Goal: Task Accomplishment & Management: Use online tool/utility

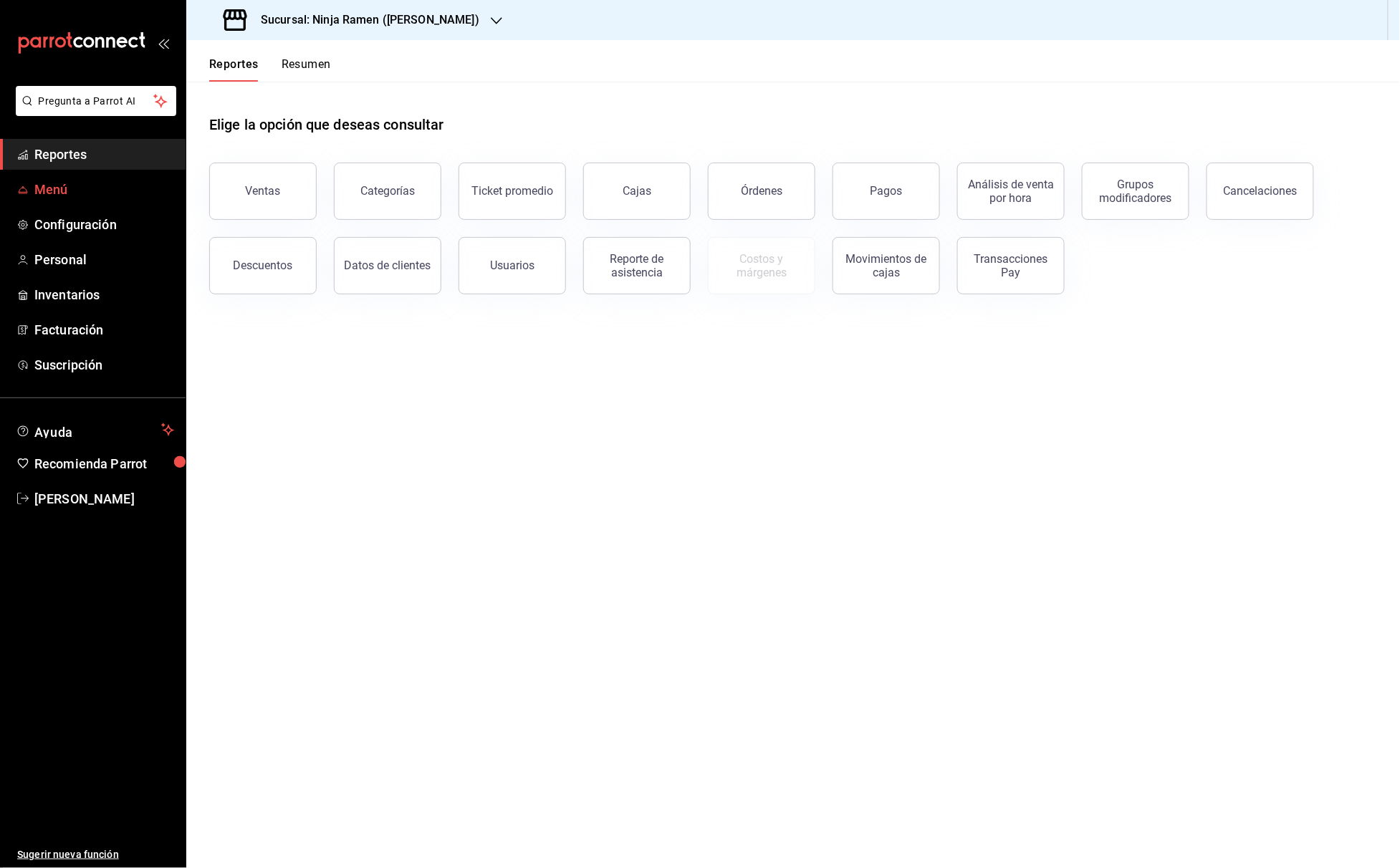
click at [51, 201] on link "Menú" at bounding box center [93, 189] width 186 height 30
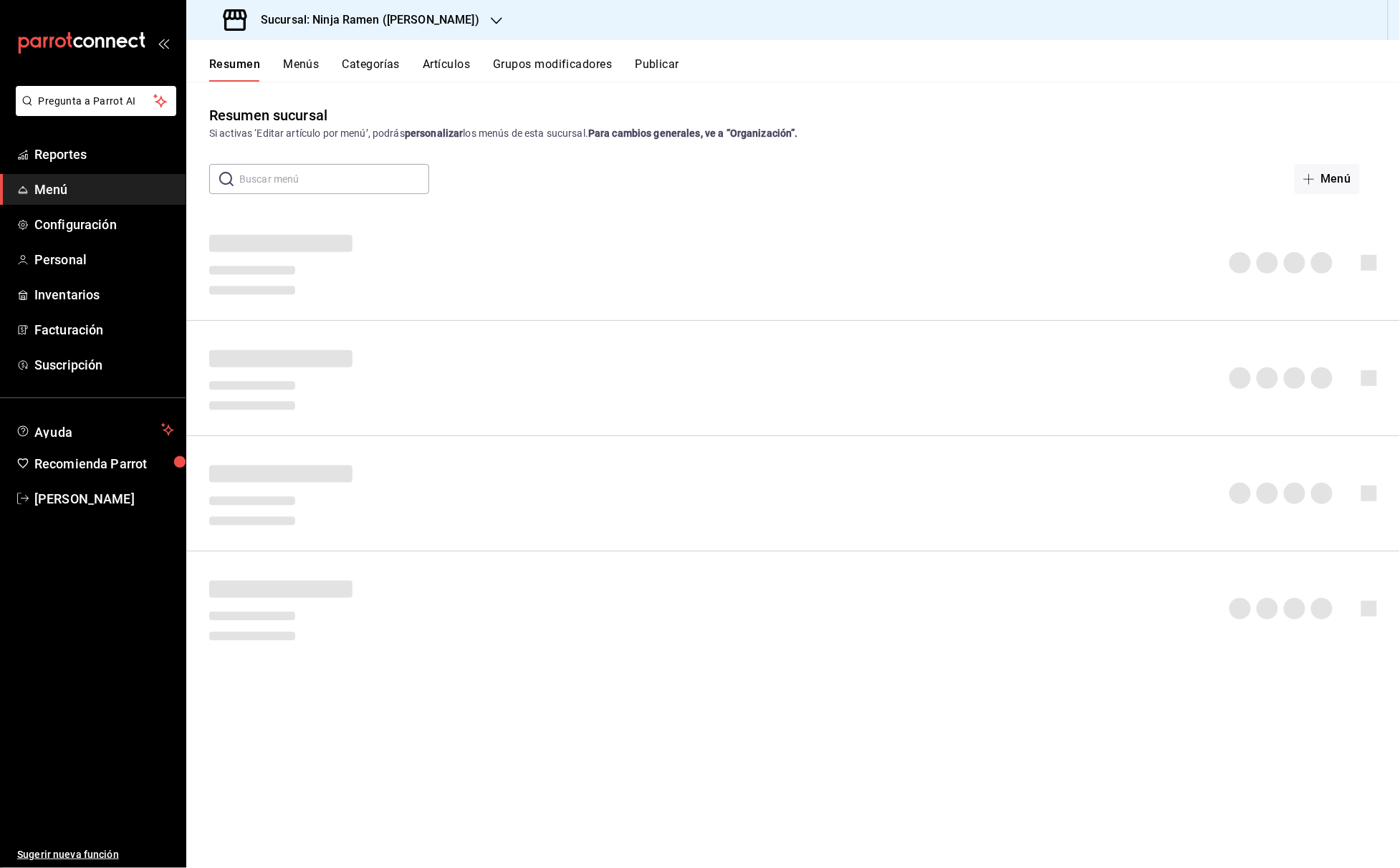
click at [463, 67] on button "Artículos" at bounding box center [447, 69] width 48 height 25
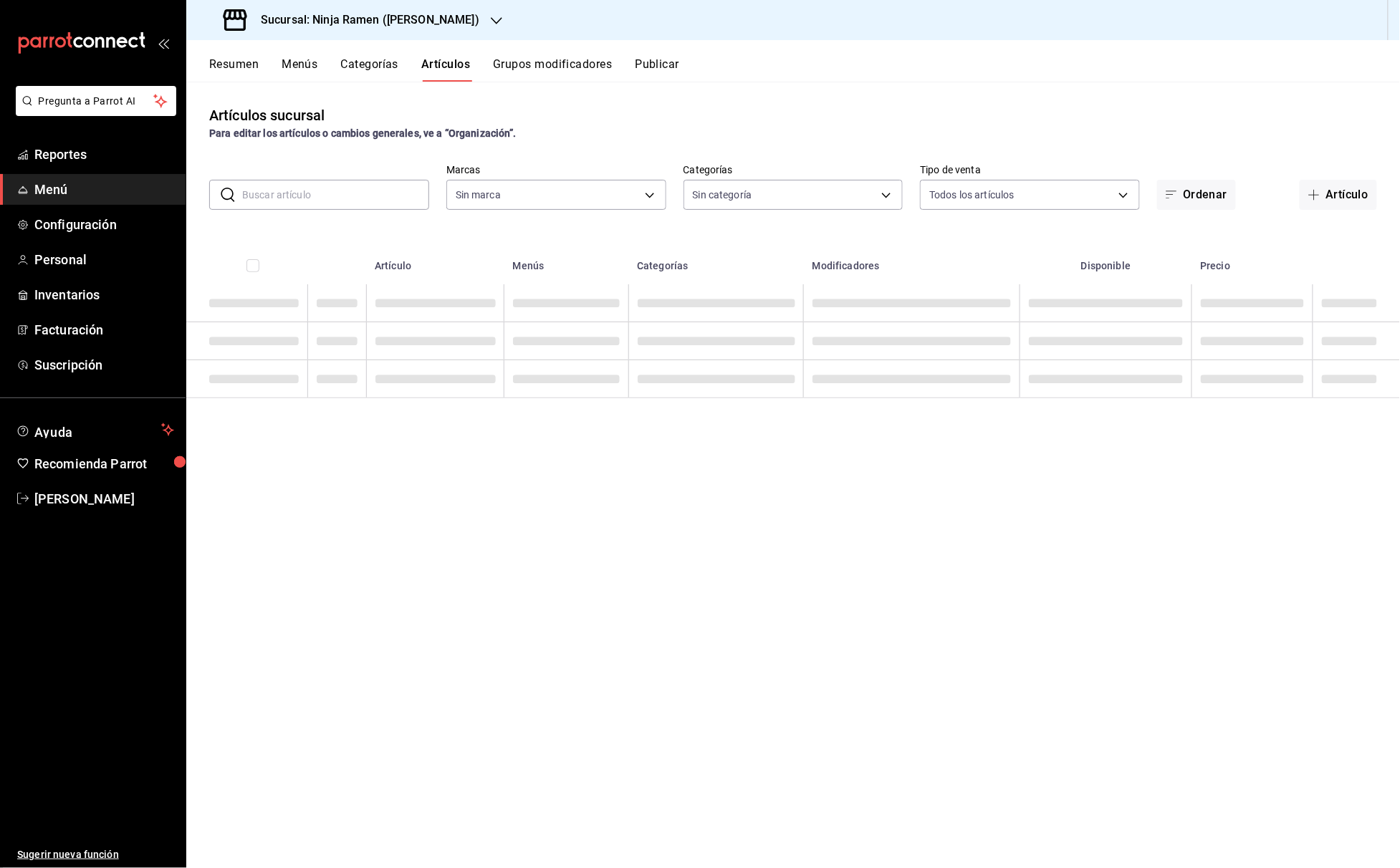
type input "3df17b58-6713-4c64-80bc-85e39972cf17"
type input "0bc95110-5d00-47be-8bdf-92f3f9ed8dae,e782c7ff-71d0-48c5-afb8-085fb3dd265a,d06bc…"
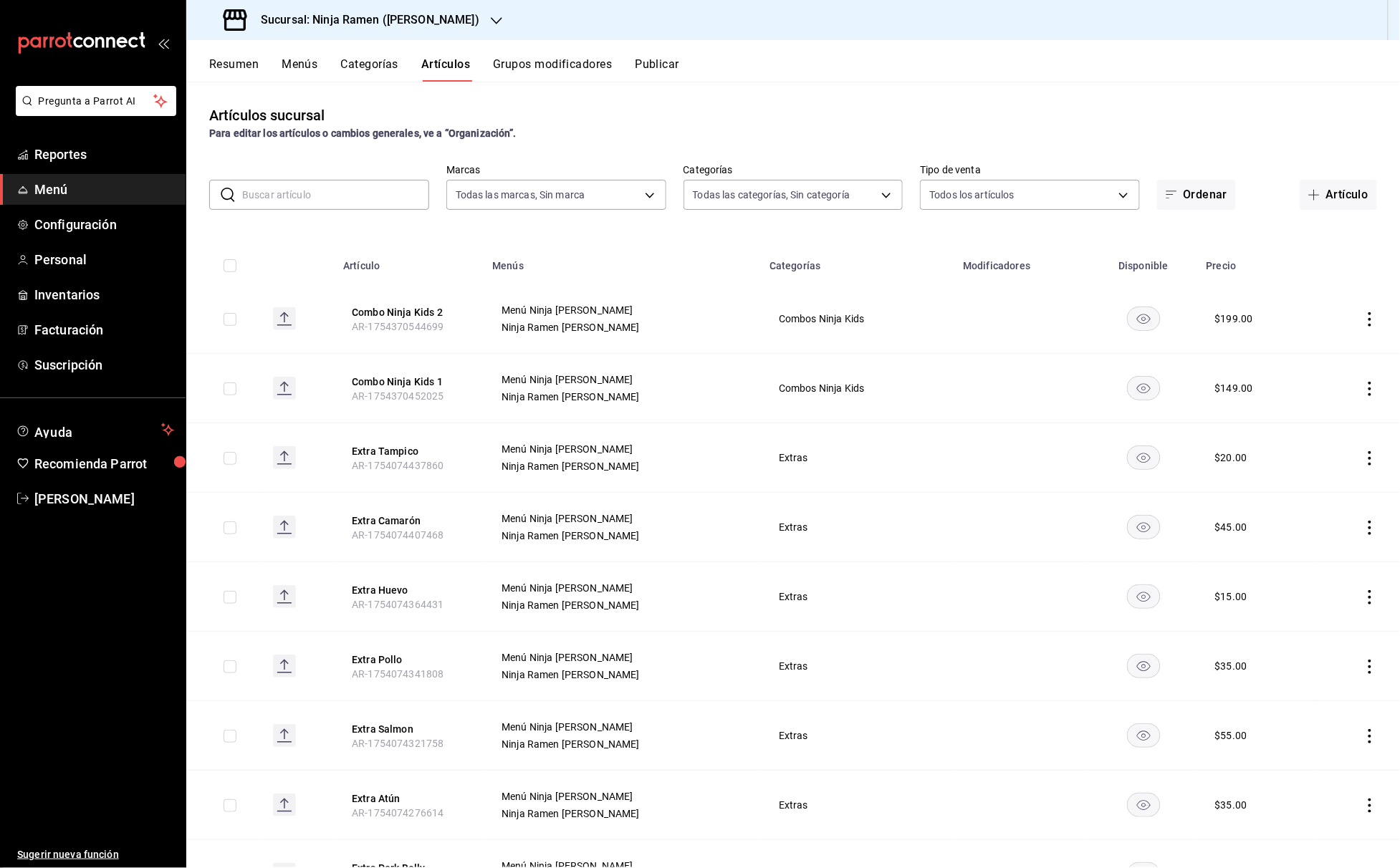
click at [296, 202] on input "text" at bounding box center [336, 195] width 187 height 29
click at [357, 199] on input "text" at bounding box center [336, 195] width 187 height 29
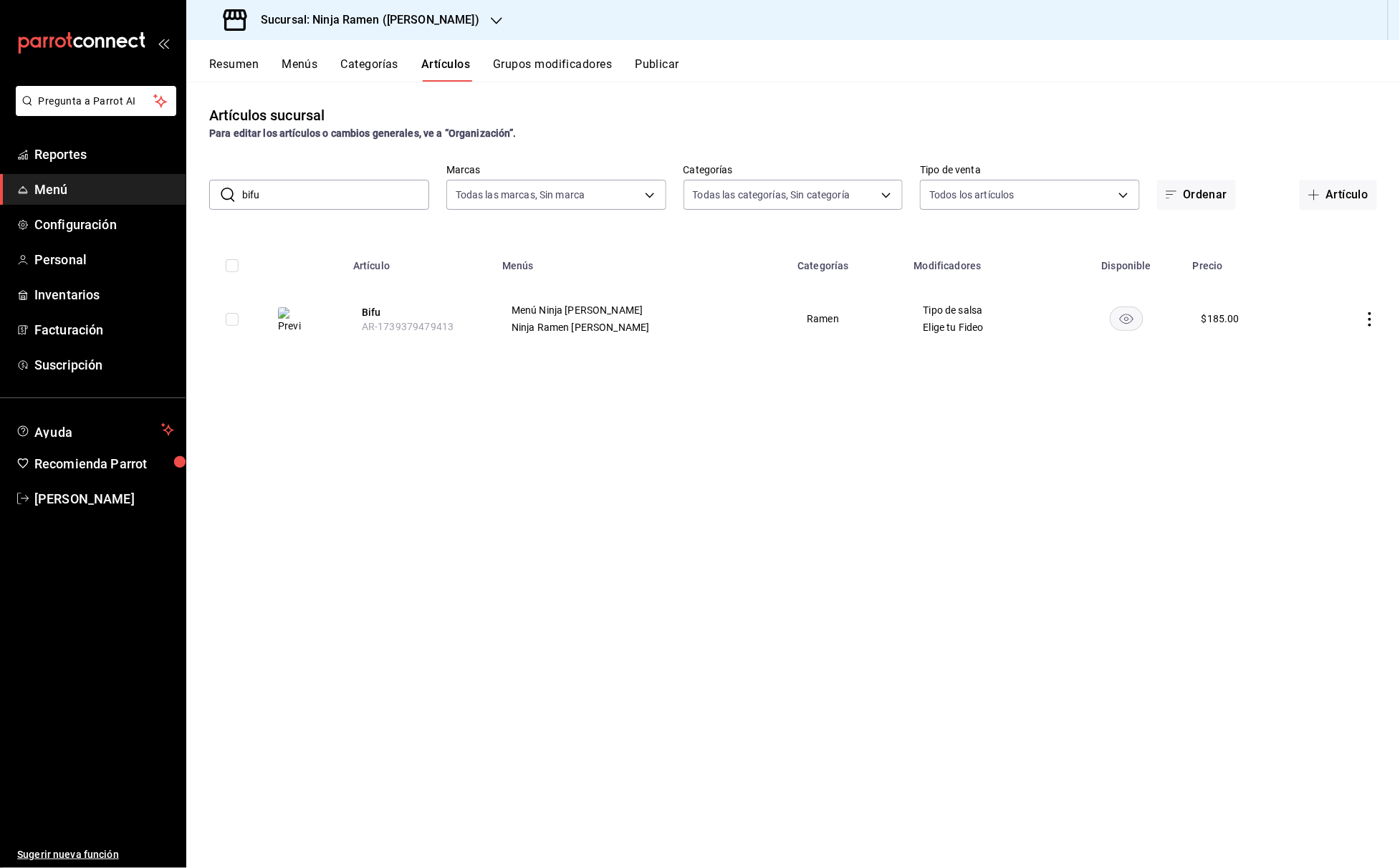
drag, startPoint x: 308, startPoint y: 192, endPoint x: 213, endPoint y: 192, distance: 95.0
click at [213, 192] on div "​ bifu ​" at bounding box center [320, 195] width 220 height 30
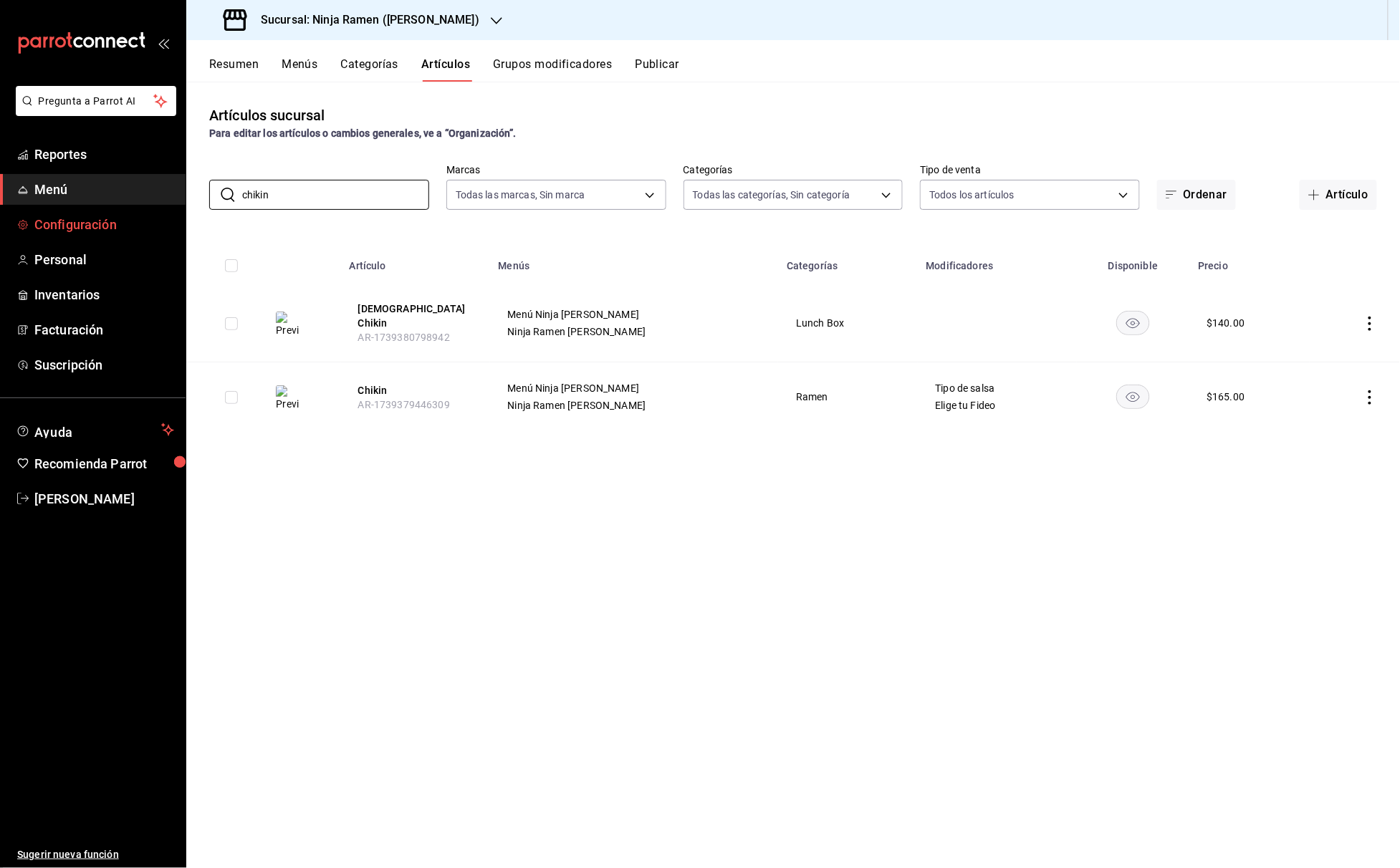
drag, startPoint x: 346, startPoint y: 198, endPoint x: 158, endPoint y: 230, distance: 190.7
click at [153, 233] on div "Pregunta a Parrot AI Reportes Menú Configuración Personal Inventarios Facturaci…" at bounding box center [700, 434] width 1400 height 868
drag, startPoint x: 278, startPoint y: 192, endPoint x: 199, endPoint y: 192, distance: 79.0
click at [199, 192] on div "​ chikin ​ Marcas Todas las marcas, Sin marca 3df17b58-6713-4c64-80bc-85e39972c…" at bounding box center [793, 187] width 1213 height 46
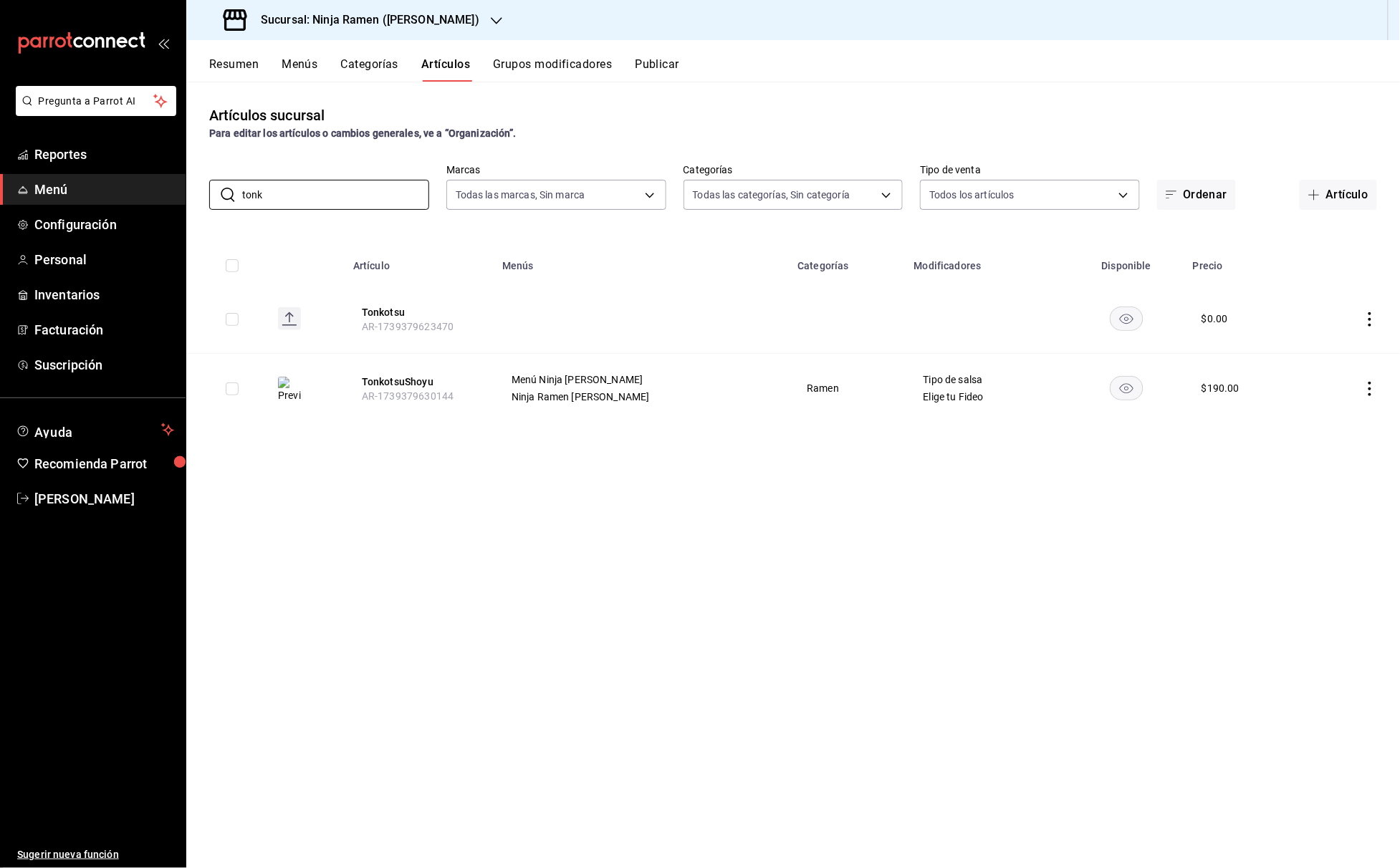
drag, startPoint x: 320, startPoint y: 190, endPoint x: 187, endPoint y: 190, distance: 133.0
click at [187, 190] on div "​ tonk ​ Marcas Todas las marcas, Sin marca 3df17b58-6713-4c64-80bc-85e39972cf1…" at bounding box center [793, 187] width 1213 height 46
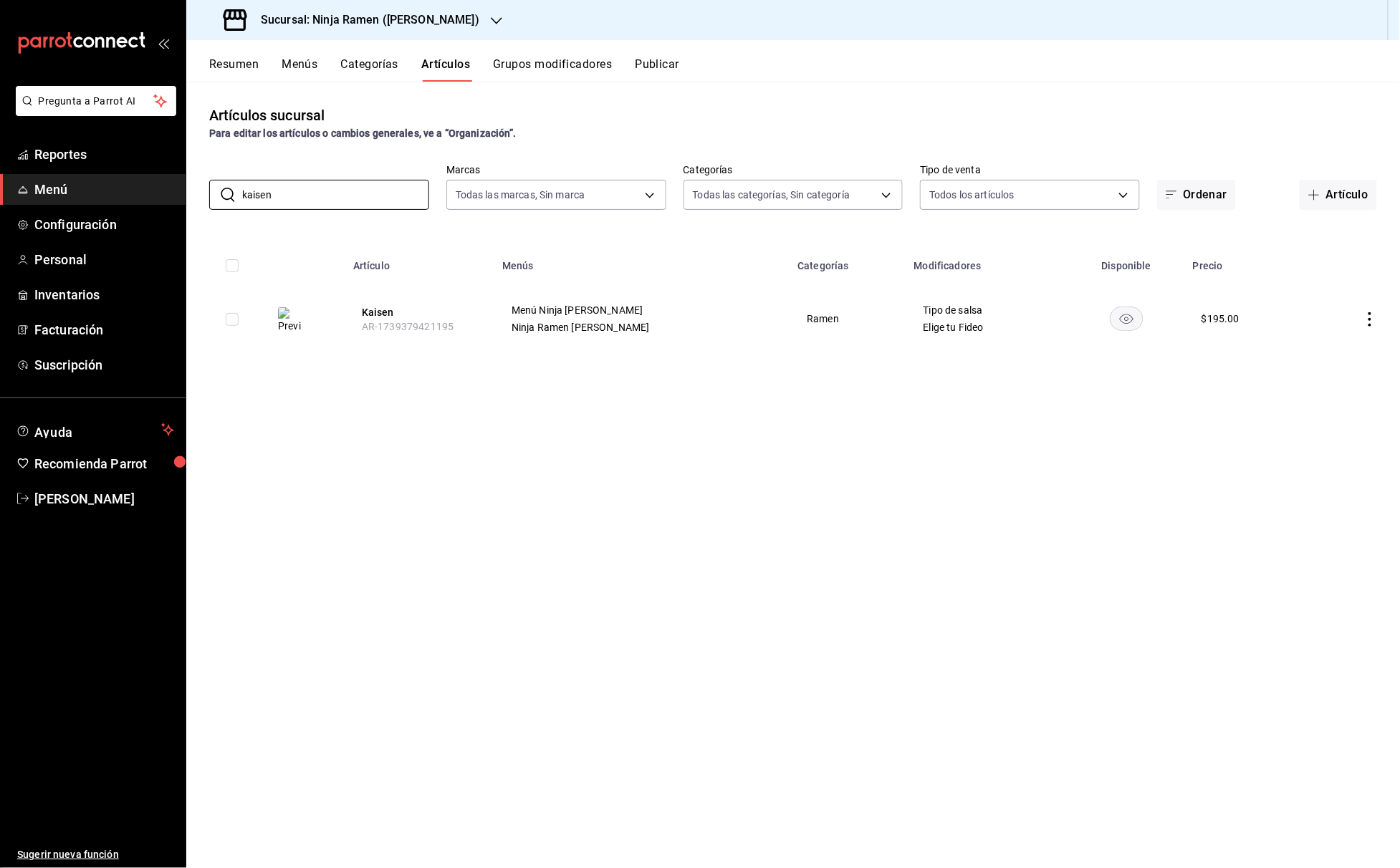
drag, startPoint x: 344, startPoint y: 199, endPoint x: 166, endPoint y: 198, distance: 178.0
click at [166, 198] on div "Pregunta a Parrot AI Reportes Menú Configuración Personal Inventarios Facturaci…" at bounding box center [700, 434] width 1400 height 868
drag, startPoint x: 317, startPoint y: 198, endPoint x: 172, endPoint y: 201, distance: 145.0
click at [172, 201] on div "Pregunta a Parrot AI Reportes Menú Configuración Personal Inventarios Facturaci…" at bounding box center [700, 434] width 1400 height 868
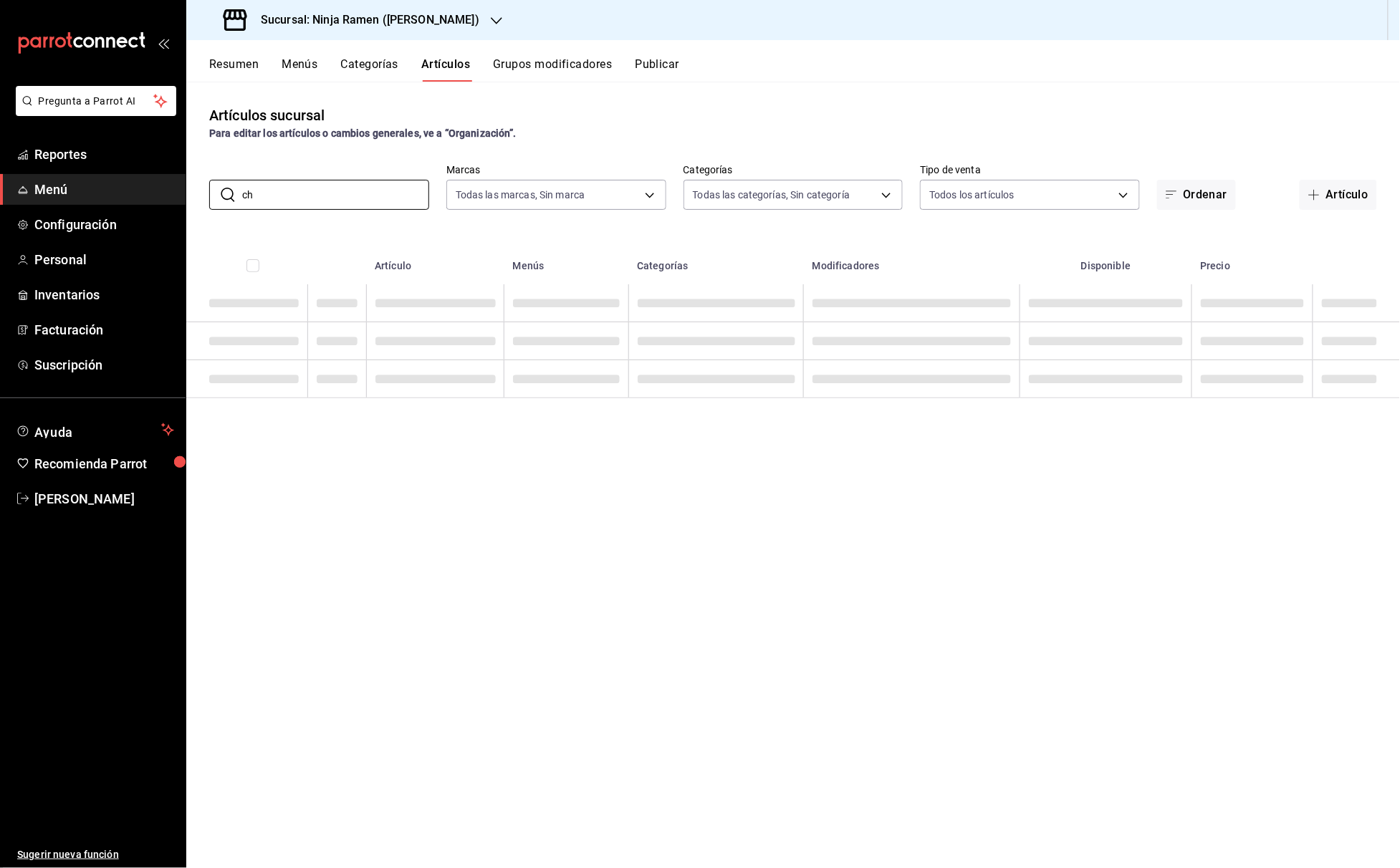
type input "c"
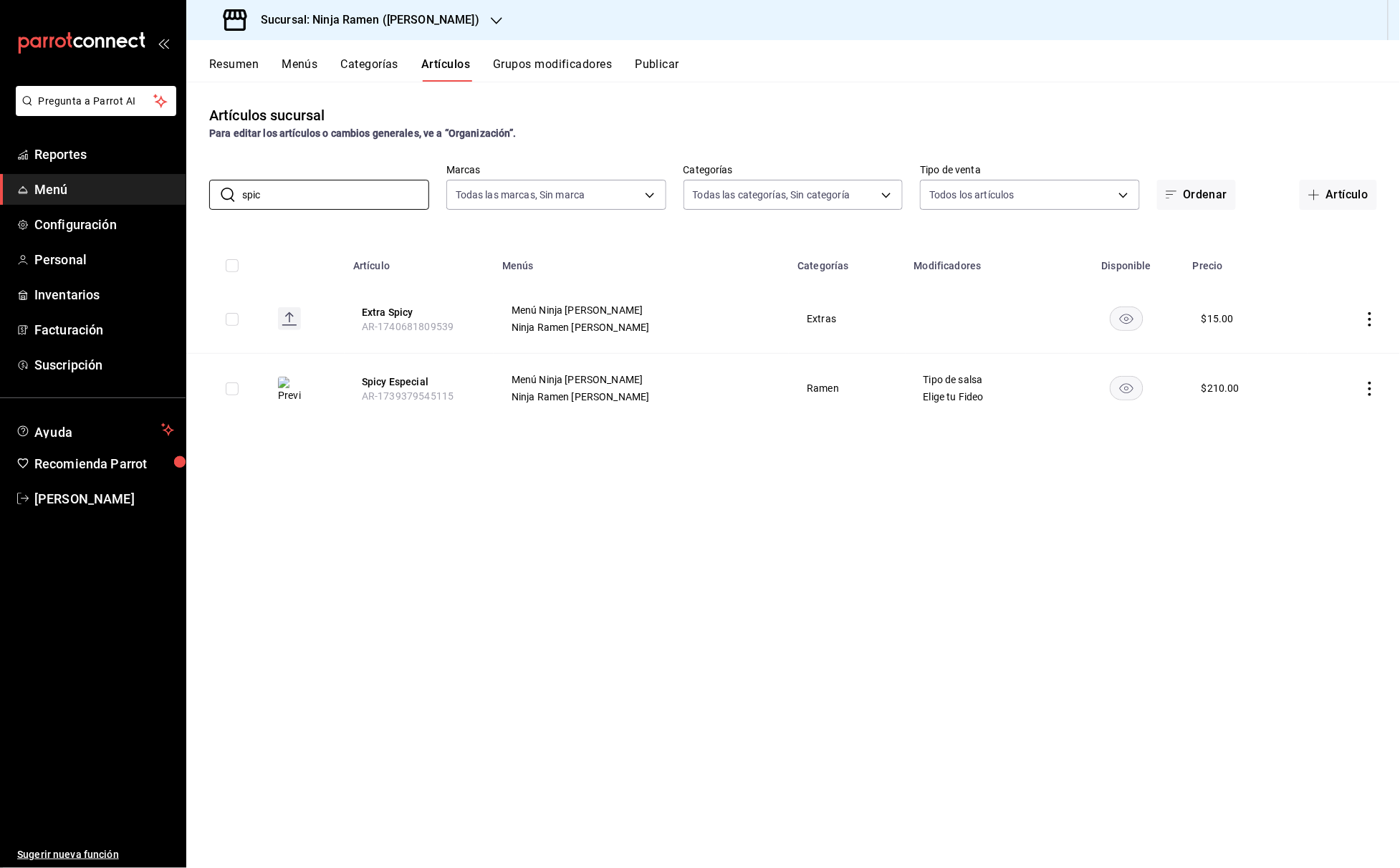
drag, startPoint x: 322, startPoint y: 195, endPoint x: 110, endPoint y: 192, distance: 212.0
click at [110, 192] on div "Pregunta a Parrot AI Reportes Menú Configuración Personal Inventarios Facturaci…" at bounding box center [700, 434] width 1400 height 868
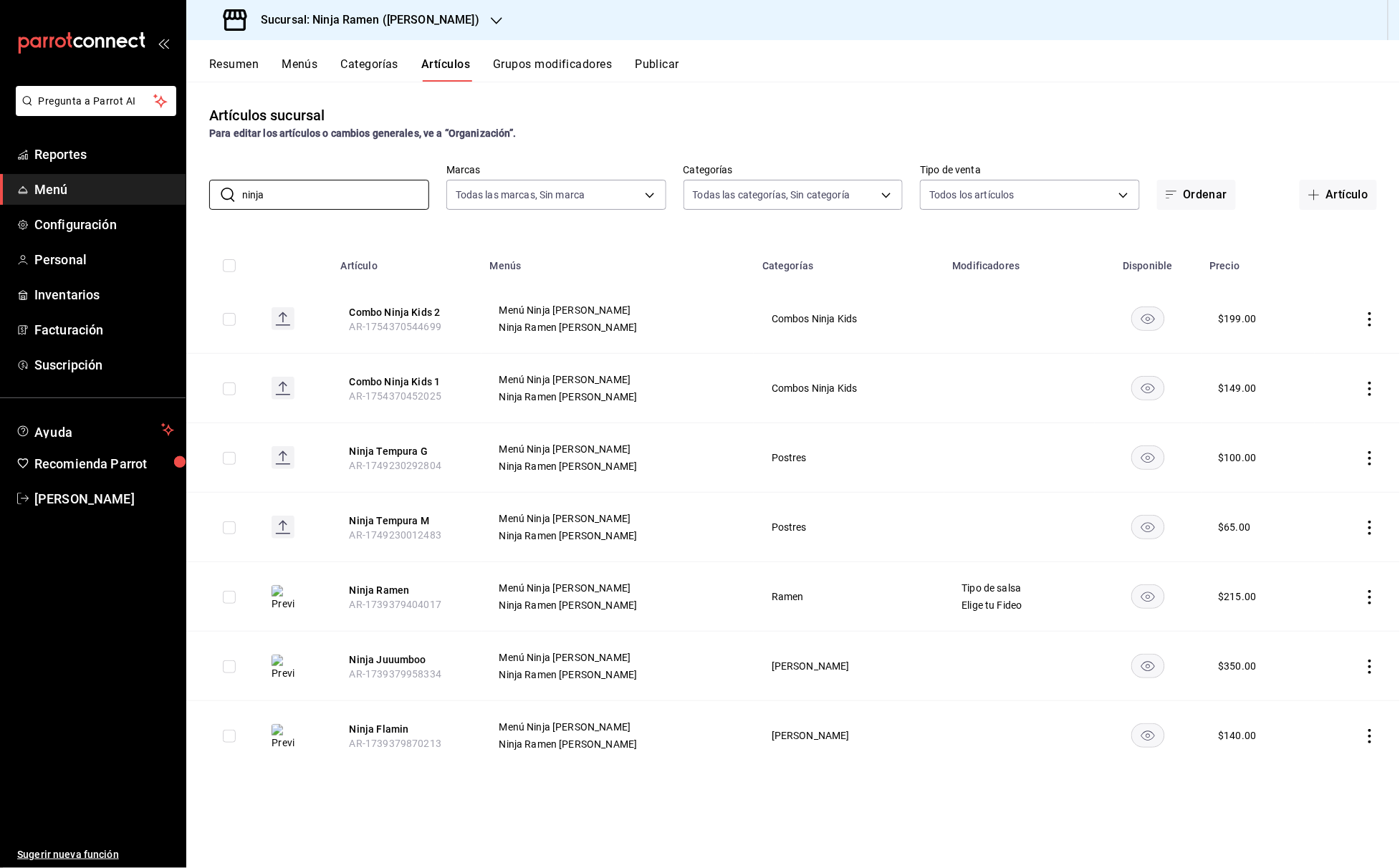
type input "ninja"
click at [433, 611] on th "Ninja Ramen AR-1739379404017" at bounding box center [406, 597] width 149 height 70
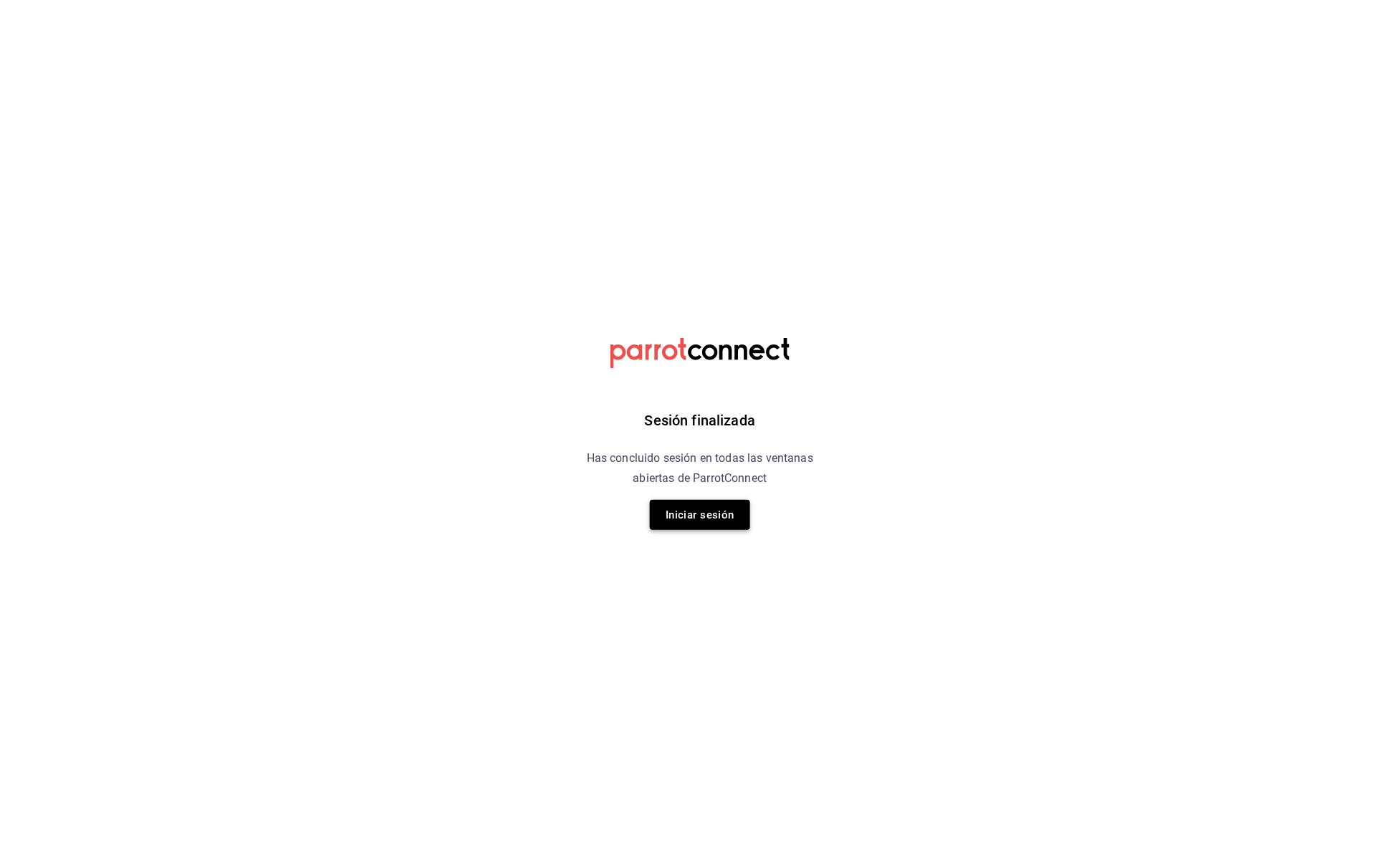
click at [708, 511] on button "Iniciar sesión" at bounding box center [699, 515] width 100 height 30
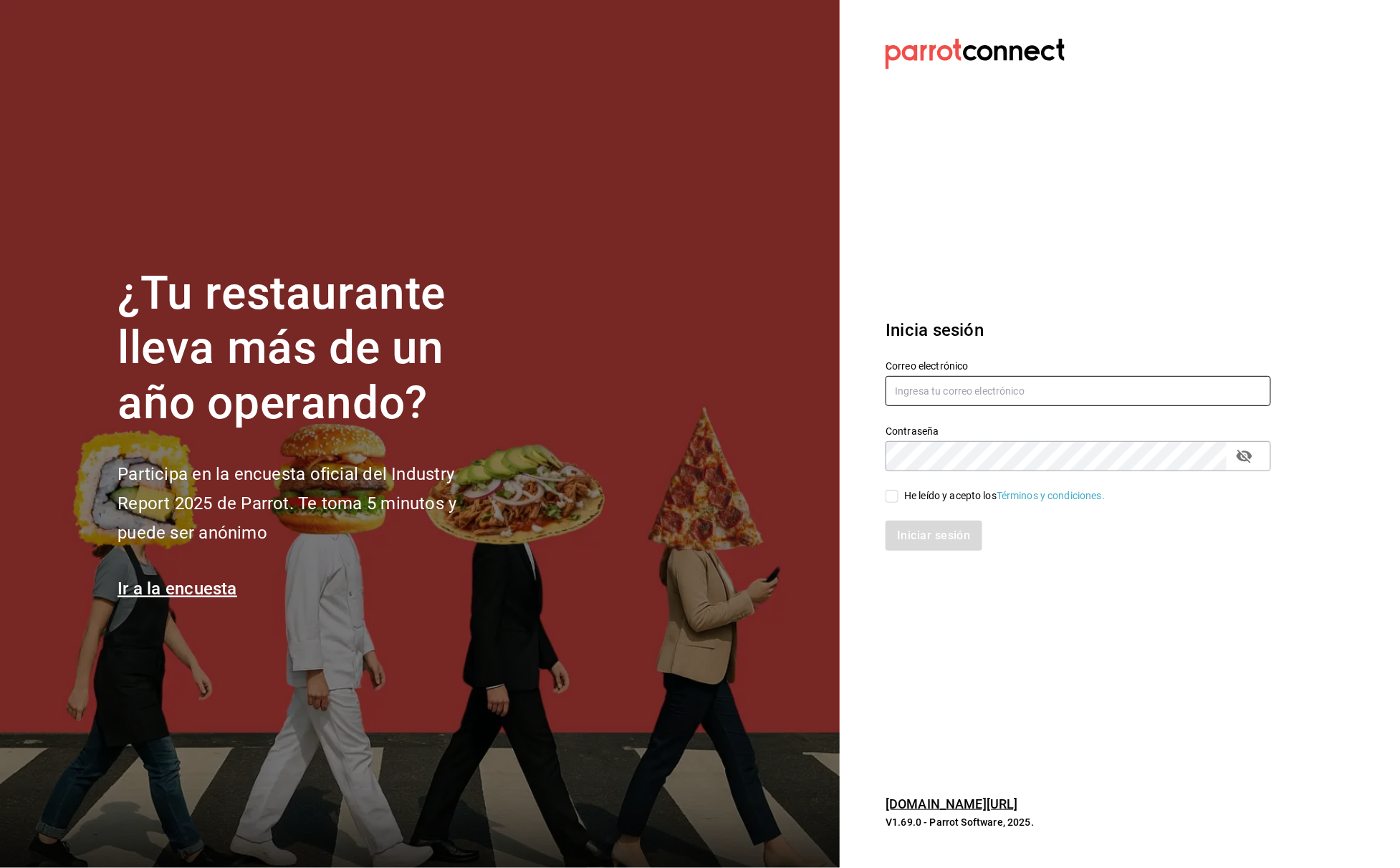
type input "Gerencia@senson.com.mx"
click at [968, 504] on div "Iniciar sesión" at bounding box center [1069, 528] width 403 height 48
click at [944, 493] on div "He leído y acepto los Términos y condiciones." at bounding box center [1005, 496] width 201 height 15
click at [898, 493] on input "He leído y acepto los Términos y condiciones." at bounding box center [892, 496] width 13 height 13
checkbox input "true"
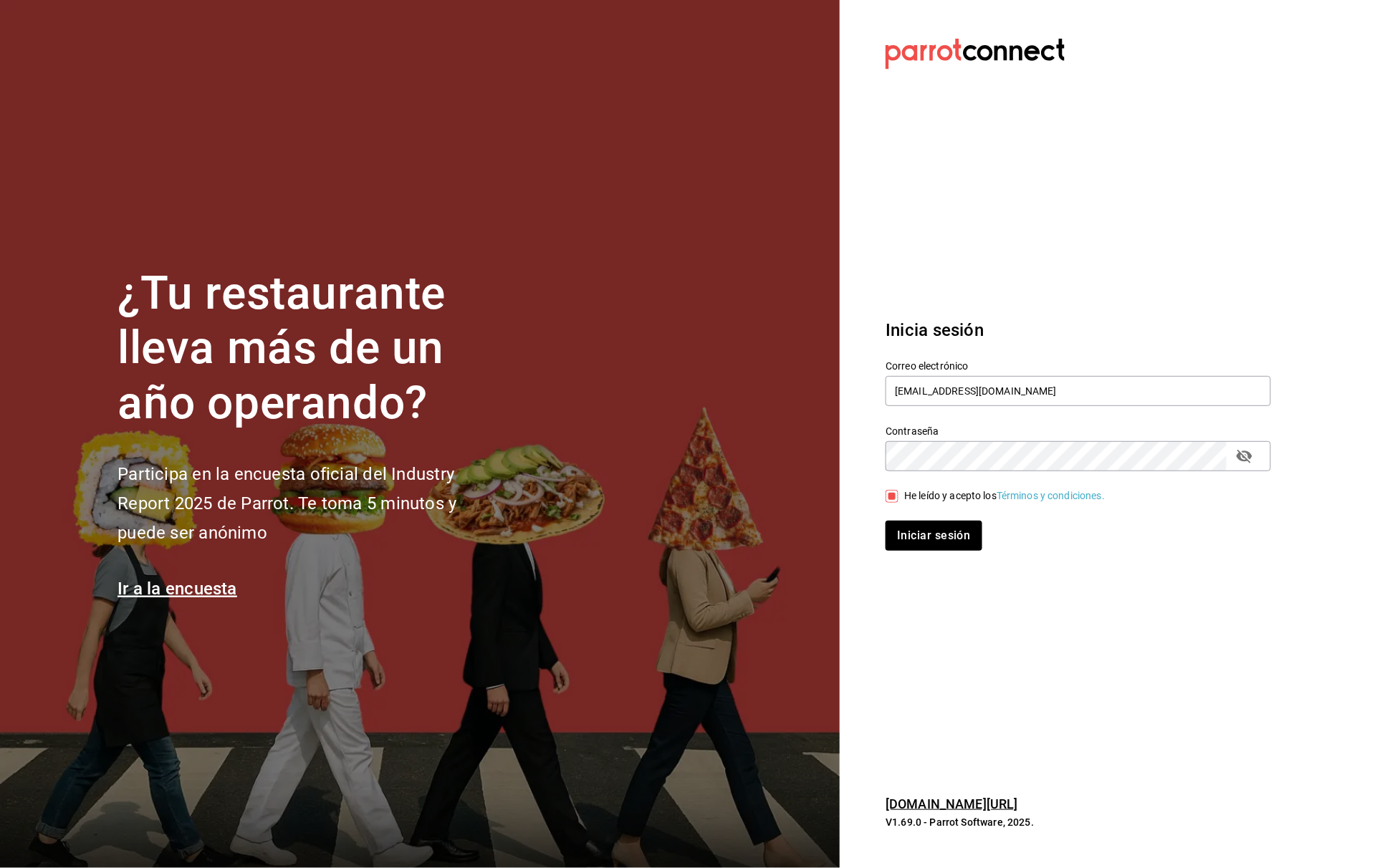
click at [943, 519] on div "Iniciar sesión" at bounding box center [1069, 528] width 403 height 48
click at [942, 530] on button "Iniciar sesión" at bounding box center [934, 536] width 97 height 30
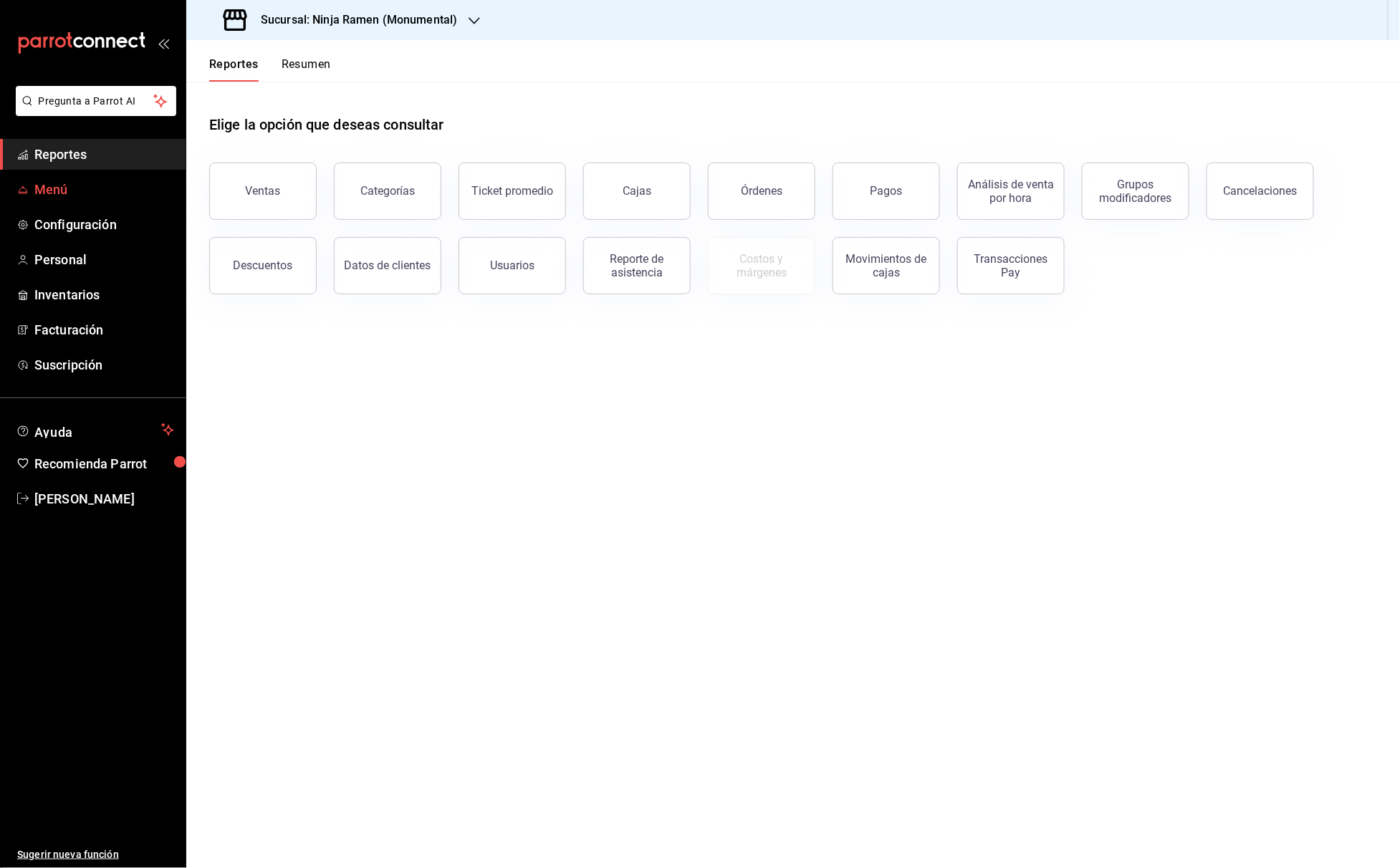
click at [69, 198] on link "Menú" at bounding box center [93, 189] width 186 height 30
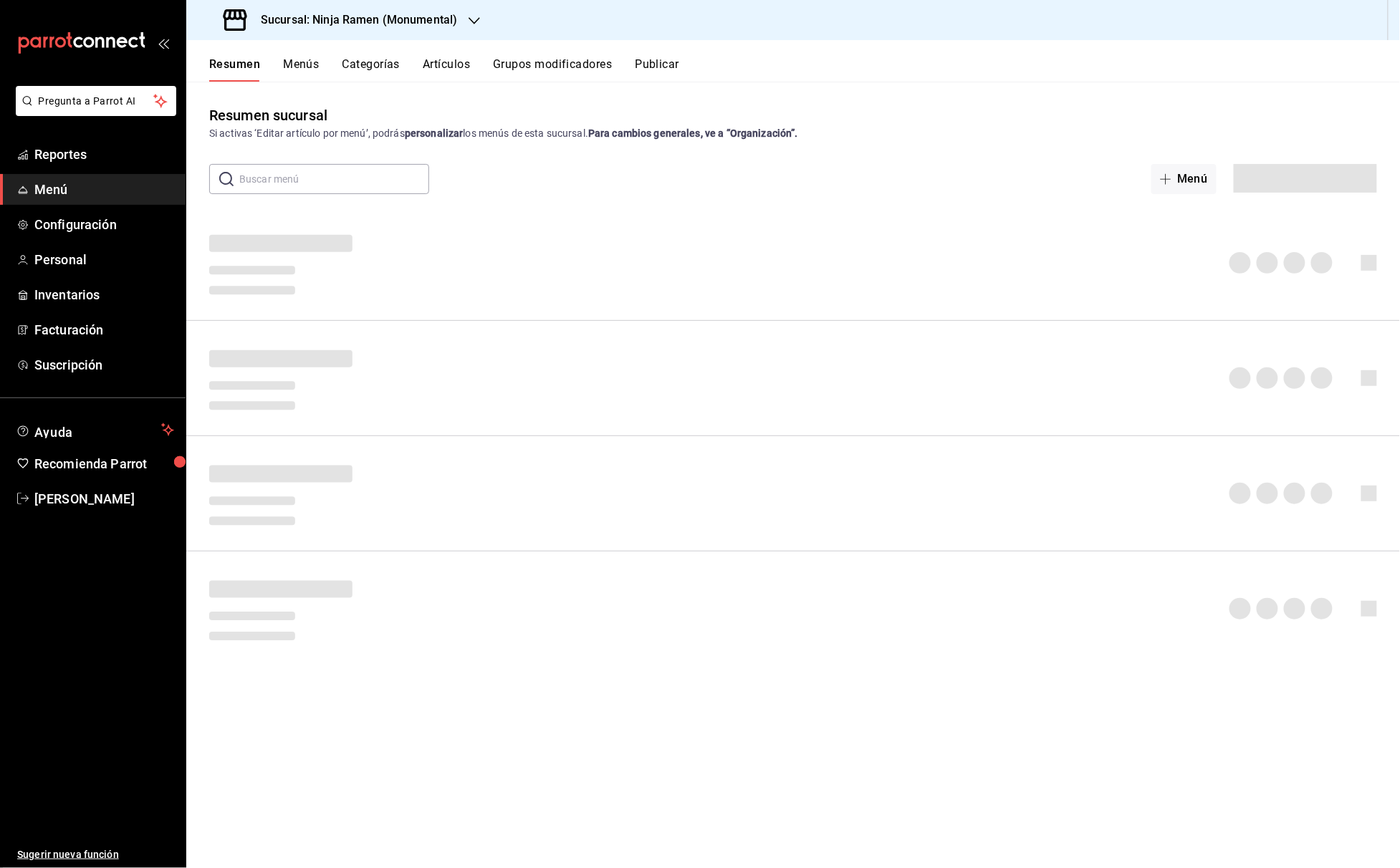
click at [446, 57] on button "Artículos" at bounding box center [447, 69] width 48 height 25
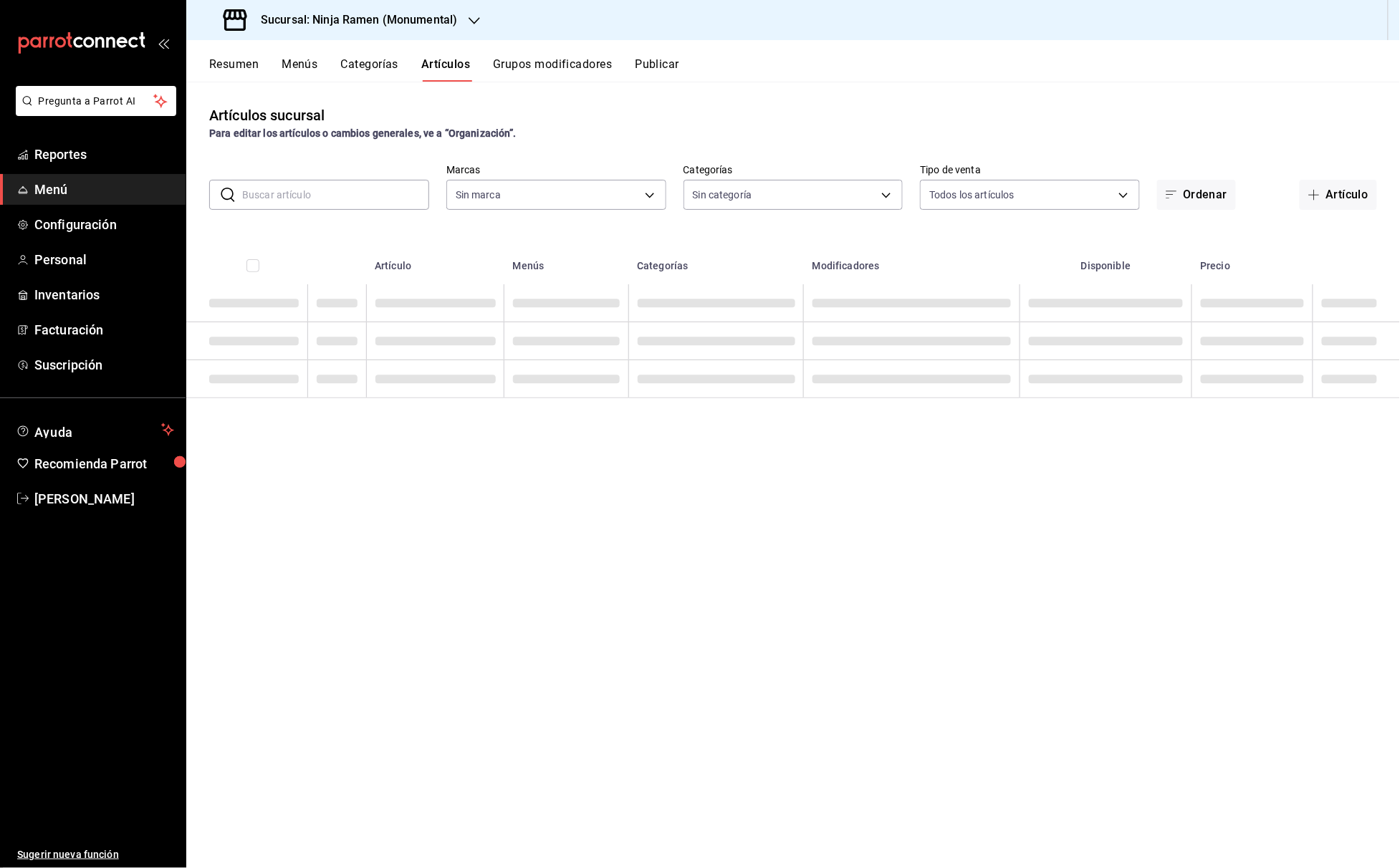
click at [315, 188] on input "text" at bounding box center [336, 195] width 187 height 29
type input "941a7ee8-c1b6-44d2-a910-c29d9c83c70c"
type input "d11c7596-842f-4bf2-b38a-6a7025a79a59,36dc590a-87e6-46de-85a6-f6ec2e0dcf52,a5095…"
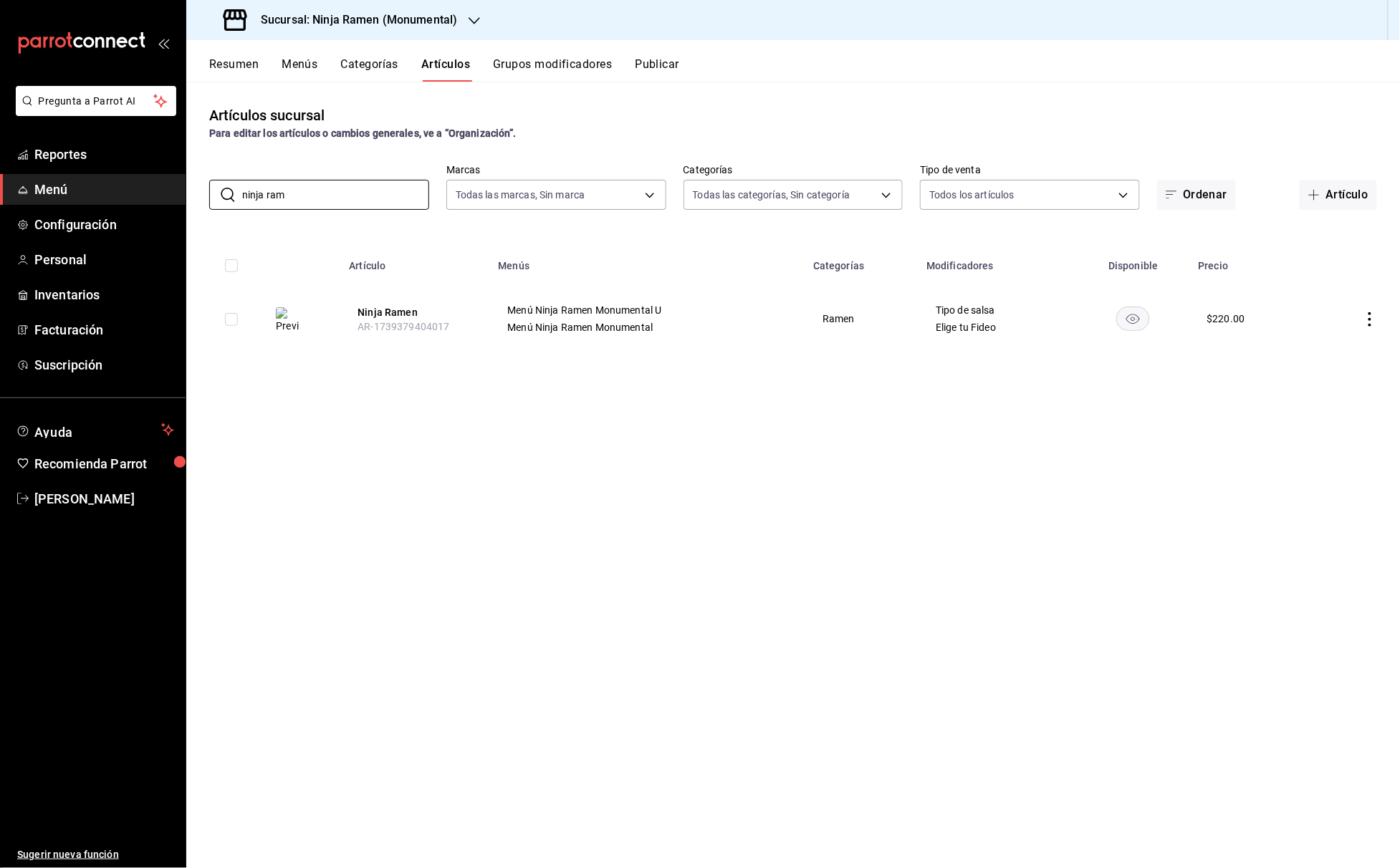
click at [658, 393] on div "Artículos sucursal Para editar los artículos o cambios generales, ve a “Organiz…" at bounding box center [793, 475] width 1213 height 786
drag, startPoint x: 347, startPoint y: 195, endPoint x: 65, endPoint y: 187, distance: 282.1
click at [65, 192] on div "Pregunta a Parrot AI Reportes Menú Configuración Personal Inventarios Facturaci…" at bounding box center [700, 434] width 1400 height 868
drag, startPoint x: 383, startPoint y: 188, endPoint x: 169, endPoint y: 195, distance: 214.1
click at [169, 196] on div "Pregunta a Parrot AI Reportes Menú Configuración Personal Inventarios Facturaci…" at bounding box center [700, 434] width 1400 height 868
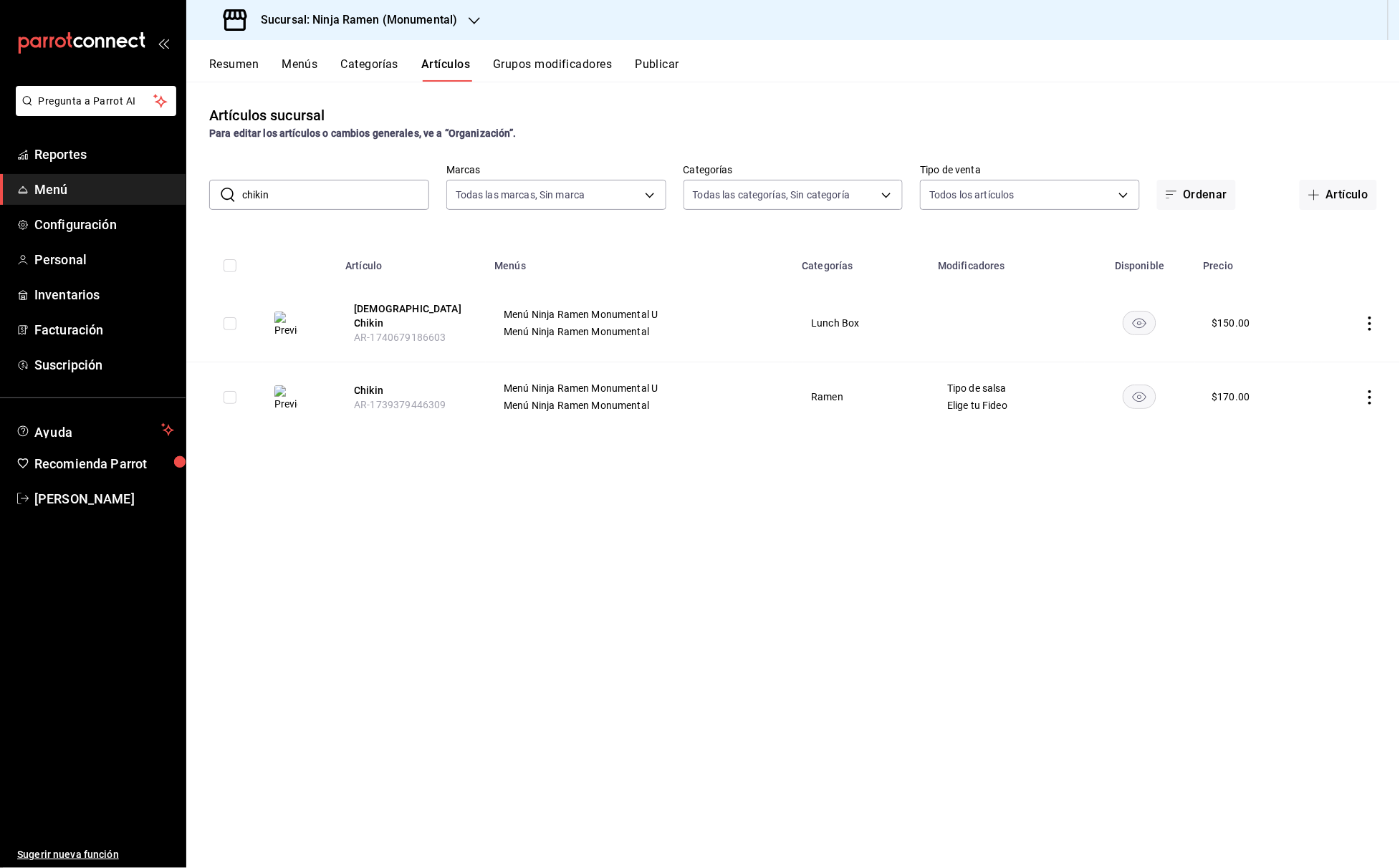
drag, startPoint x: 372, startPoint y: 204, endPoint x: 225, endPoint y: 193, distance: 147.4
click at [225, 193] on div "​ chikin ​" at bounding box center [320, 195] width 220 height 30
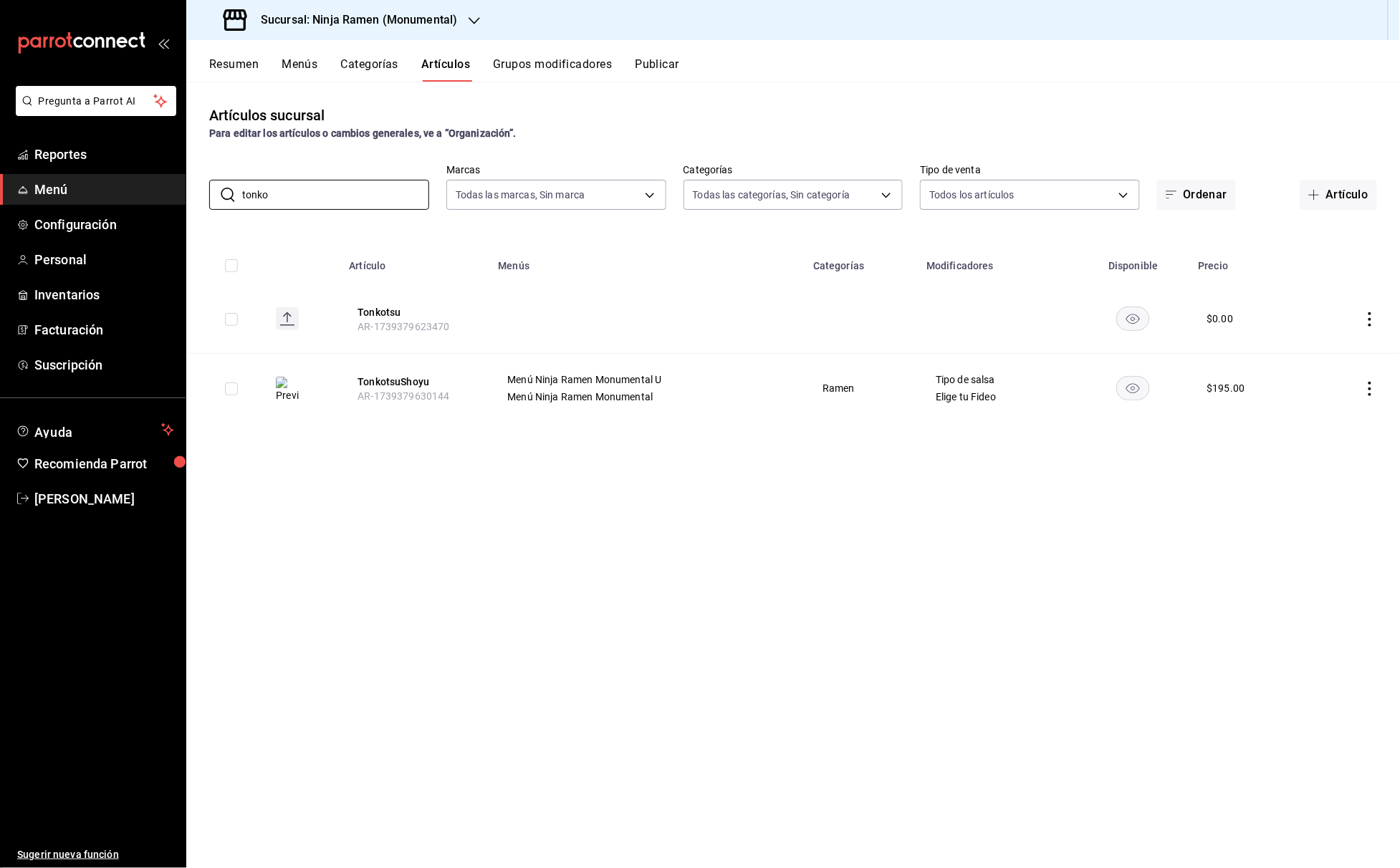
drag, startPoint x: 299, startPoint y: 192, endPoint x: 84, endPoint y: 187, distance: 215.1
click at [84, 190] on div "Pregunta a Parrot AI Reportes Menú Configuración Personal Inventarios Facturaci…" at bounding box center [700, 434] width 1400 height 868
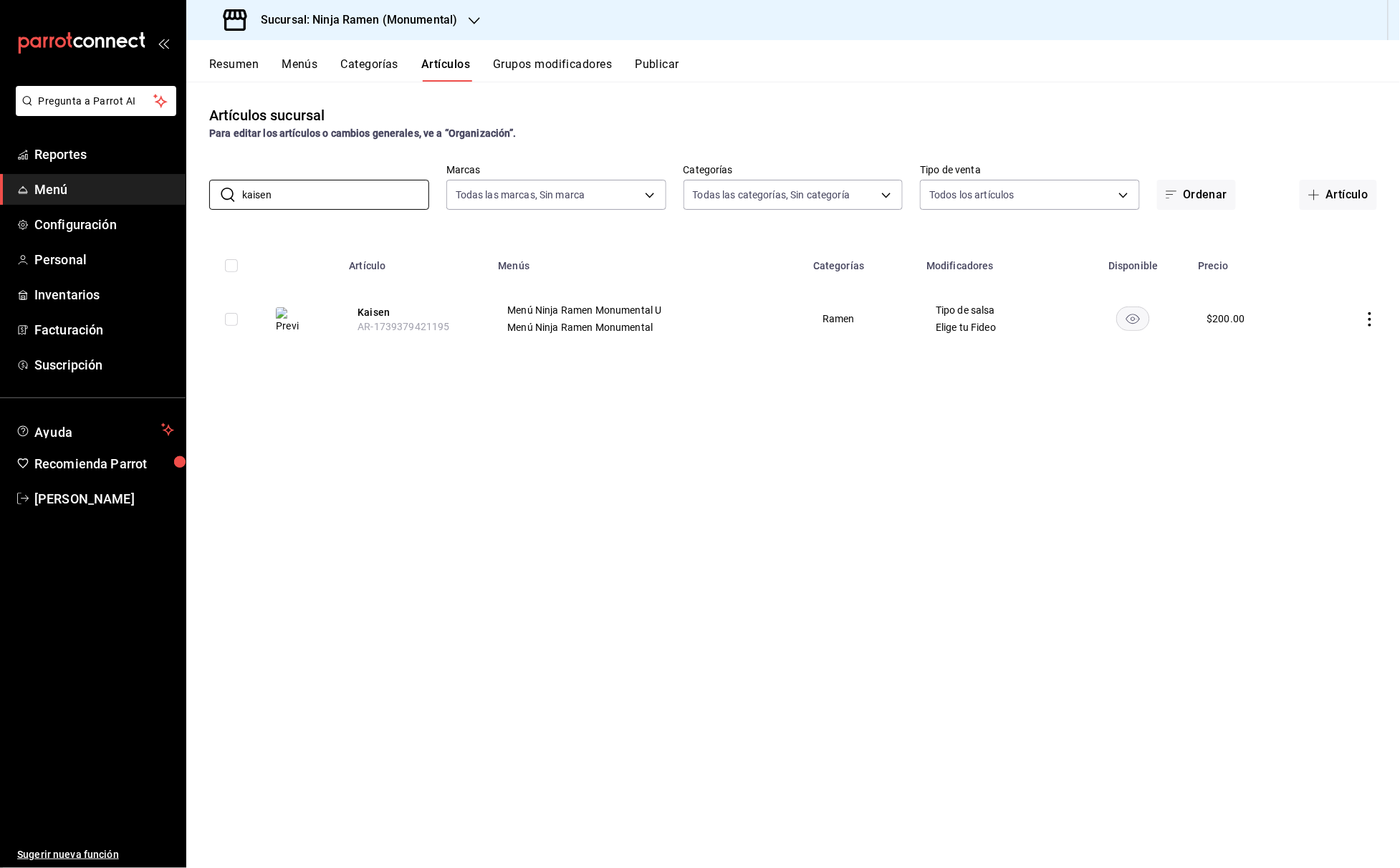
drag, startPoint x: 393, startPoint y: 193, endPoint x: 262, endPoint y: 235, distance: 137.6
click at [265, 235] on div "Artículos sucursal Para editar los artículos o cambios generales, ve a “Organiz…" at bounding box center [793, 475] width 1213 height 786
drag, startPoint x: 293, startPoint y: 190, endPoint x: 146, endPoint y: 188, distance: 147.0
click at [146, 188] on div "Pregunta a Parrot AI Reportes Menú Configuración Personal Inventarios Facturaci…" at bounding box center [700, 434] width 1400 height 868
drag, startPoint x: 373, startPoint y: 190, endPoint x: 166, endPoint y: 184, distance: 207.1
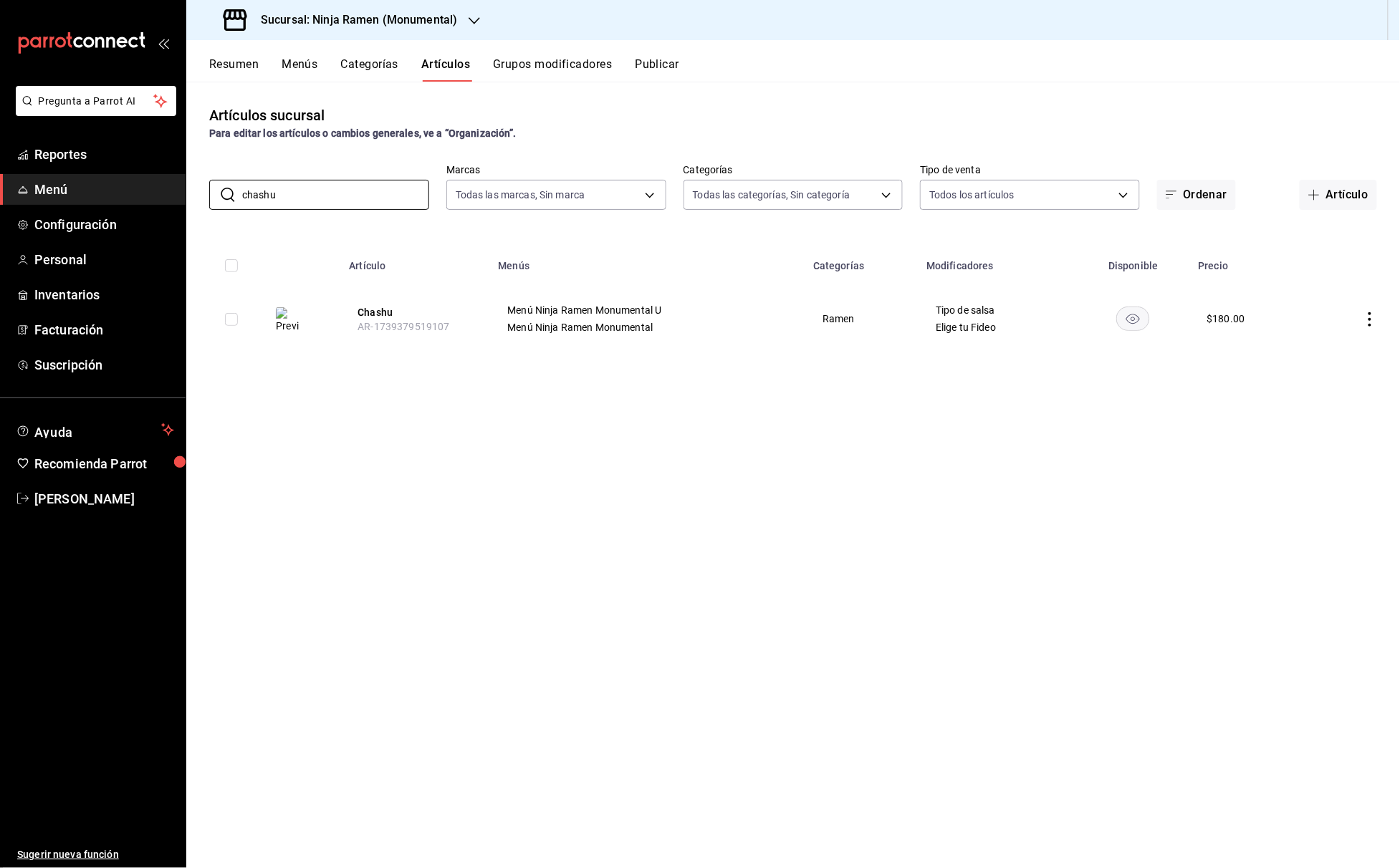
click at [169, 185] on div "Pregunta a Parrot AI Reportes Menú Configuración Personal Inventarios Facturaci…" at bounding box center [700, 434] width 1400 height 868
drag, startPoint x: 369, startPoint y: 192, endPoint x: 96, endPoint y: 190, distance: 273.0
click at [96, 190] on div "Pregunta a Parrot AI Reportes Menú Configuración Personal Inventarios Facturaci…" at bounding box center [700, 434] width 1400 height 868
drag, startPoint x: 294, startPoint y: 184, endPoint x: 163, endPoint y: 184, distance: 131.0
click at [163, 184] on div "Pregunta a Parrot AI Reportes Menú Configuración Personal Inventarios Facturaci…" at bounding box center [700, 434] width 1400 height 868
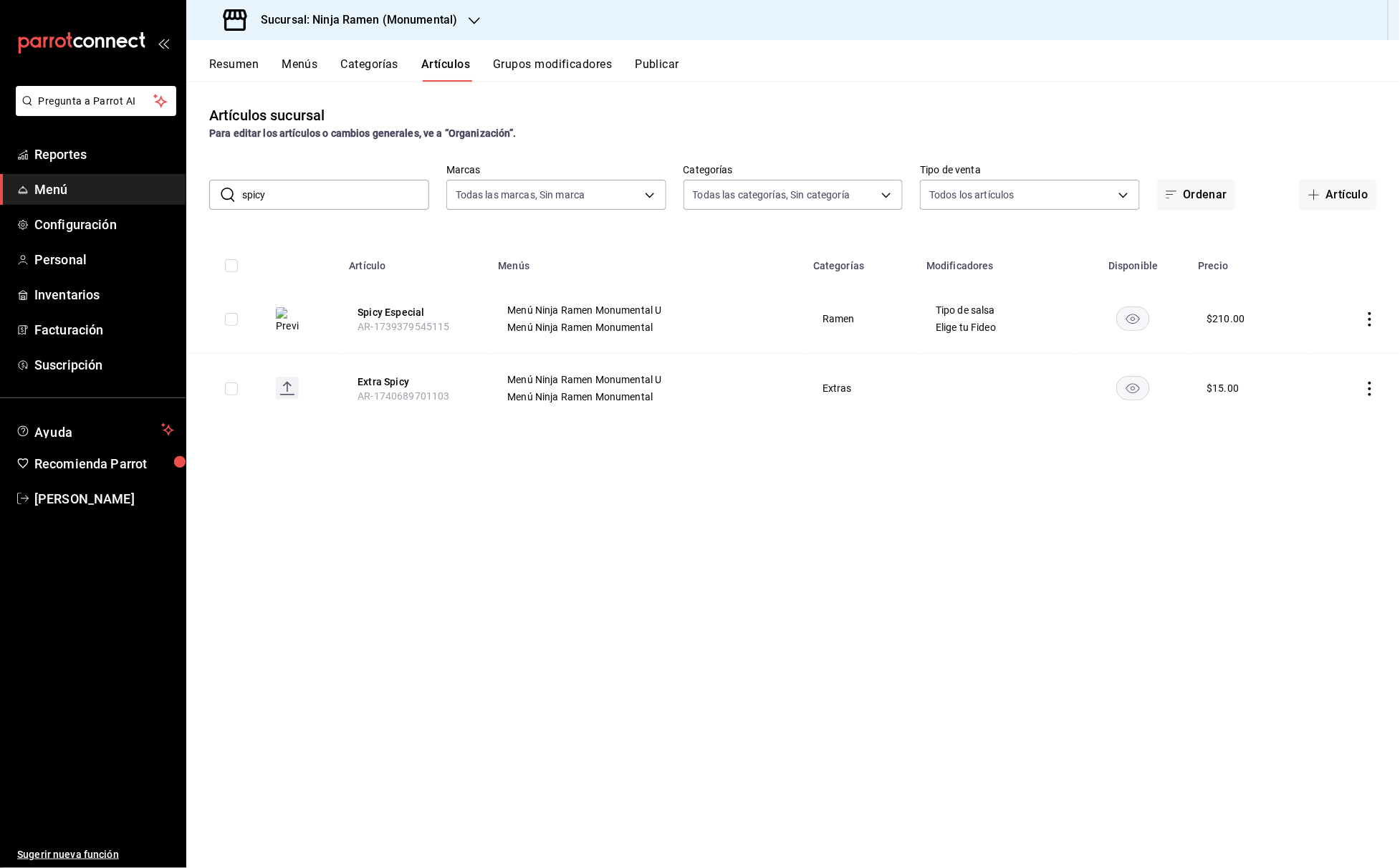
click at [291, 188] on input "spicy" at bounding box center [336, 195] width 187 height 29
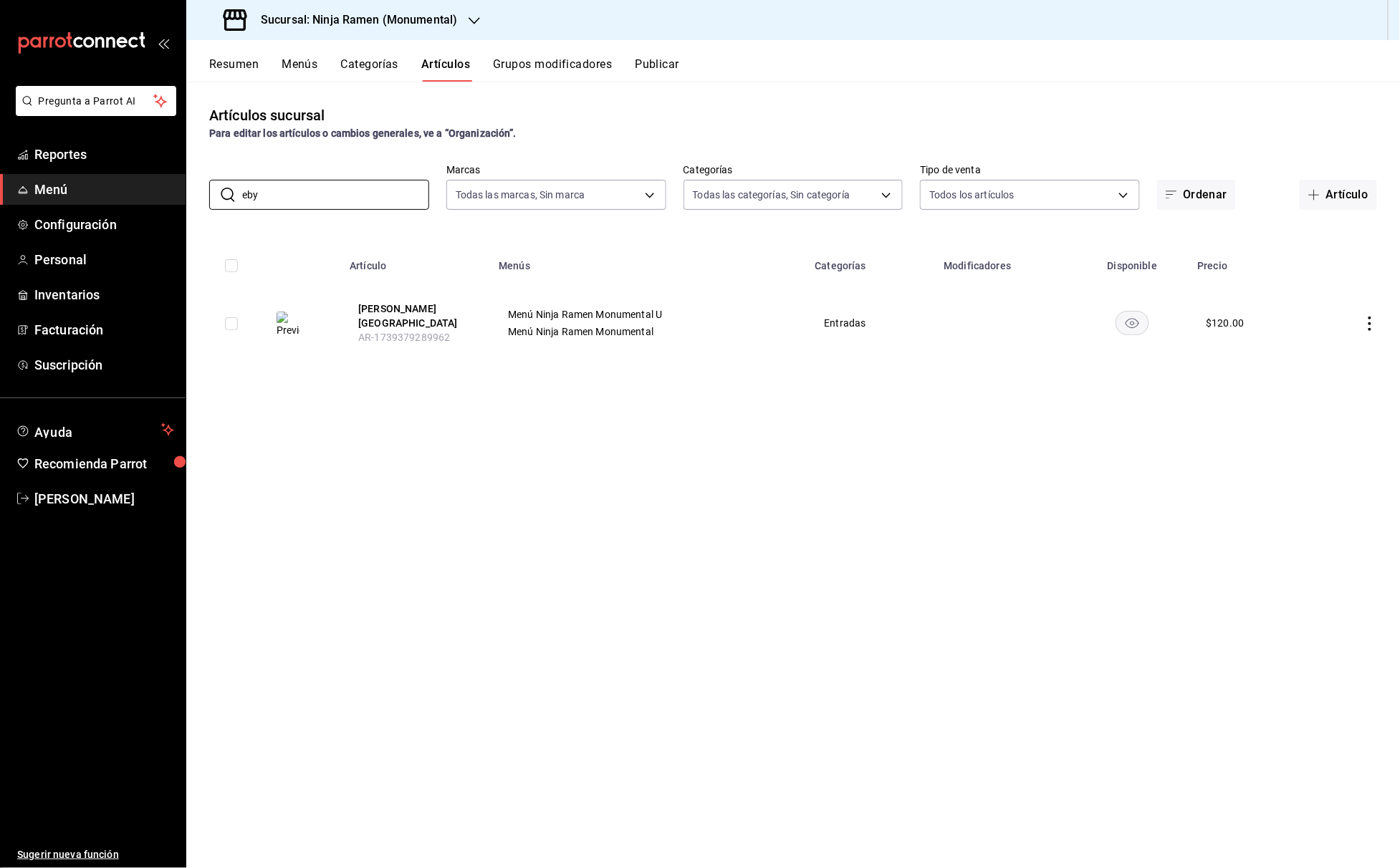
drag, startPoint x: 316, startPoint y: 190, endPoint x: 110, endPoint y: 184, distance: 206.1
click at [110, 185] on div "Pregunta a Parrot AI Reportes Menú Configuración Personal Inventarios Facturaci…" at bounding box center [700, 434] width 1400 height 868
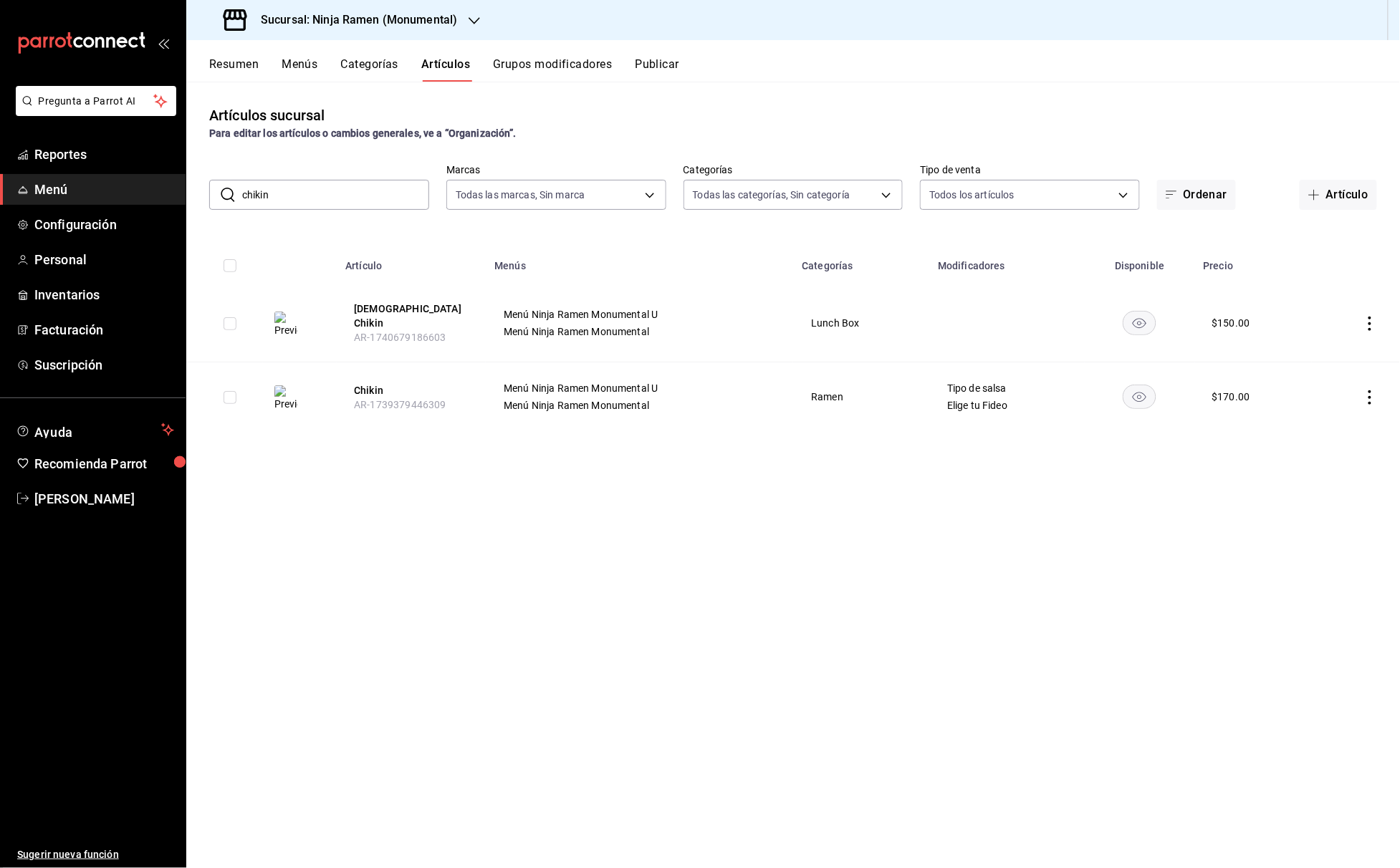
click at [357, 192] on input "chikin" at bounding box center [336, 195] width 187 height 29
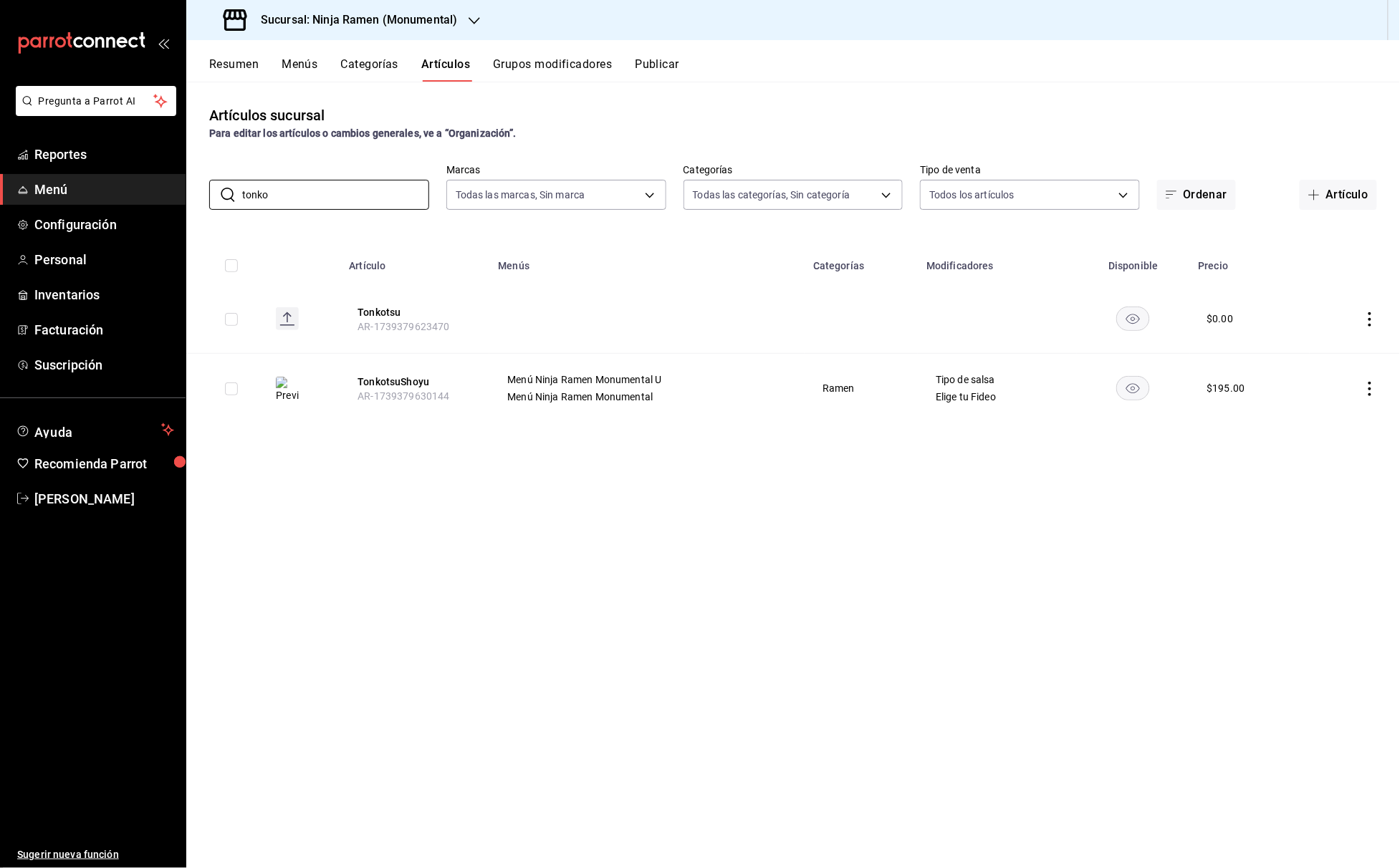
drag, startPoint x: 342, startPoint y: 190, endPoint x: 135, endPoint y: 187, distance: 207.0
click at [135, 190] on div "Pregunta a Parrot AI Reportes Menú Configuración Personal Inventarios Facturaci…" at bounding box center [700, 434] width 1400 height 868
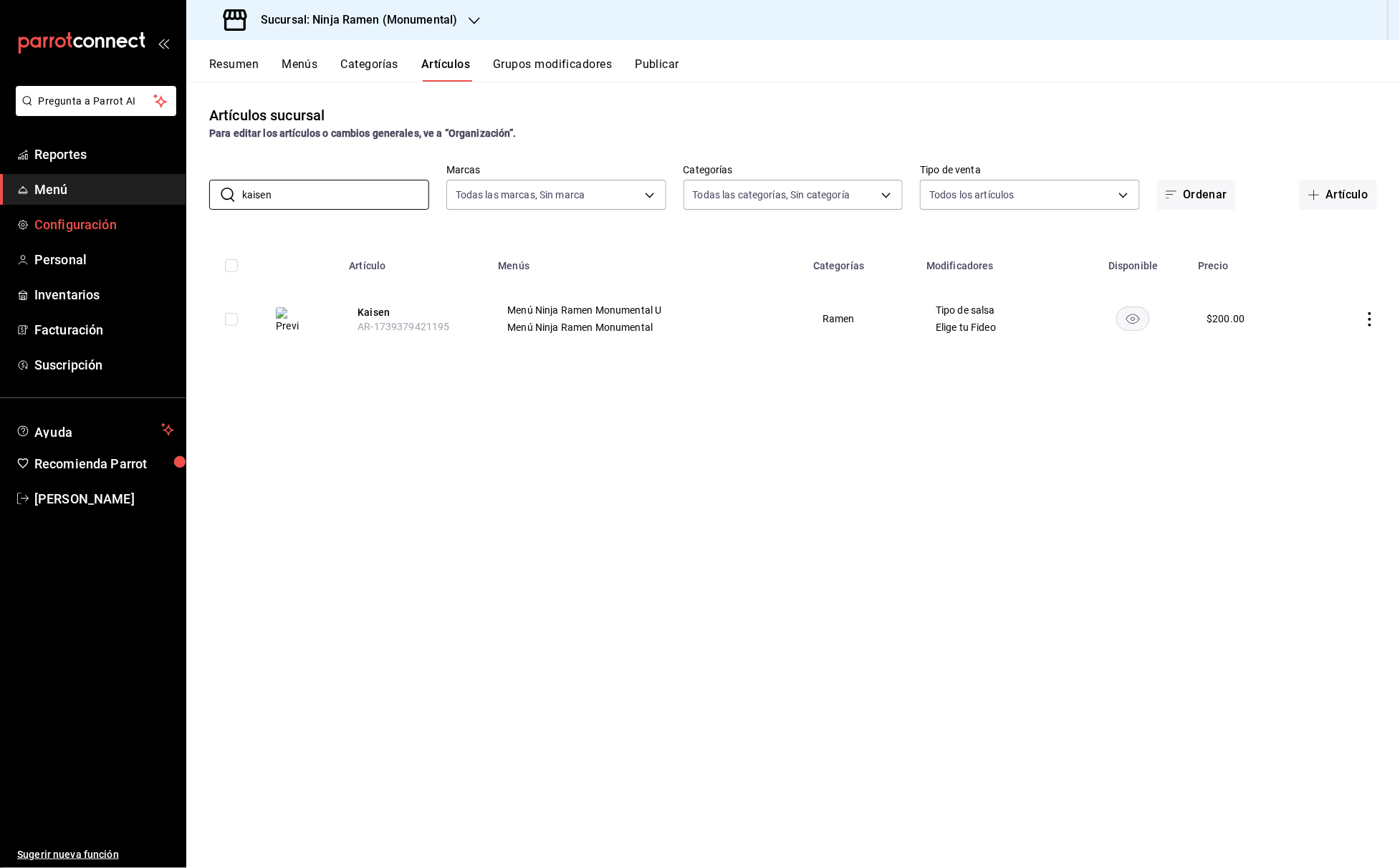
drag, startPoint x: 376, startPoint y: 196, endPoint x: 150, endPoint y: 208, distance: 226.3
click at [150, 208] on div "Pregunta a Parrot AI Reportes Menú Configuración Personal Inventarios Facturaci…" at bounding box center [700, 434] width 1400 height 868
drag, startPoint x: 290, startPoint y: 198, endPoint x: 199, endPoint y: 198, distance: 91.0
click at [199, 198] on div "​ kaisen ​ Marcas Todas las marcas, Sin marca 941a7ee8-c1b6-44d2-a910-c29d9c83c…" at bounding box center [793, 187] width 1213 height 46
drag, startPoint x: 347, startPoint y: 198, endPoint x: 149, endPoint y: 198, distance: 198.0
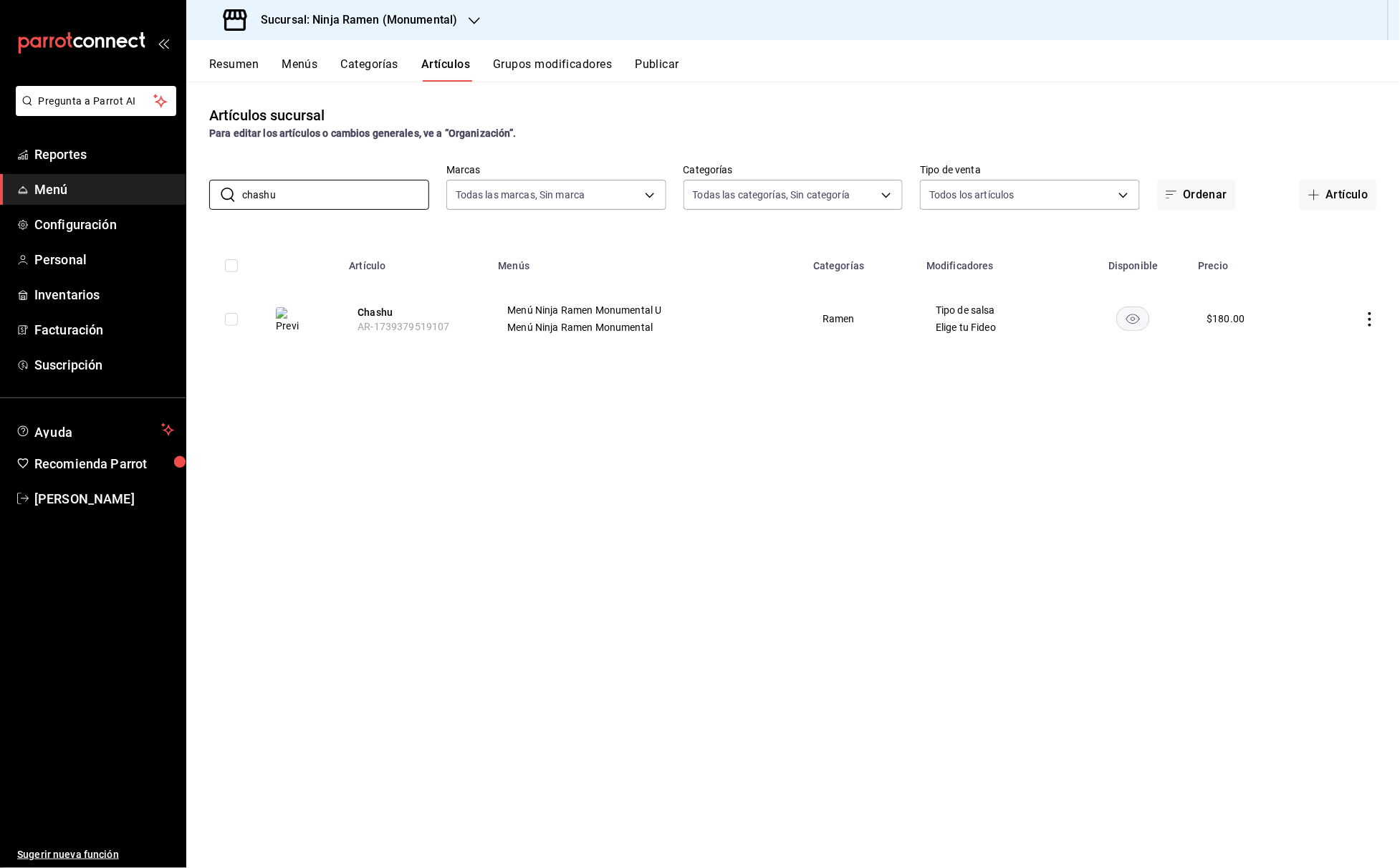
click at [149, 198] on div "Pregunta a Parrot AI Reportes Menú Configuración Personal Inventarios Facturaci…" at bounding box center [700, 434] width 1400 height 868
click at [318, 195] on input "spicy" at bounding box center [336, 195] width 187 height 29
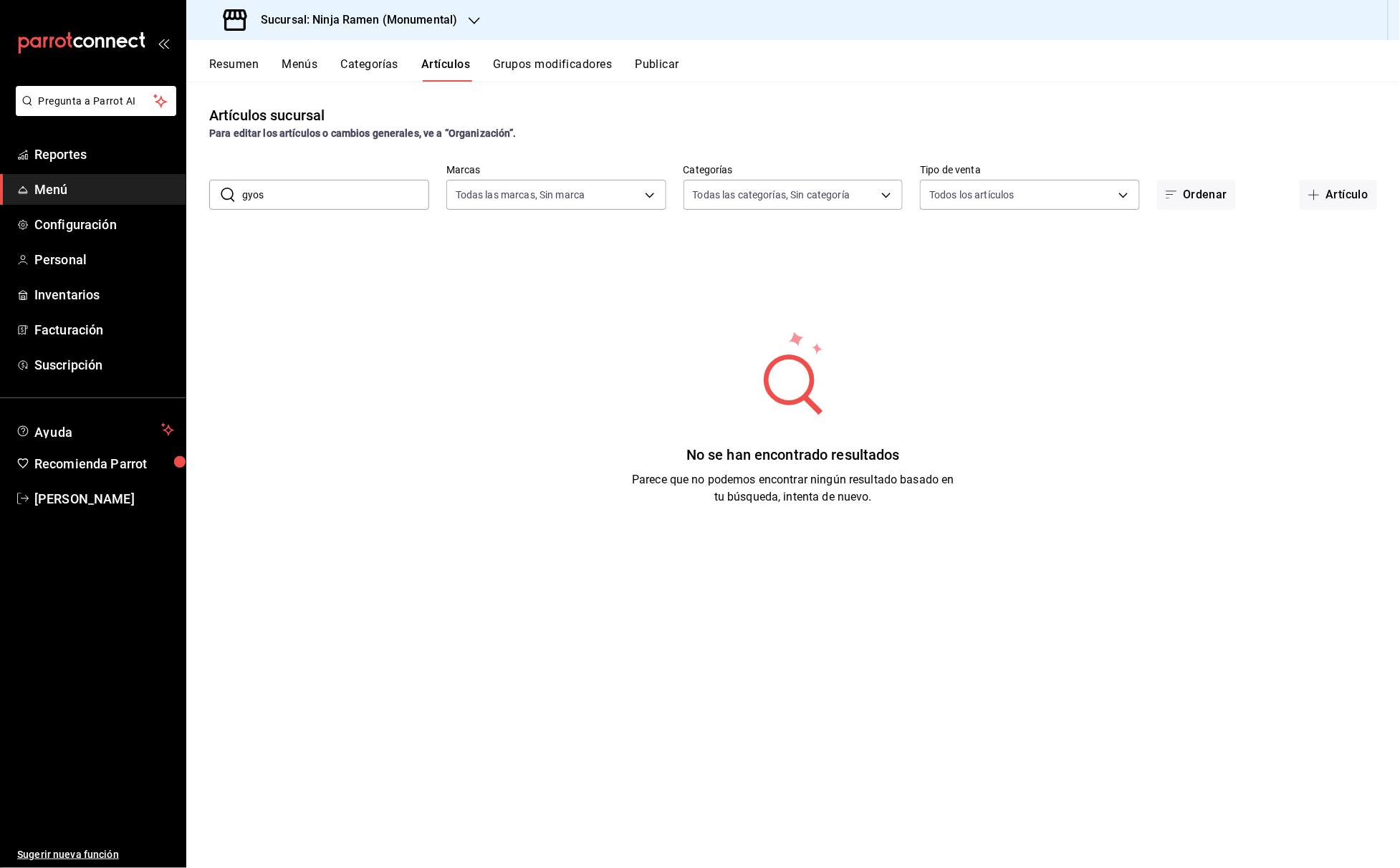
click at [292, 195] on input "gyos" at bounding box center [336, 195] width 187 height 29
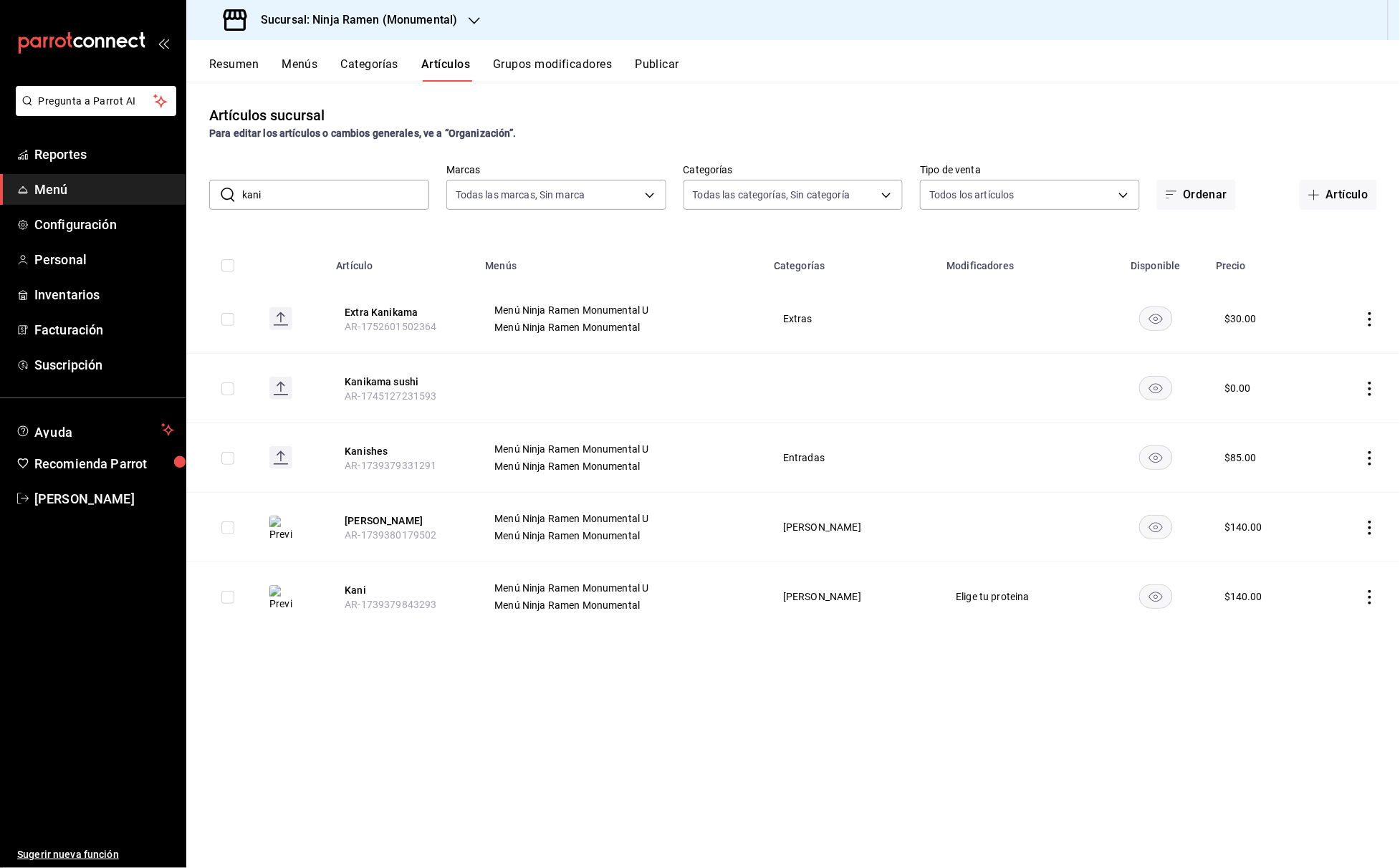
click at [354, 202] on input "kani" at bounding box center [336, 195] width 187 height 29
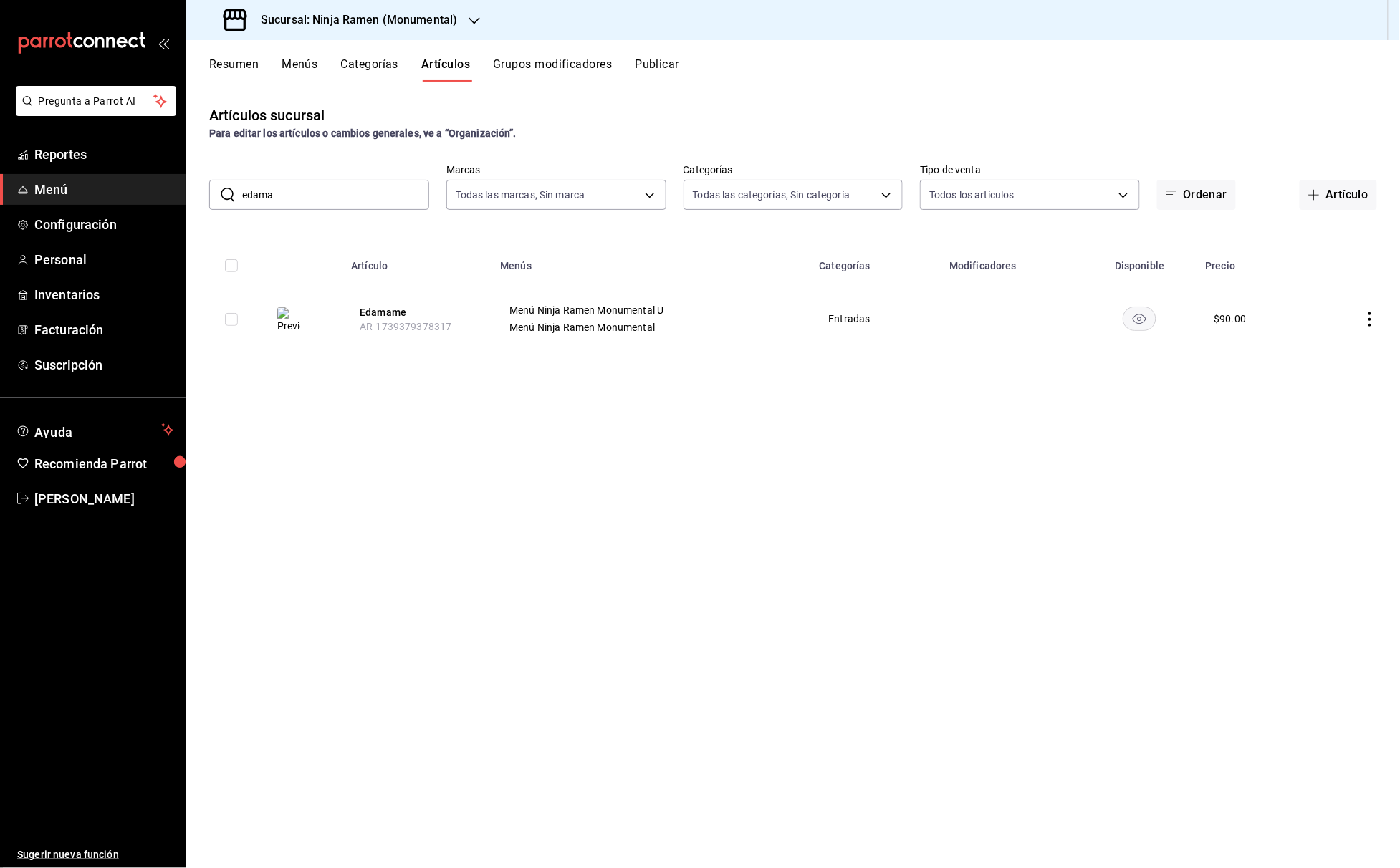
click at [384, 185] on input "edama" at bounding box center [336, 195] width 187 height 29
click at [334, 190] on input "rainb" at bounding box center [336, 195] width 187 height 29
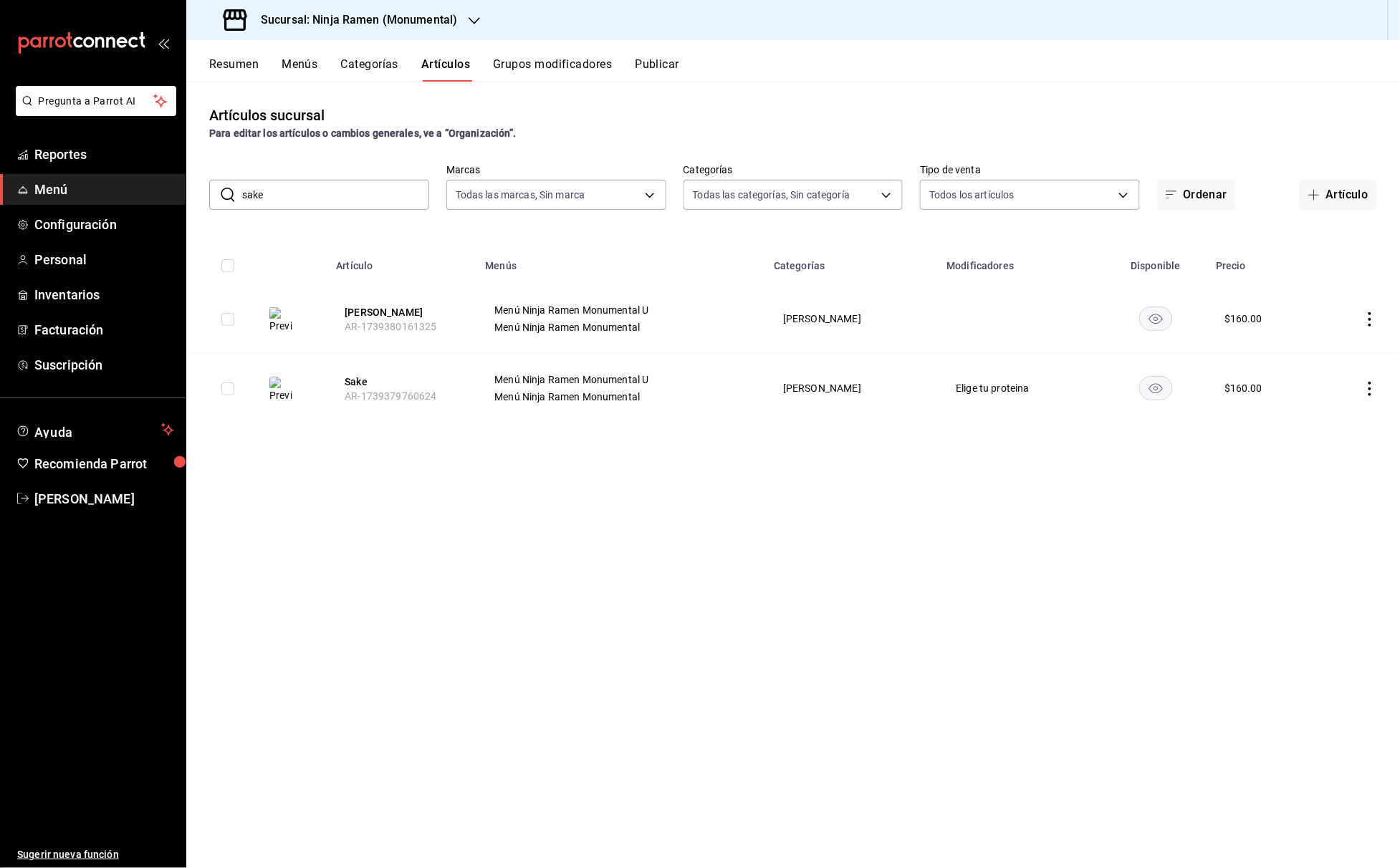
click at [298, 181] on input "sake" at bounding box center [336, 195] width 187 height 29
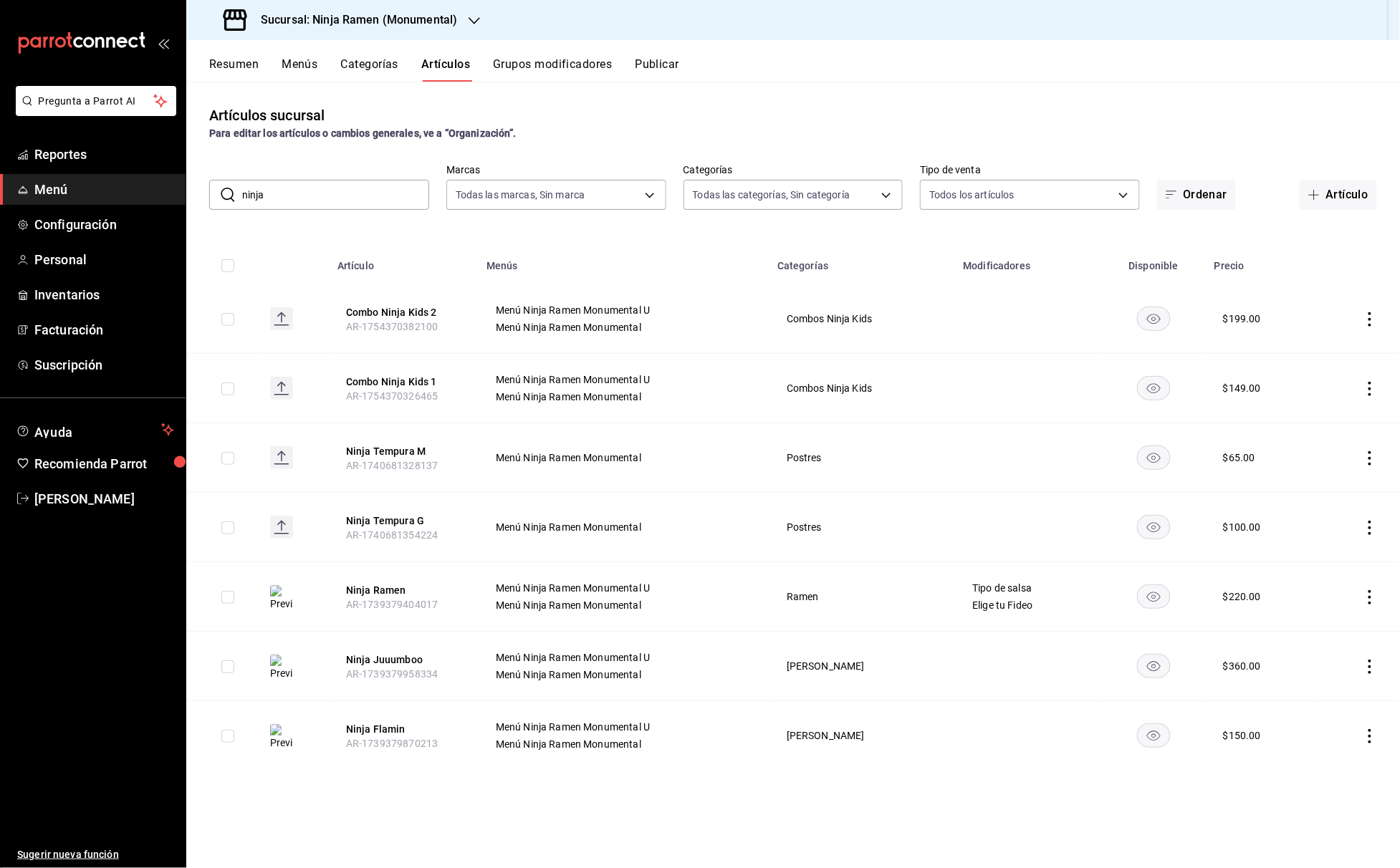
click at [321, 181] on input "ninja" at bounding box center [336, 195] width 187 height 29
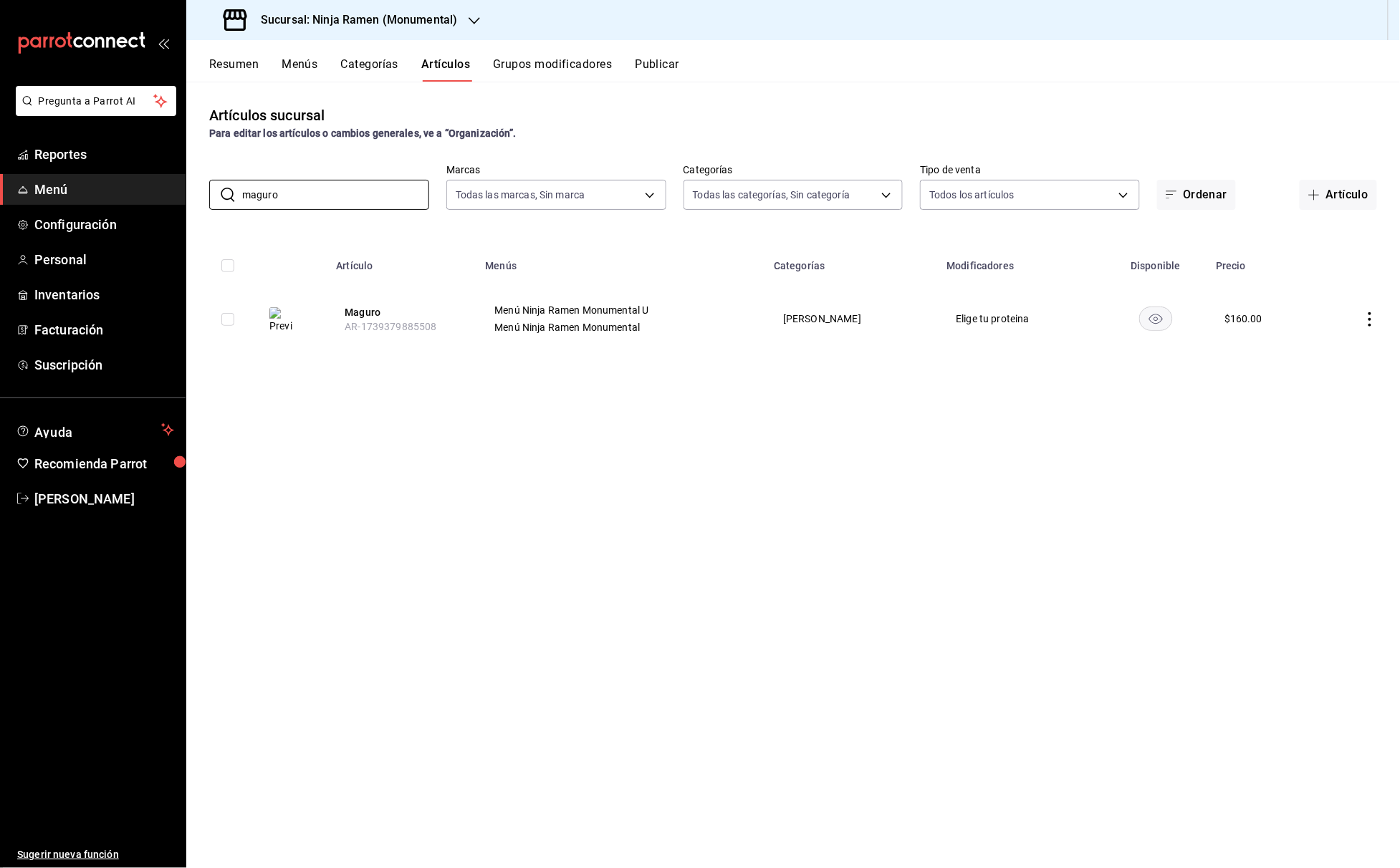
type input "maguro"
click at [440, 25] on h3 "Sucursal: Ninja Ramen (Monumental)" at bounding box center [354, 19] width 208 height 17
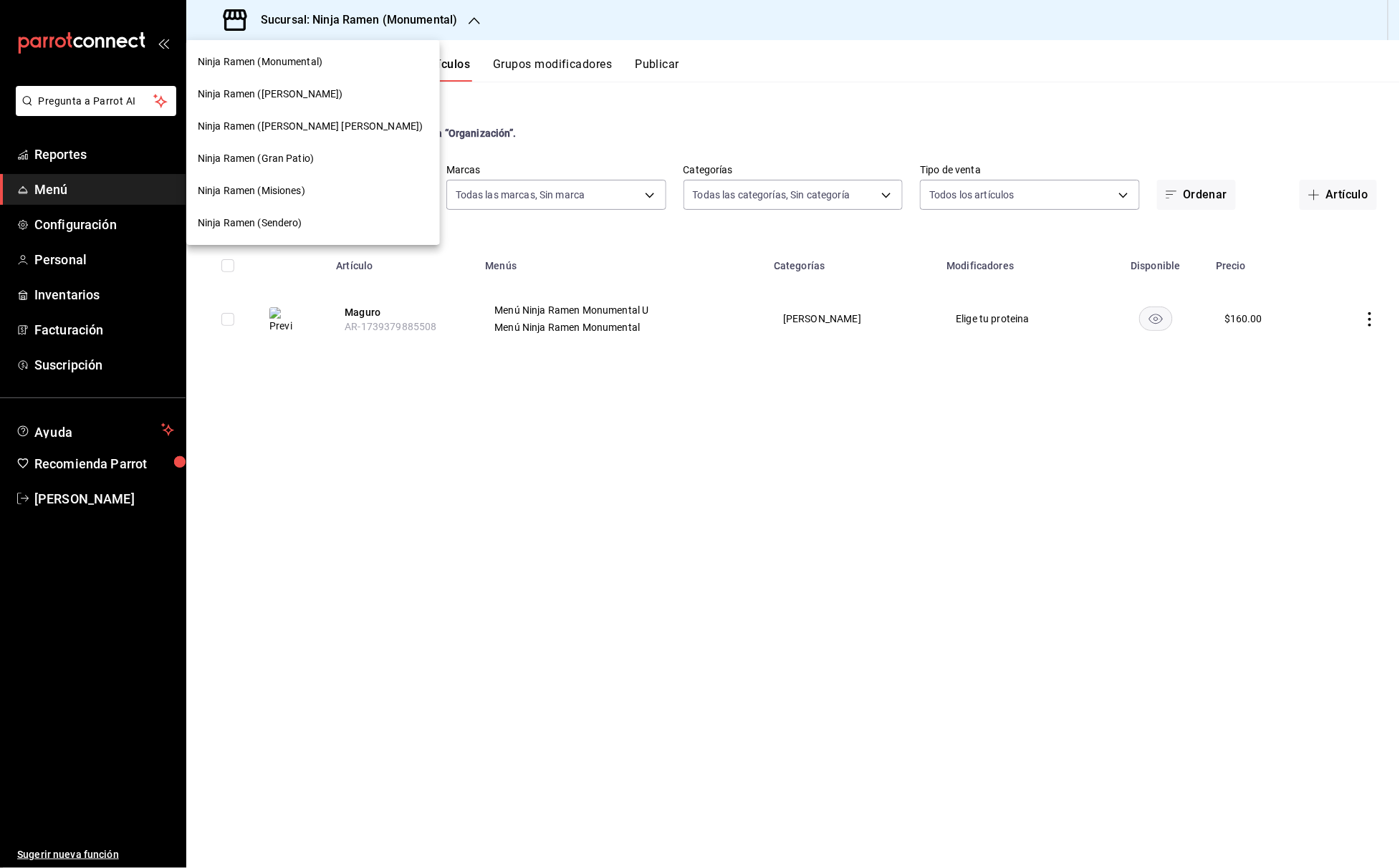
click at [298, 153] on span "Ninja Ramen (Gran Patio)" at bounding box center [256, 158] width 116 height 15
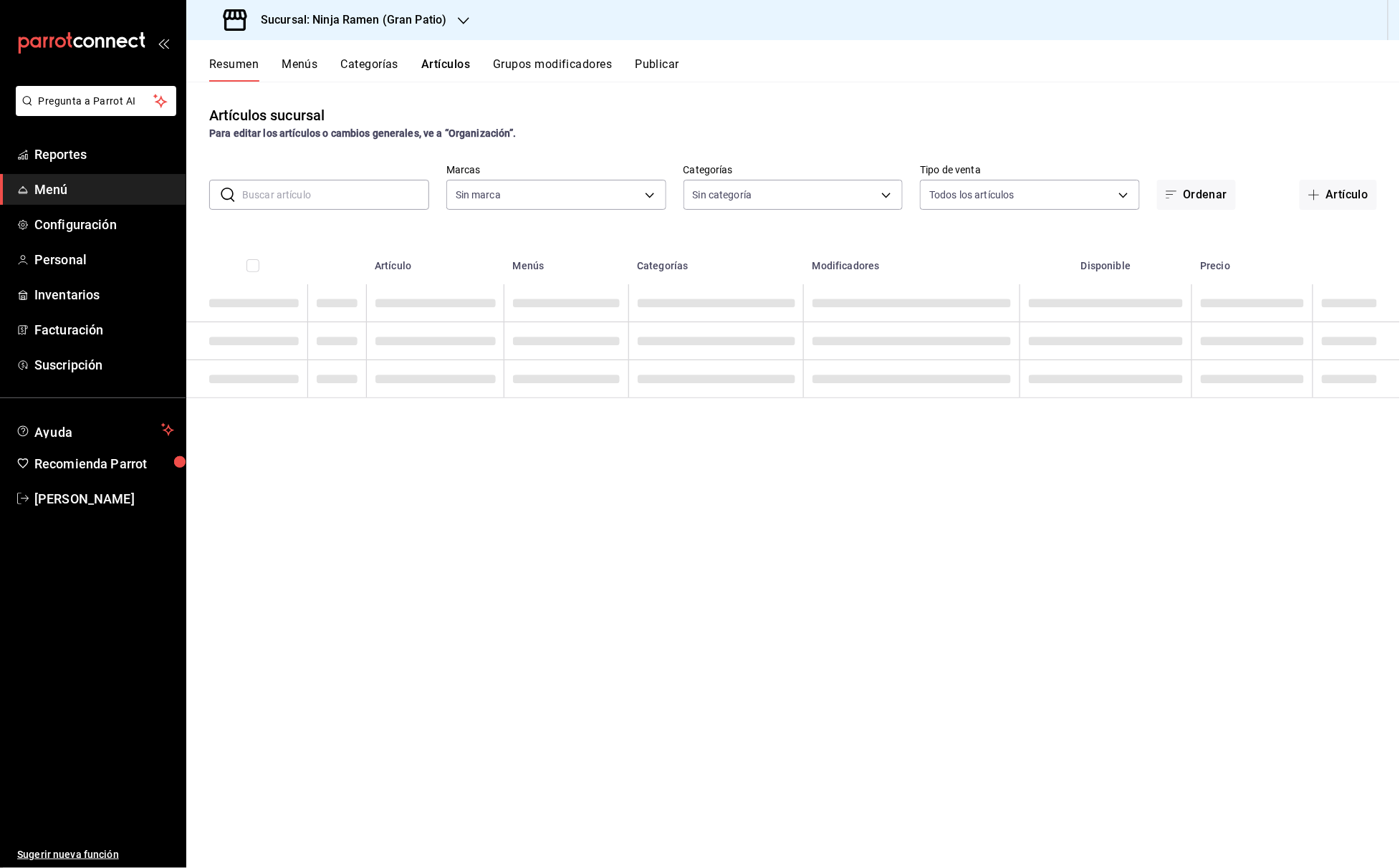
type input "941a7ee8-c1b6-44d2-a910-c29d9c83c70c"
click at [334, 202] on input "text" at bounding box center [336, 195] width 187 height 29
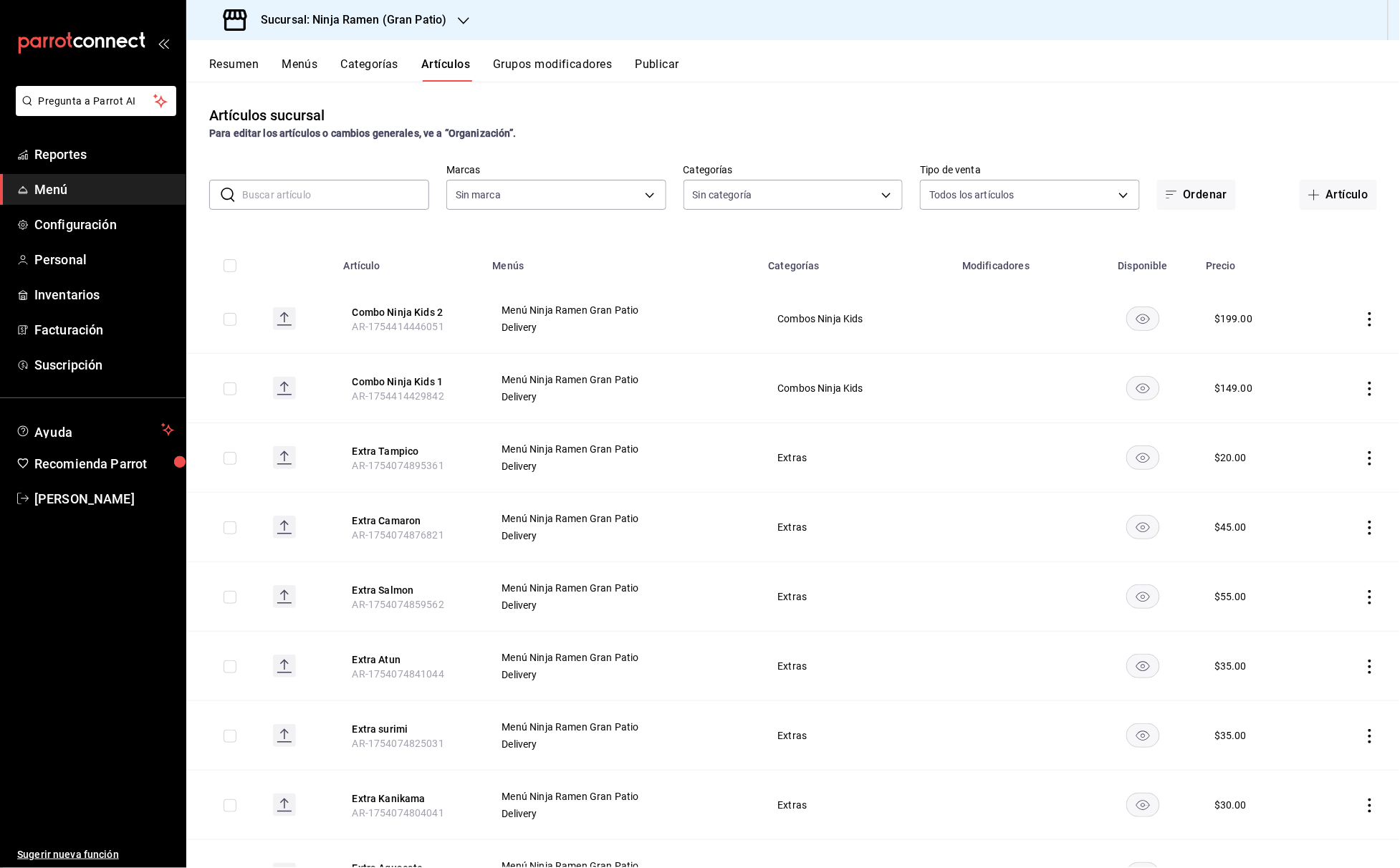
type input "ec26766d-fe29-4bb6-ba7b-804b97db4678,fd72c259-21a4-4453-bd5a-24d6e73214ce,68e91…"
type input "0d3d54d2-317b-4c12-8240-5af3502e9e0c"
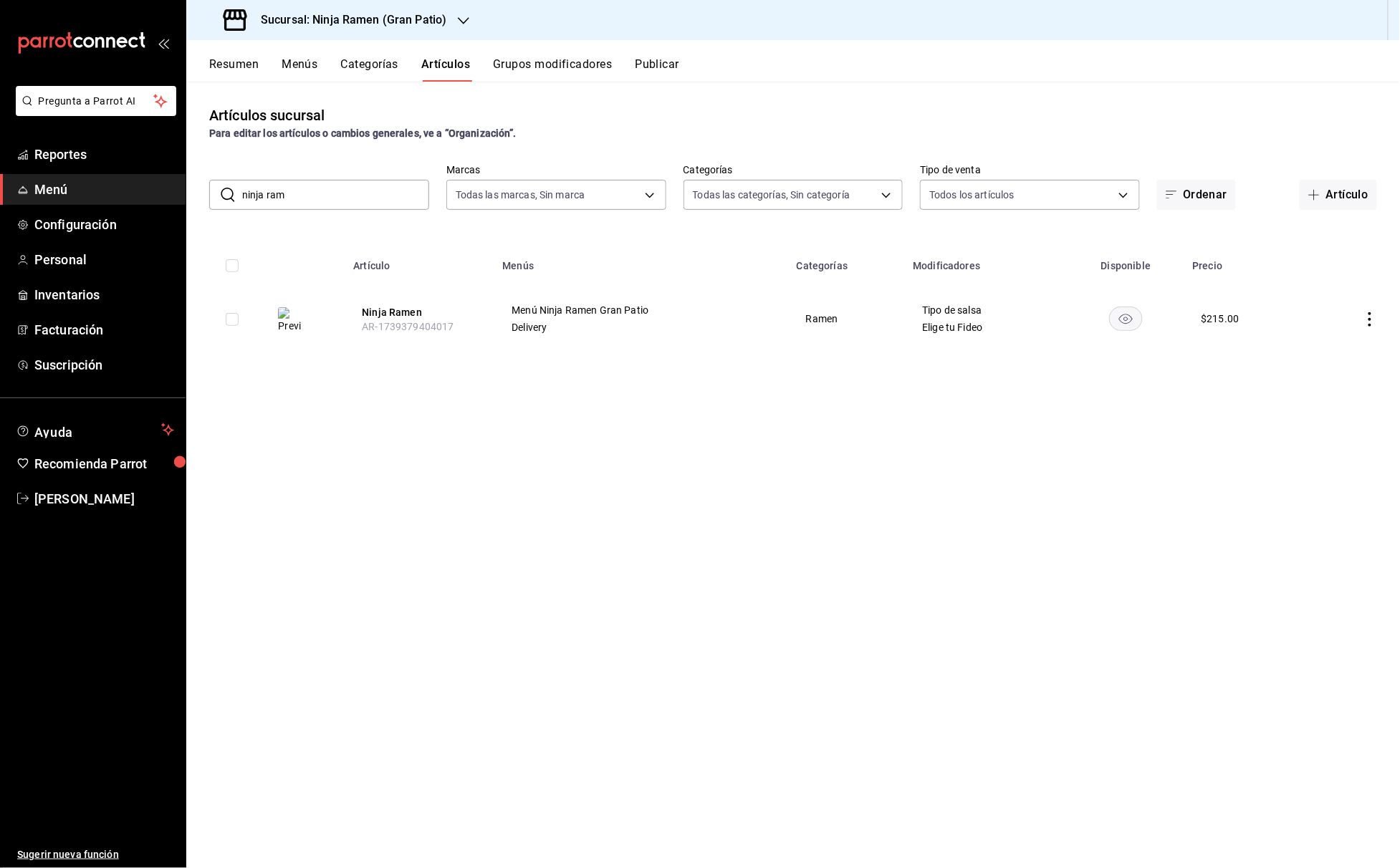
click at [309, 195] on input "ninja ram" at bounding box center [336, 195] width 187 height 29
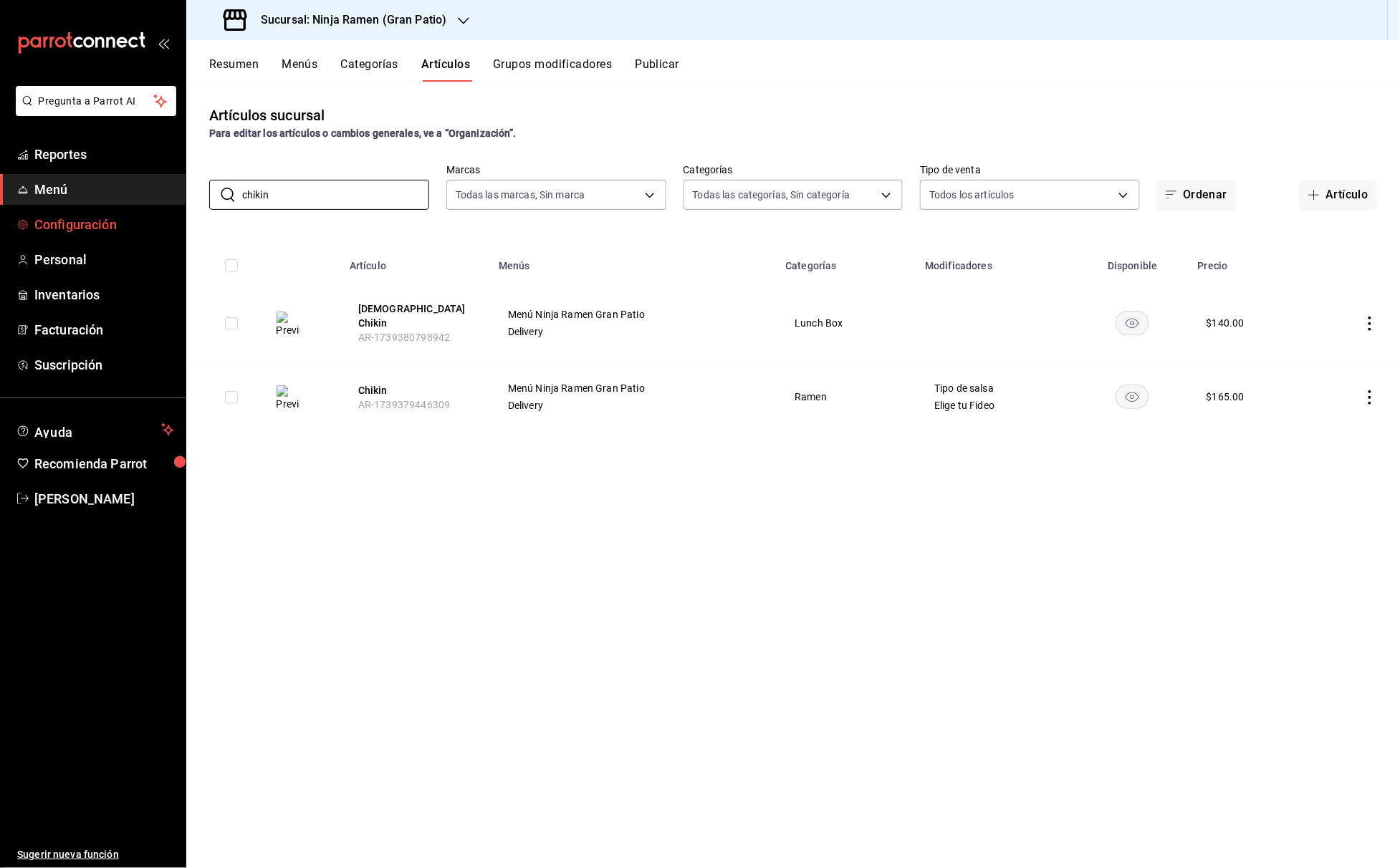
drag, startPoint x: 363, startPoint y: 184, endPoint x: 7, endPoint y: 235, distance: 359.6
click at [7, 235] on div "Pregunta a Parrot AI Reportes Menú Configuración Personal Inventarios Facturaci…" at bounding box center [700, 434] width 1400 height 868
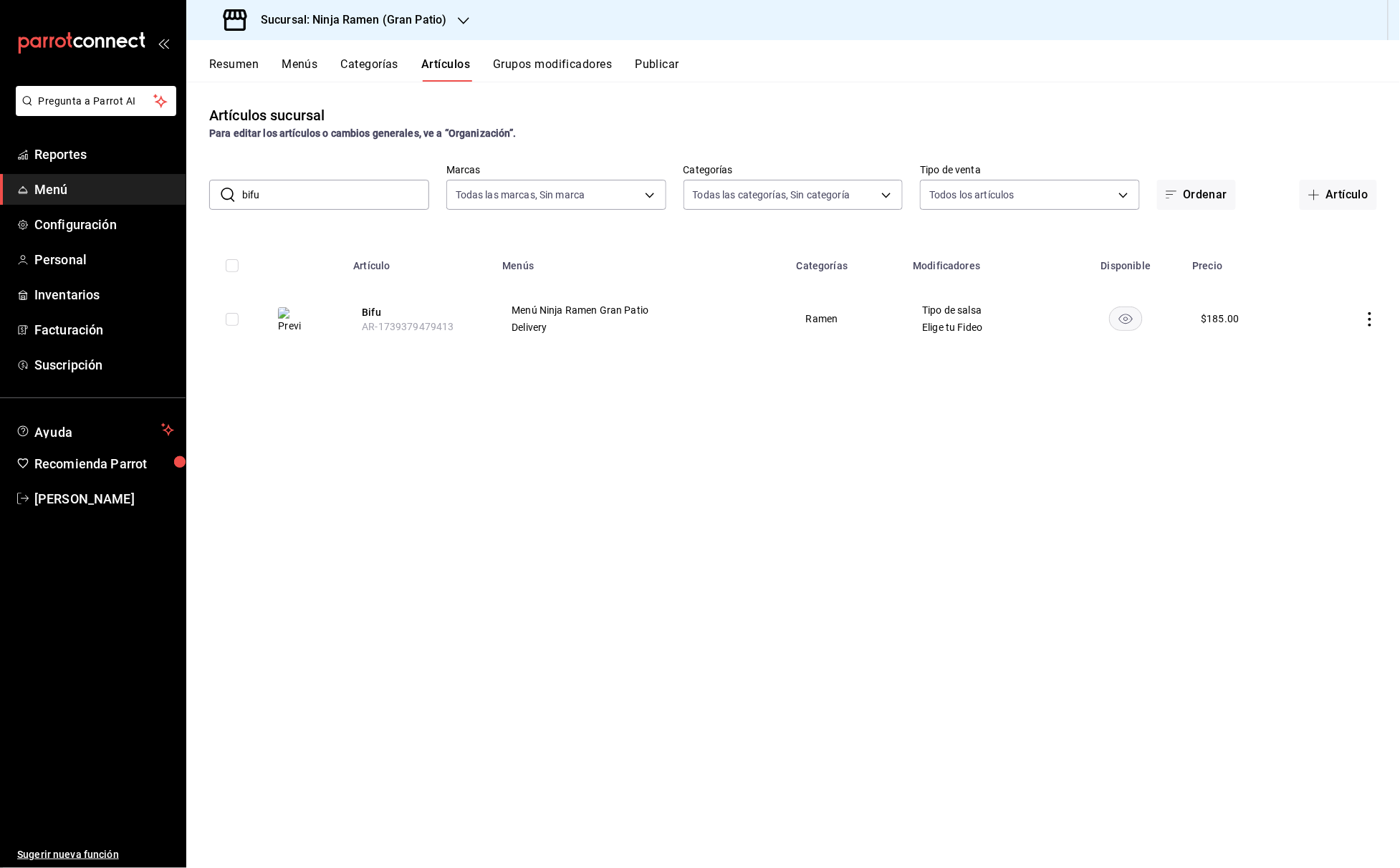
click at [343, 198] on input "bifu" at bounding box center [336, 195] width 187 height 29
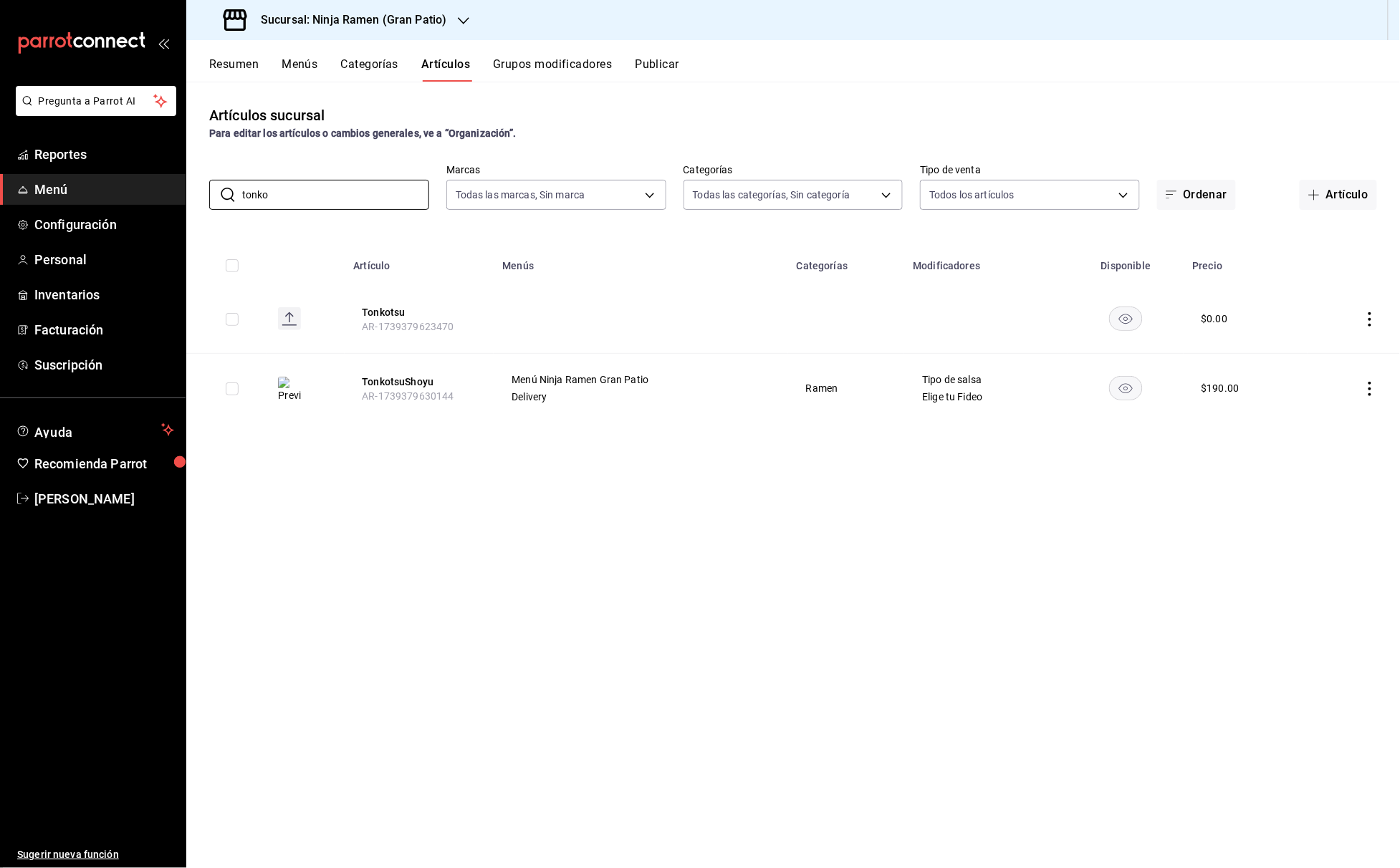
drag, startPoint x: 299, startPoint y: 201, endPoint x: 132, endPoint y: 202, distance: 167.0
click at [132, 202] on div "Pregunta a Parrot AI Reportes Menú Configuración Personal Inventarios Facturaci…" at bounding box center [700, 434] width 1400 height 868
type input "t"
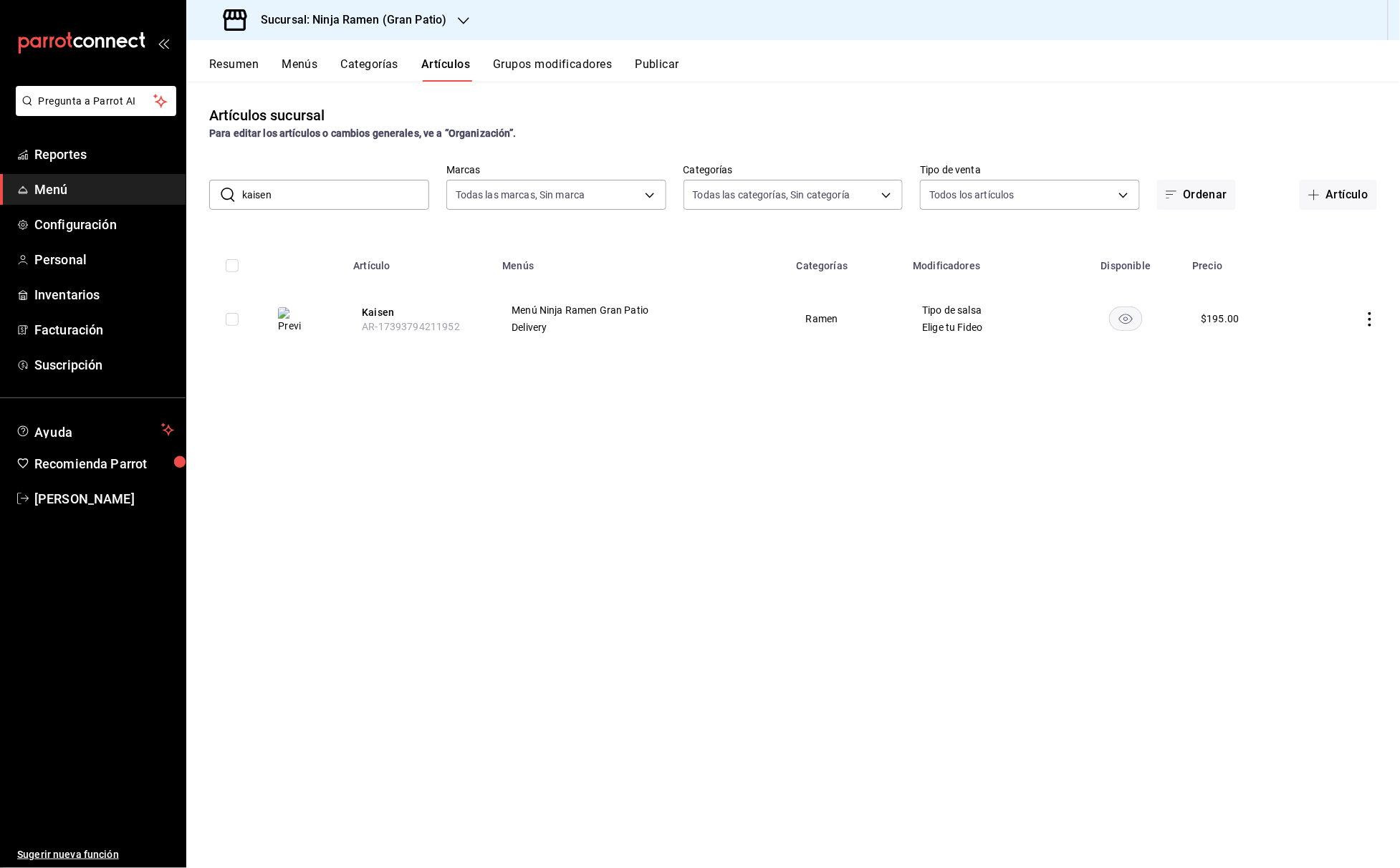
click at [308, 201] on input "kaisen" at bounding box center [336, 195] width 187 height 29
drag, startPoint x: 336, startPoint y: 193, endPoint x: 202, endPoint y: 192, distance: 134.0
click at [202, 192] on div "​ chashu ​ Marcas Todas las marcas, Sin marca 0d3d54d2-317b-4c12-8240-5af3502e9…" at bounding box center [793, 187] width 1213 height 46
click at [289, 188] on input "spicy" at bounding box center [336, 195] width 187 height 29
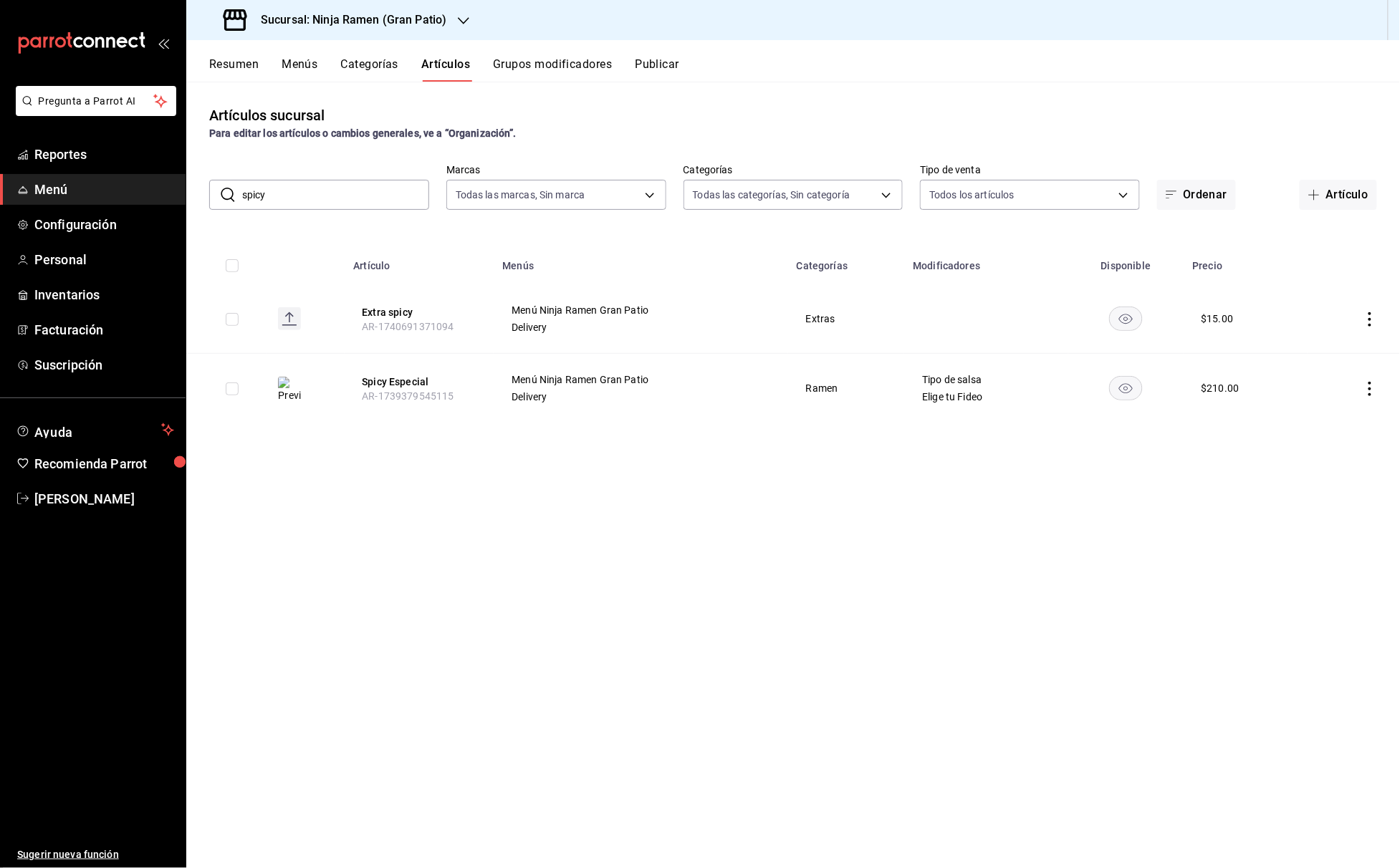
click at [289, 188] on input "spicy" at bounding box center [336, 195] width 187 height 29
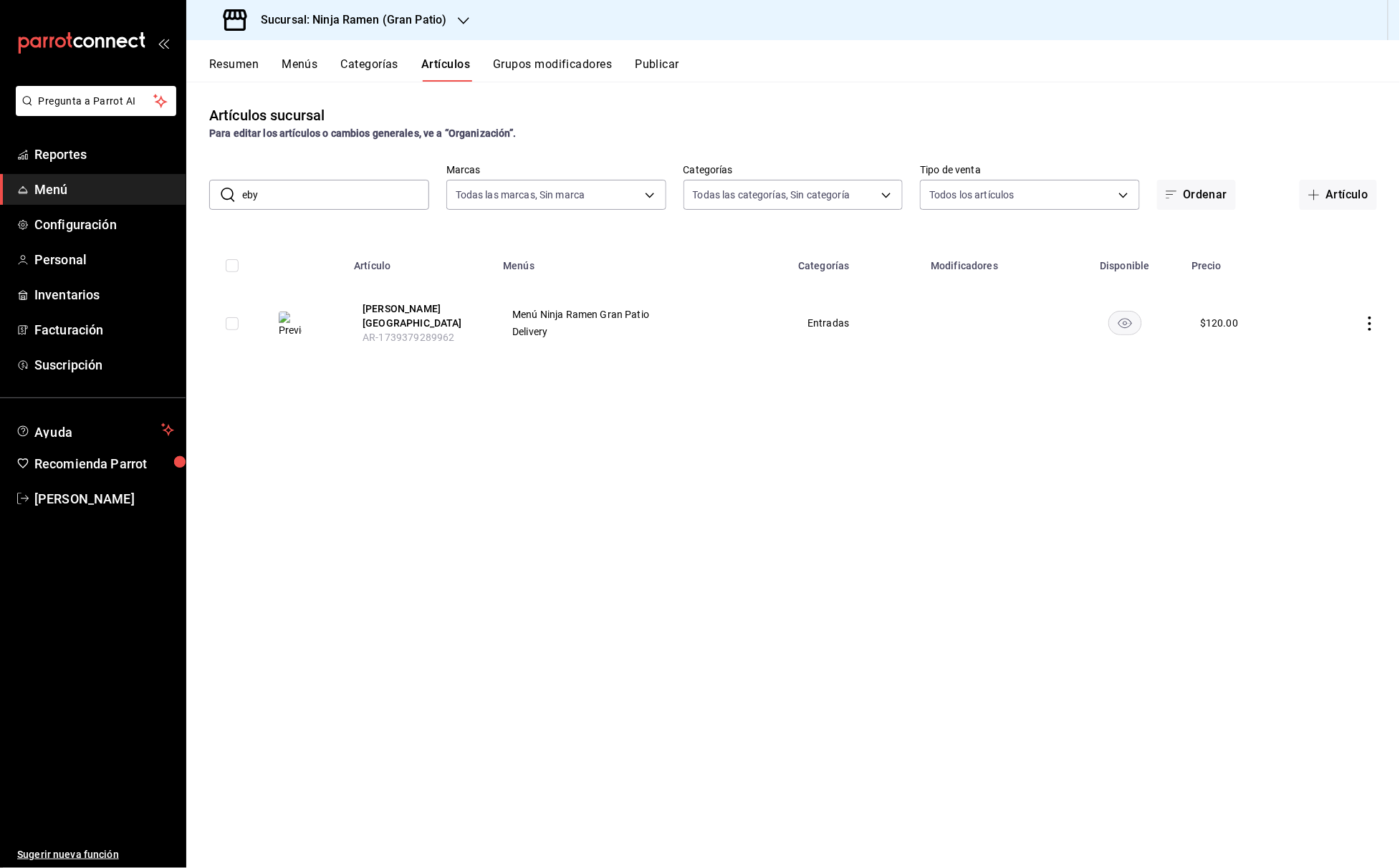
click at [302, 195] on input "eby" at bounding box center [336, 195] width 187 height 29
drag, startPoint x: 292, startPoint y: 195, endPoint x: 163, endPoint y: 195, distance: 129.0
click at [163, 195] on div "Pregunta a Parrot AI Reportes Menú Configuración Personal Inventarios Facturaci…" at bounding box center [700, 434] width 1400 height 868
click at [293, 201] on input "gyo" at bounding box center [336, 195] width 187 height 29
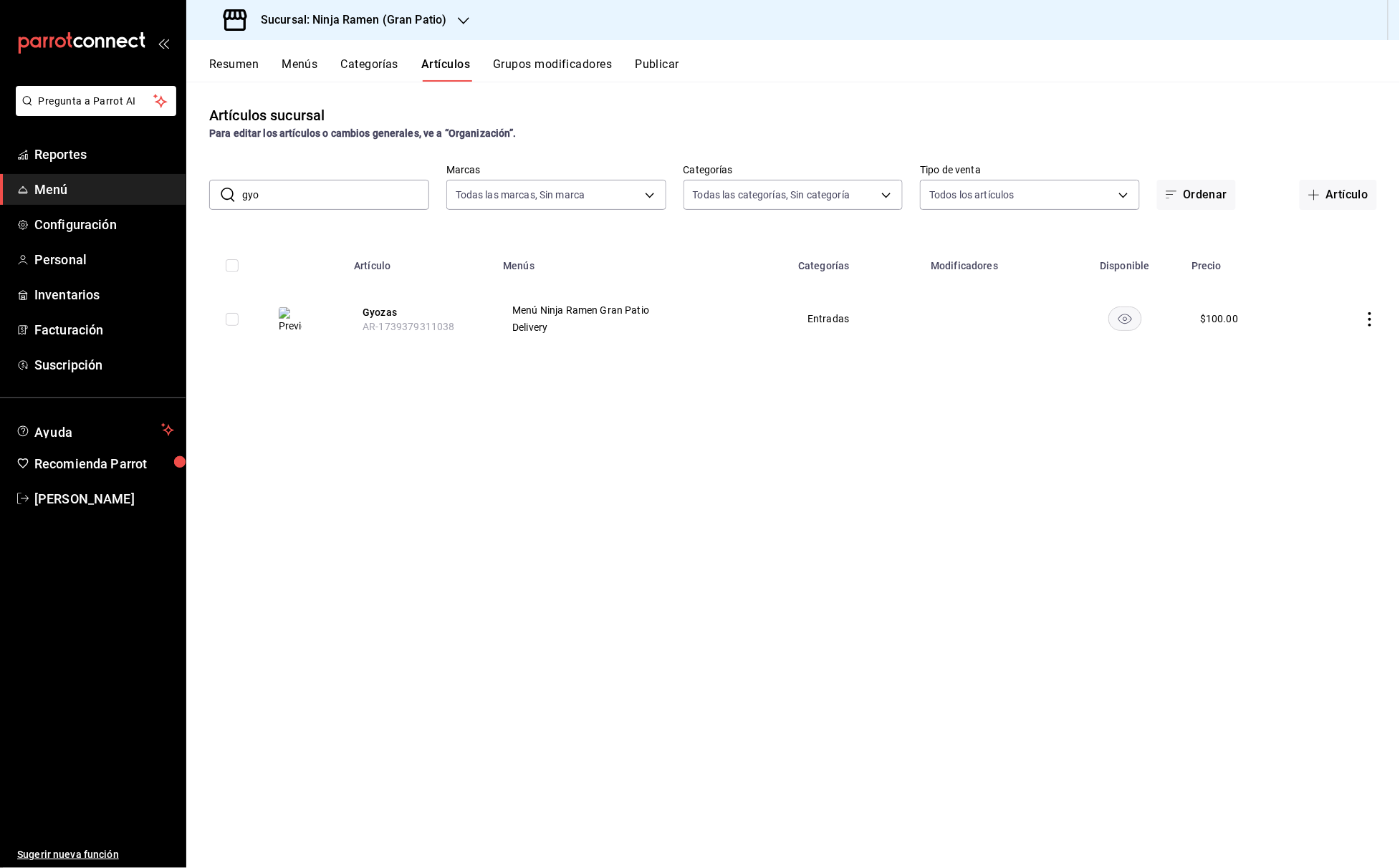
click at [293, 201] on input "gyo" at bounding box center [336, 195] width 187 height 29
click at [349, 185] on input "edama" at bounding box center [336, 195] width 187 height 29
click at [302, 190] on input "rainbo" at bounding box center [336, 195] width 187 height 29
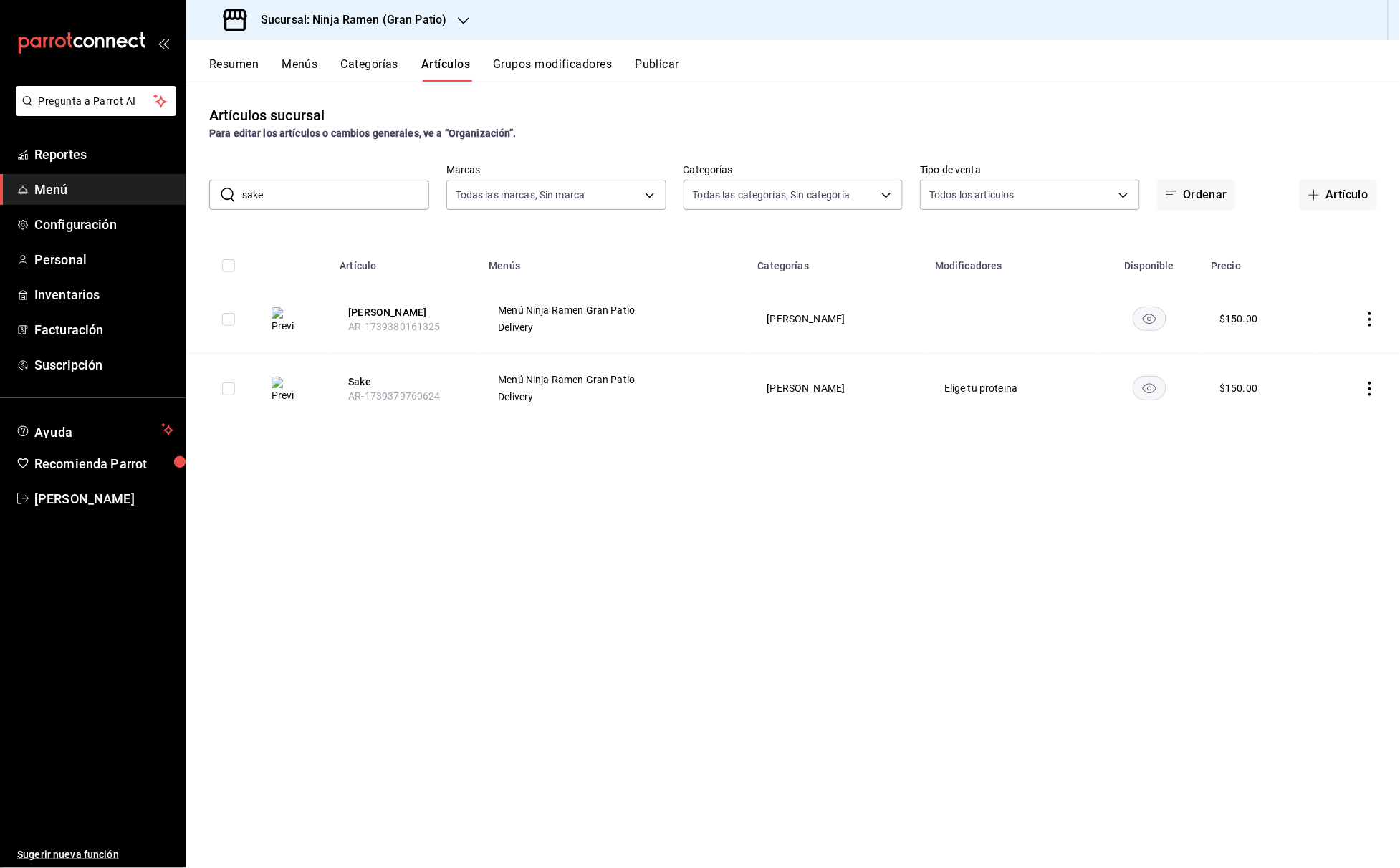
click at [337, 187] on input "sake" at bounding box center [336, 195] width 187 height 29
click at [386, 192] on input "abo" at bounding box center [336, 195] width 187 height 29
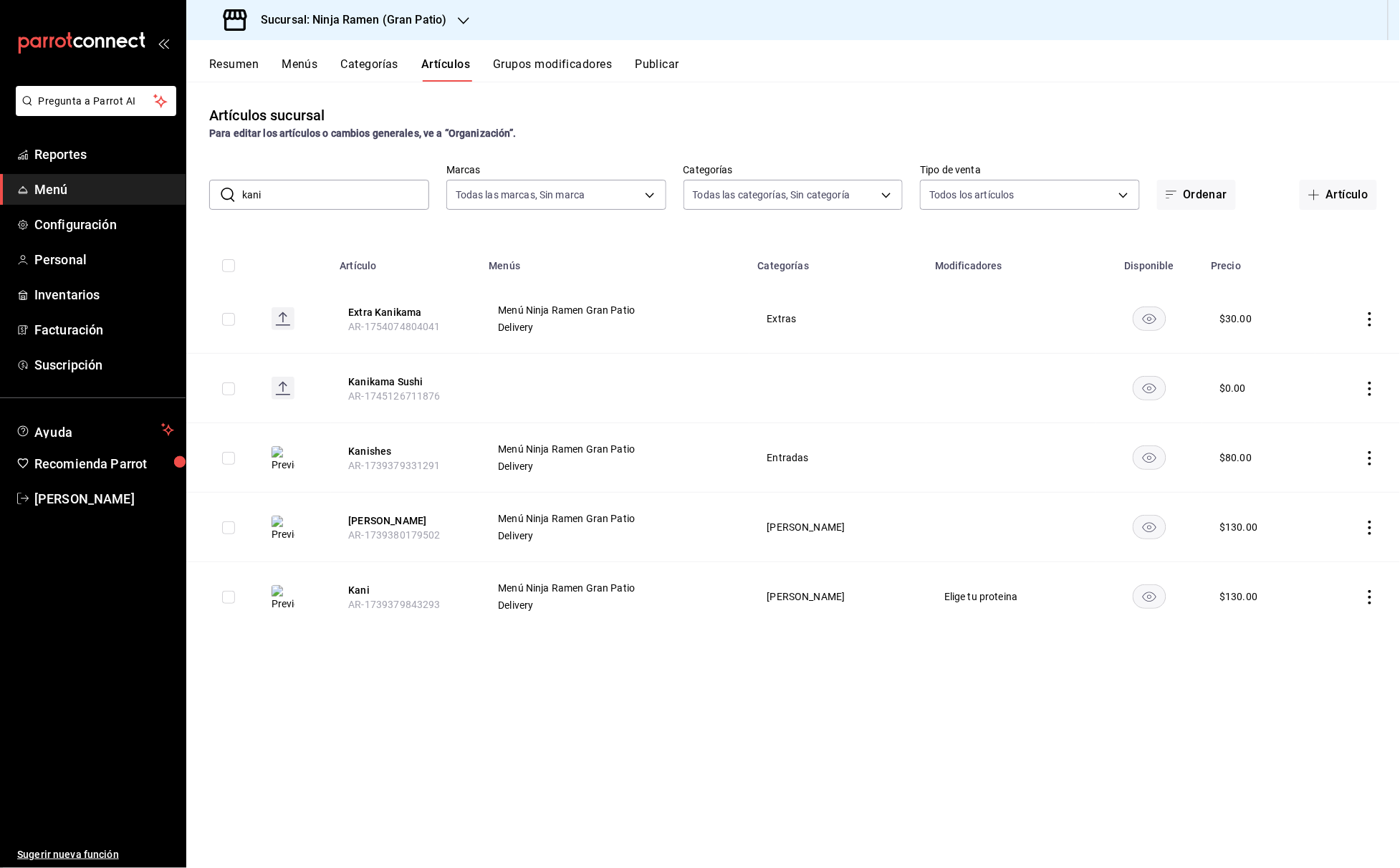
click at [362, 192] on input "kani" at bounding box center [336, 195] width 187 height 29
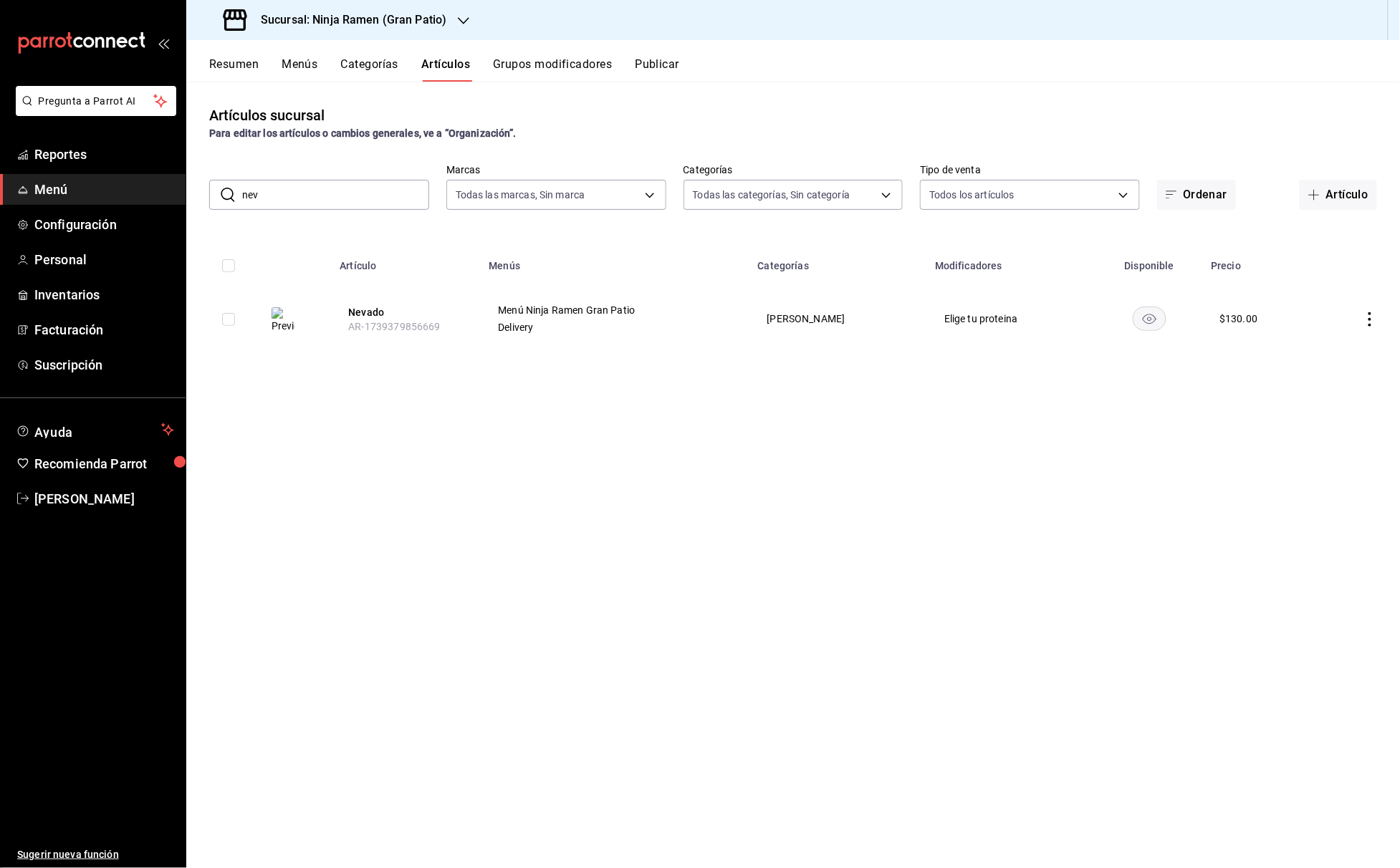
click at [349, 187] on input "nev" at bounding box center [336, 195] width 187 height 29
click at [349, 193] on input "ninja flamin" at bounding box center [336, 195] width 187 height 29
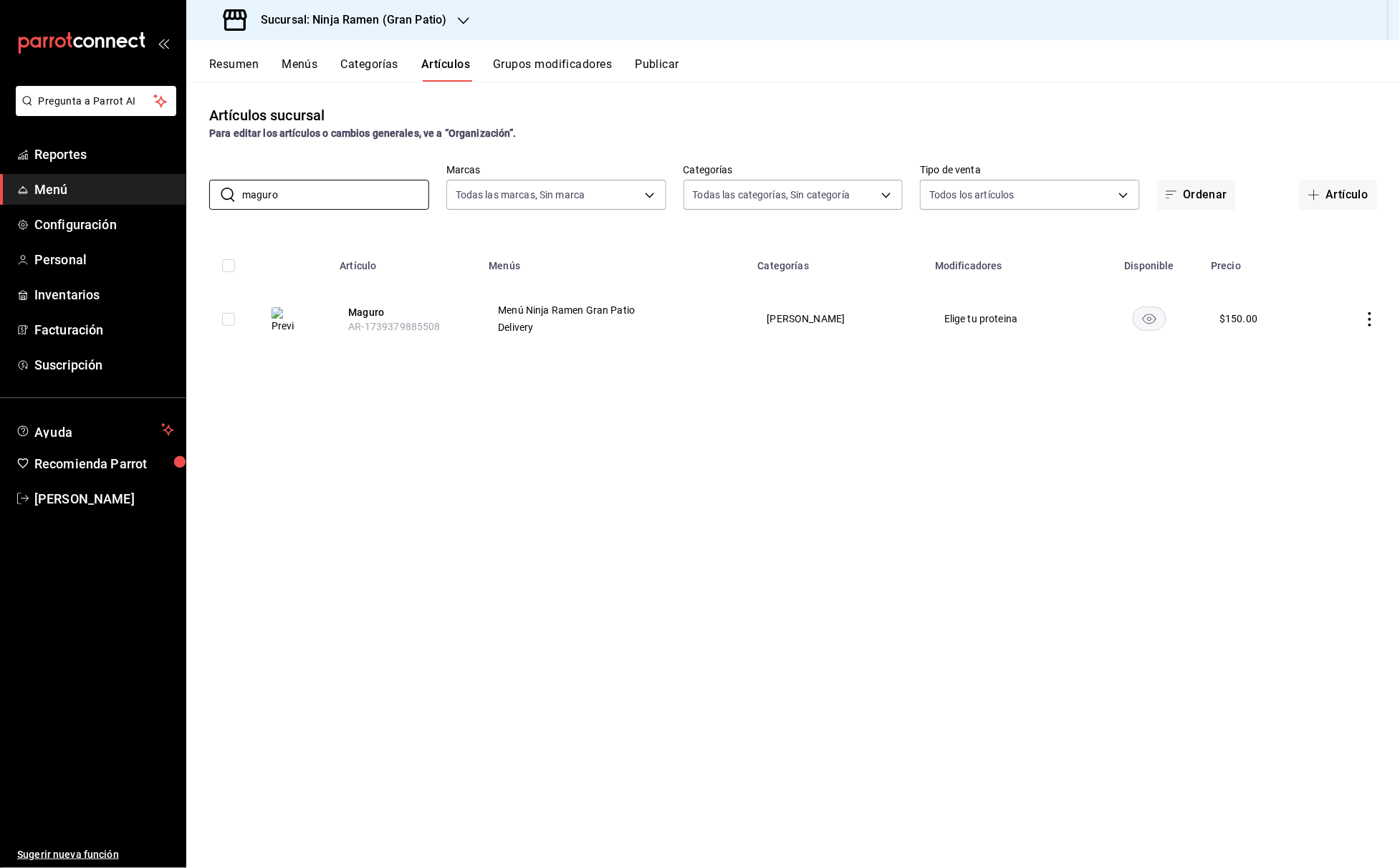
drag, startPoint x: 377, startPoint y: 190, endPoint x: 138, endPoint y: 192, distance: 239.0
click at [138, 192] on div "Pregunta a Parrot AI Reportes Menú Configuración Personal Inventarios Facturaci…" at bounding box center [700, 434] width 1400 height 868
click at [307, 181] on input "cielo" at bounding box center [336, 195] width 187 height 29
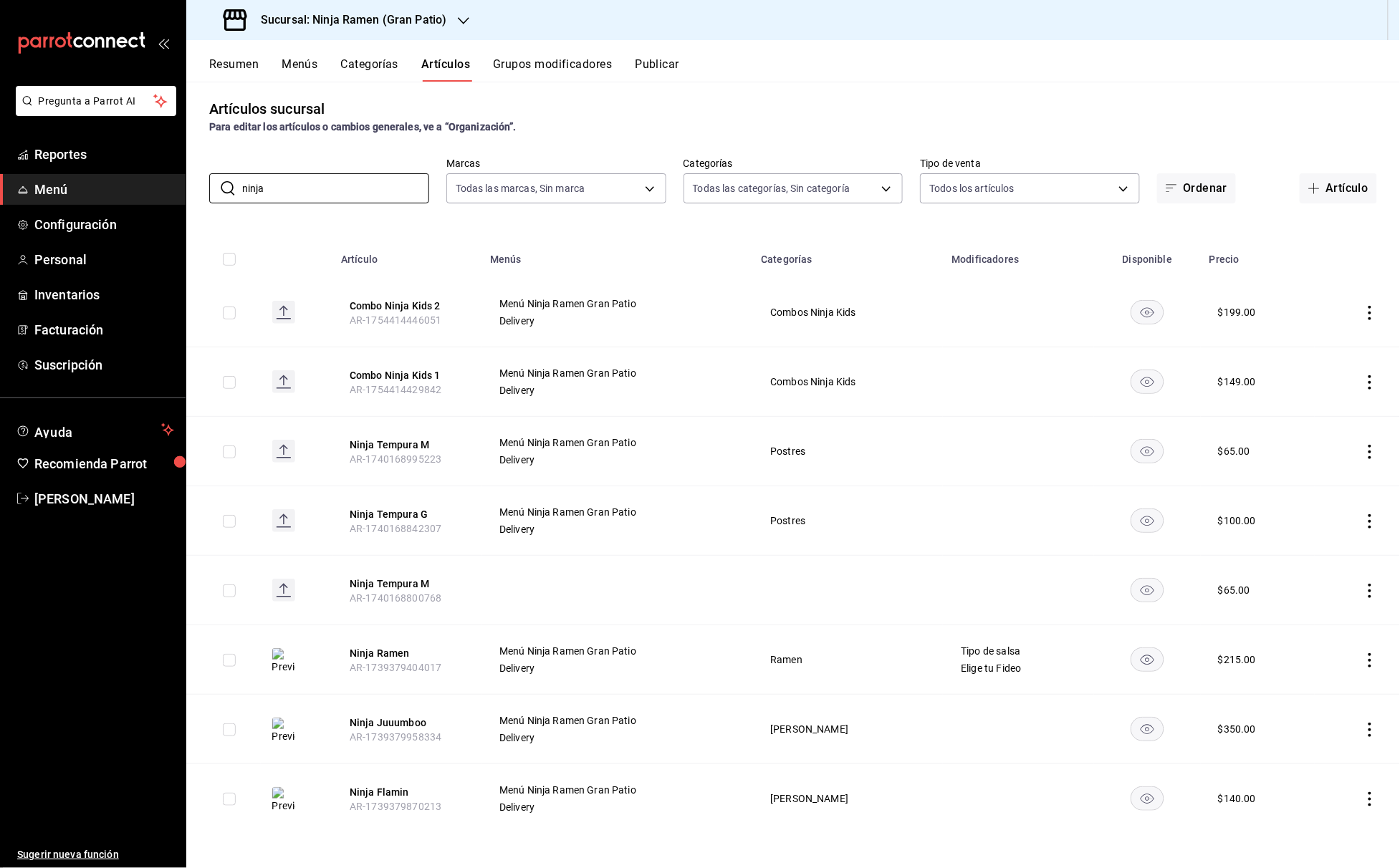
scroll to position [7, 0]
click at [333, 174] on input "ninja" at bounding box center [336, 188] width 187 height 29
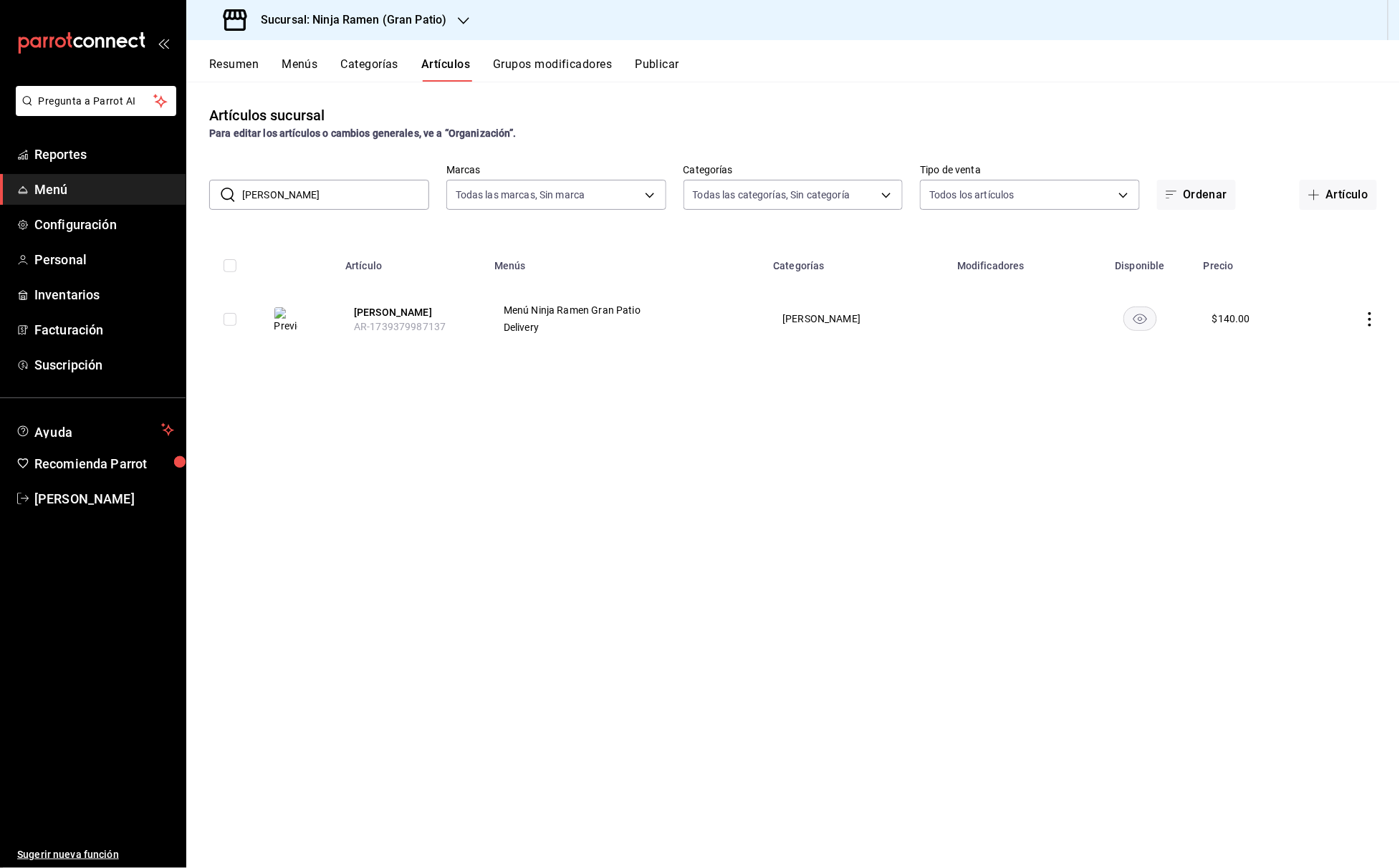
click at [302, 198] on input "[PERSON_NAME]" at bounding box center [336, 195] width 187 height 29
click at [315, 192] on input "yasai" at bounding box center [336, 195] width 187 height 29
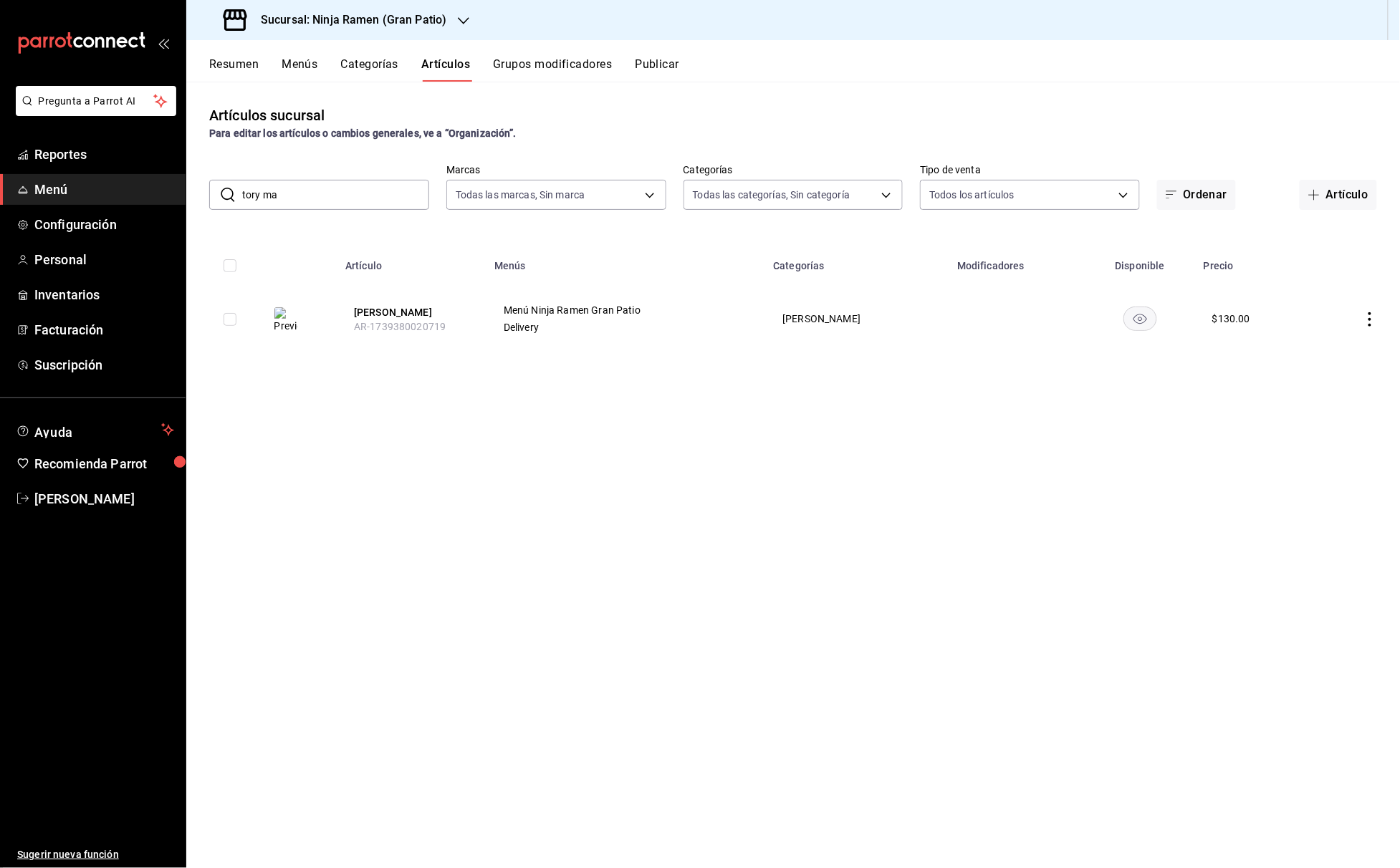
click at [375, 185] on input "tory ma" at bounding box center [336, 195] width 187 height 29
click at [310, 184] on input "[PERSON_NAME]" at bounding box center [336, 195] width 187 height 29
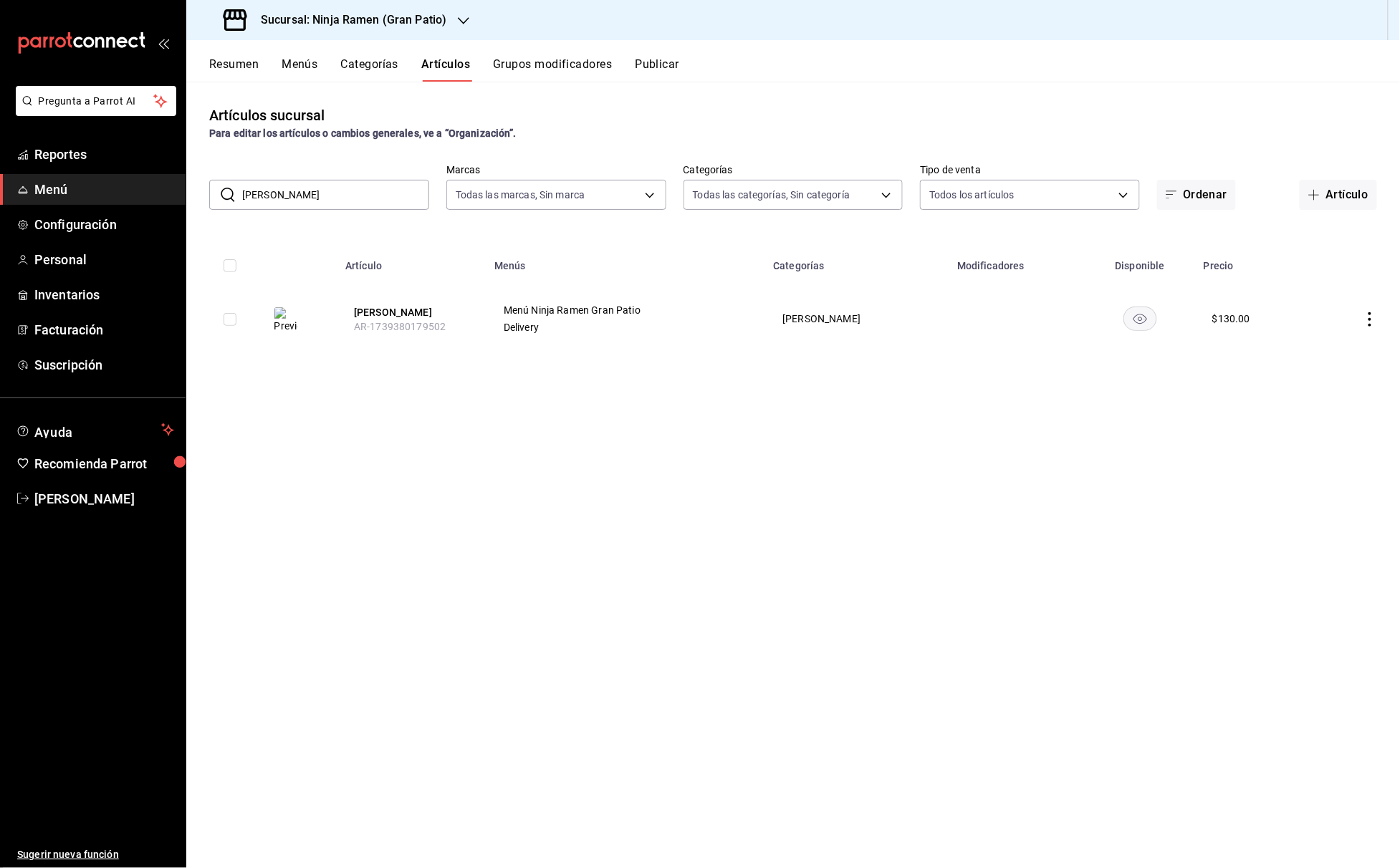
click at [310, 184] on input "[PERSON_NAME]" at bounding box center [336, 195] width 187 height 29
click at [311, 198] on input "unagi" at bounding box center [336, 195] width 187 height 29
click at [351, 190] on input "sake" at bounding box center [336, 195] width 187 height 29
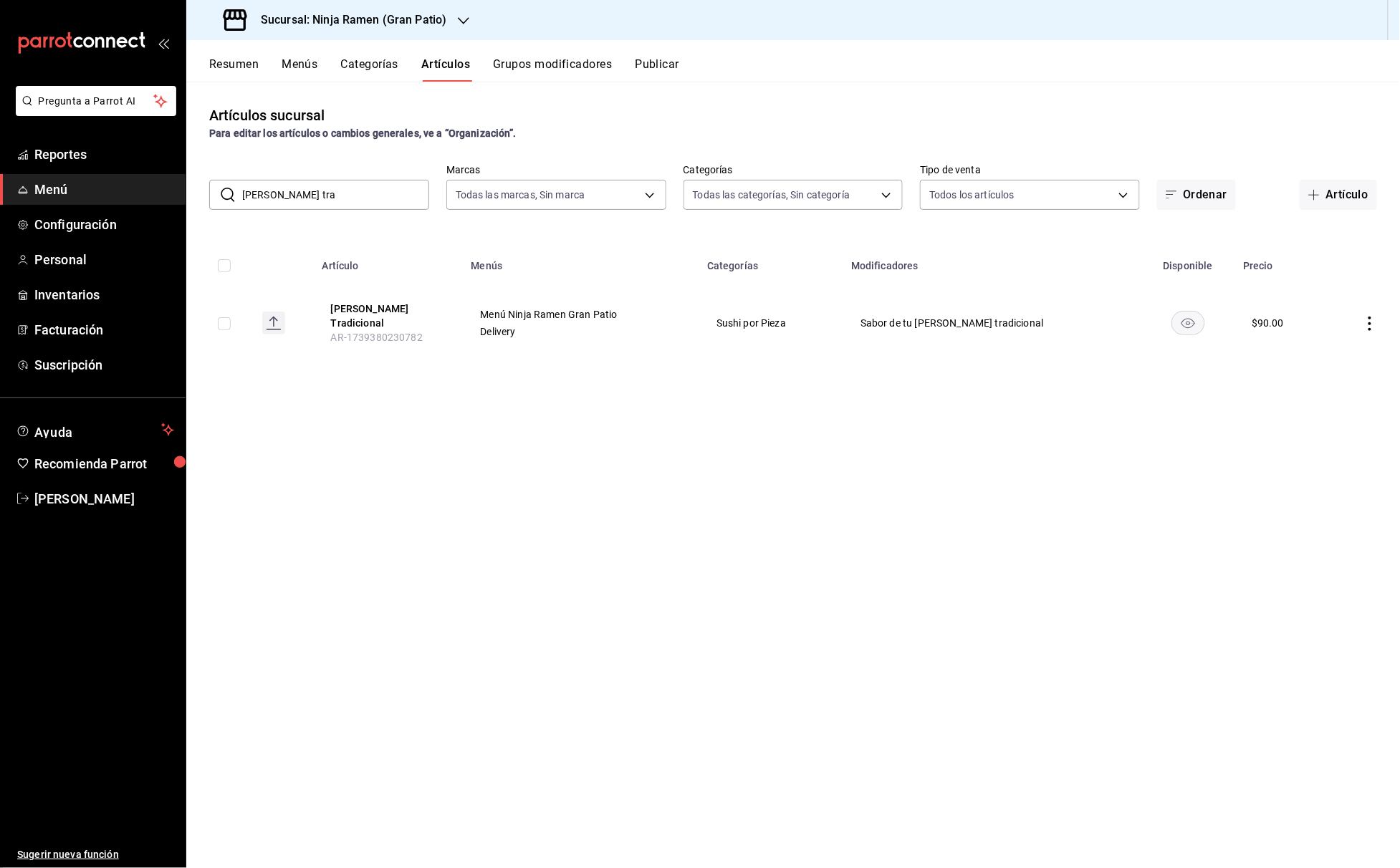
click at [296, 196] on input "[PERSON_NAME] tra" at bounding box center [336, 195] width 187 height 29
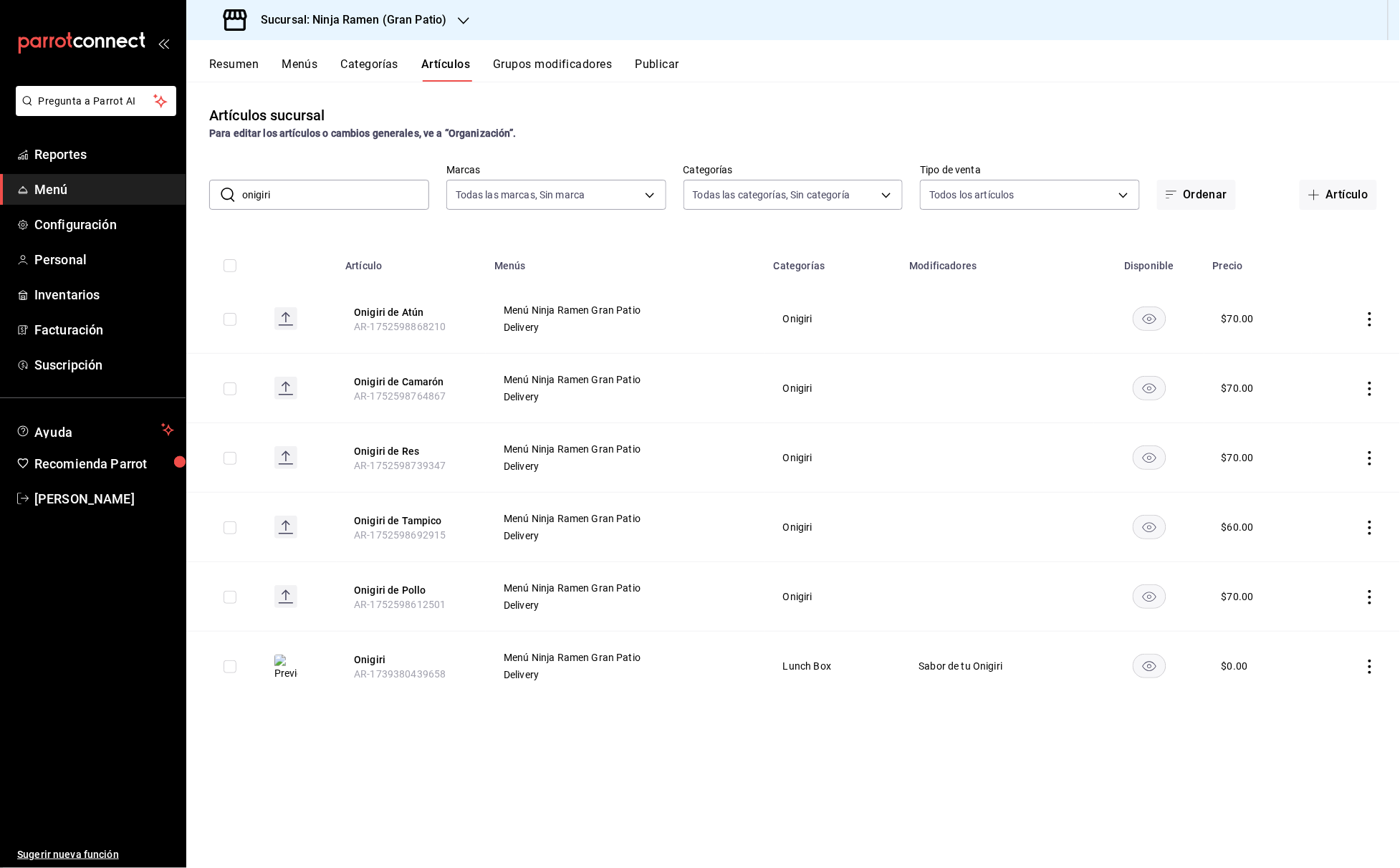
click at [335, 198] on input "onigiri" at bounding box center [336, 195] width 187 height 29
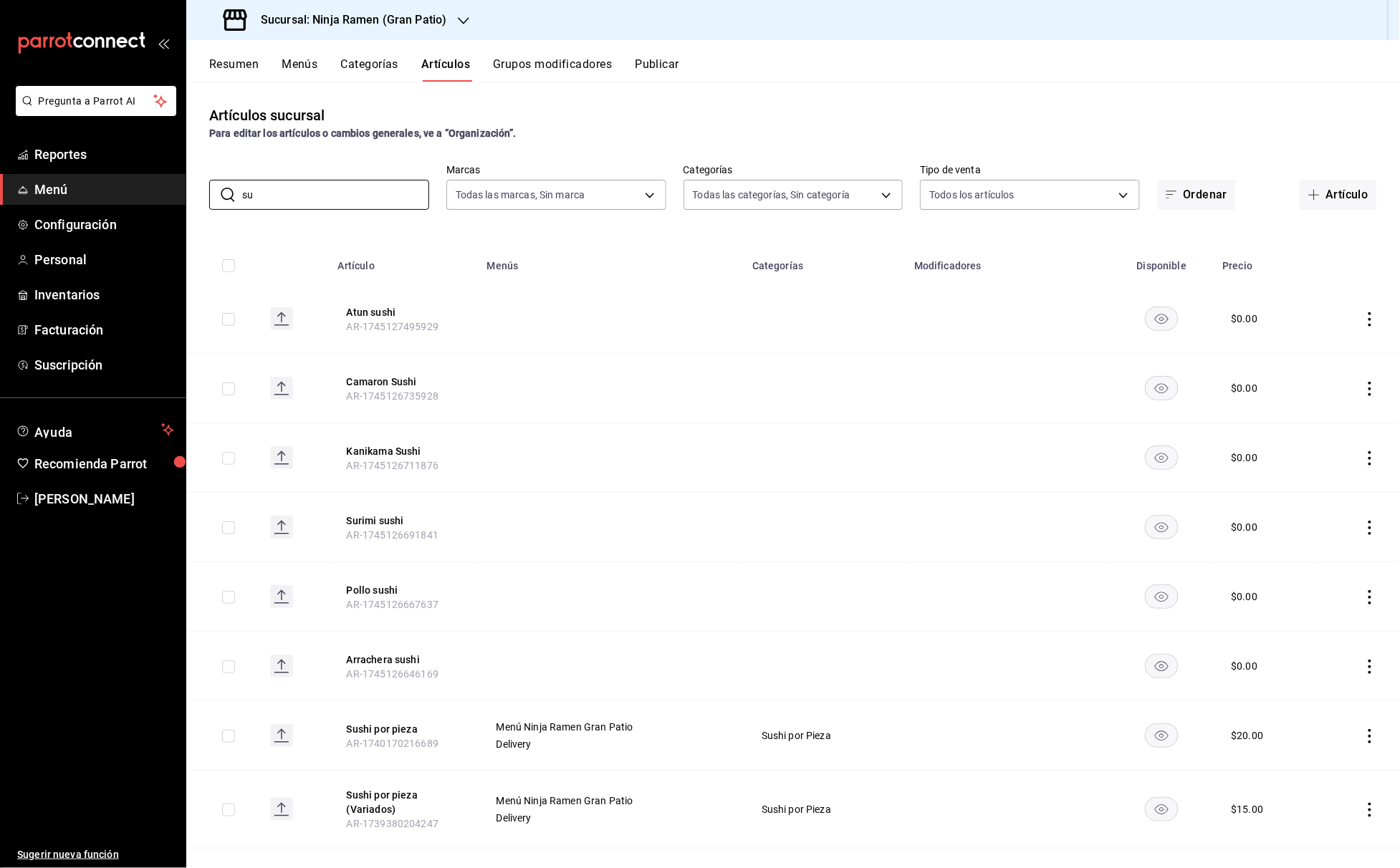
type input "s"
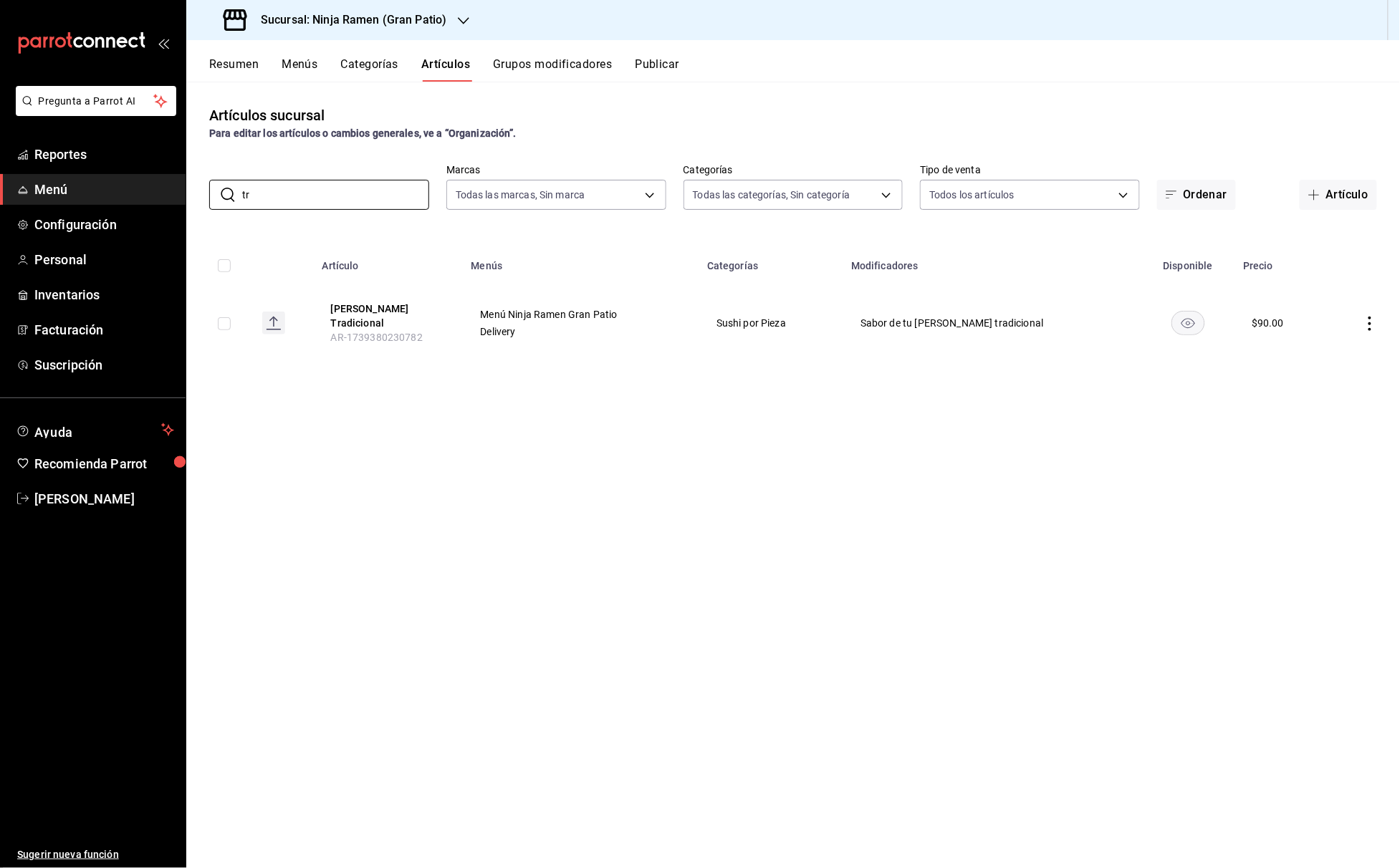
type input "t"
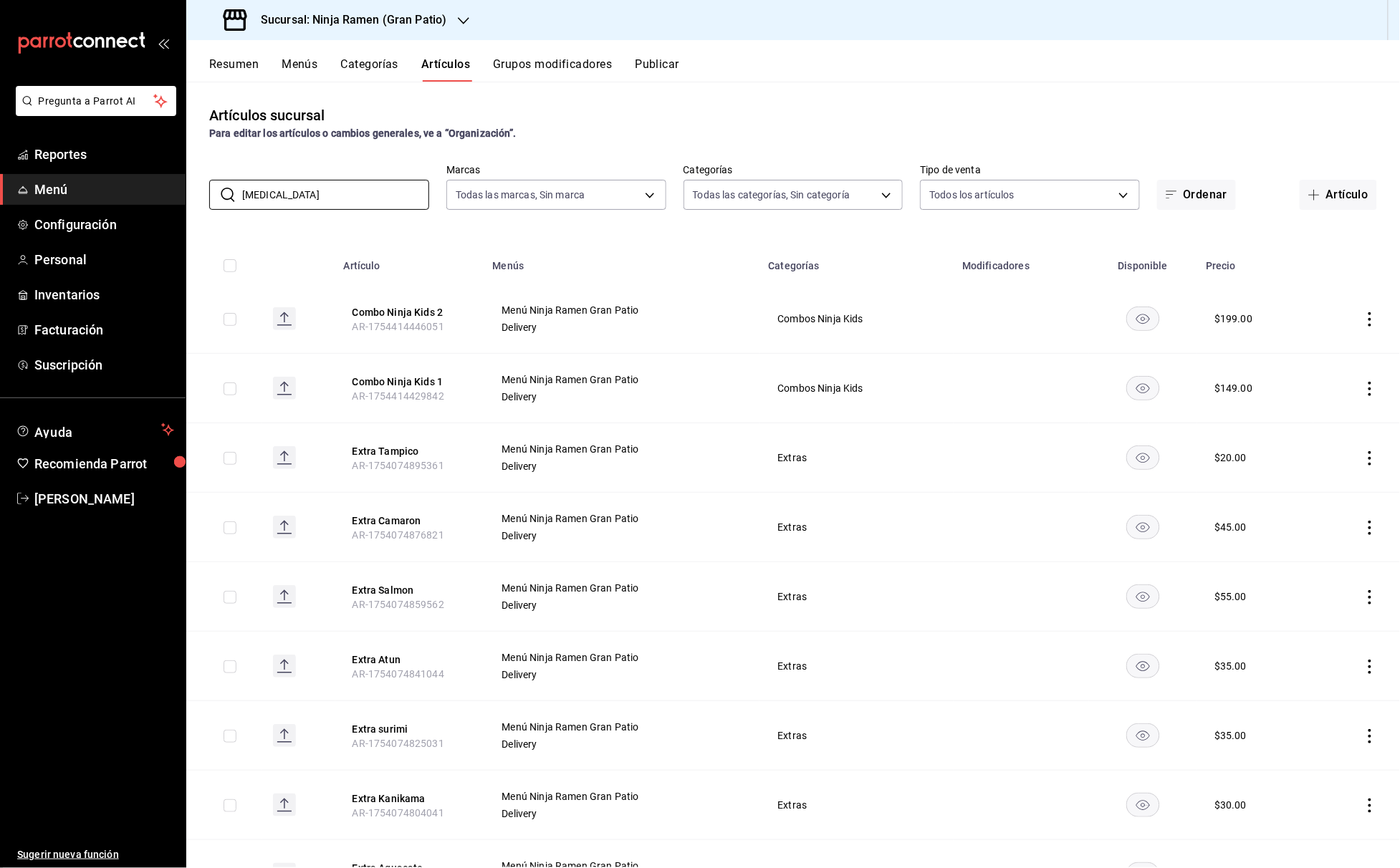
type input "ball"
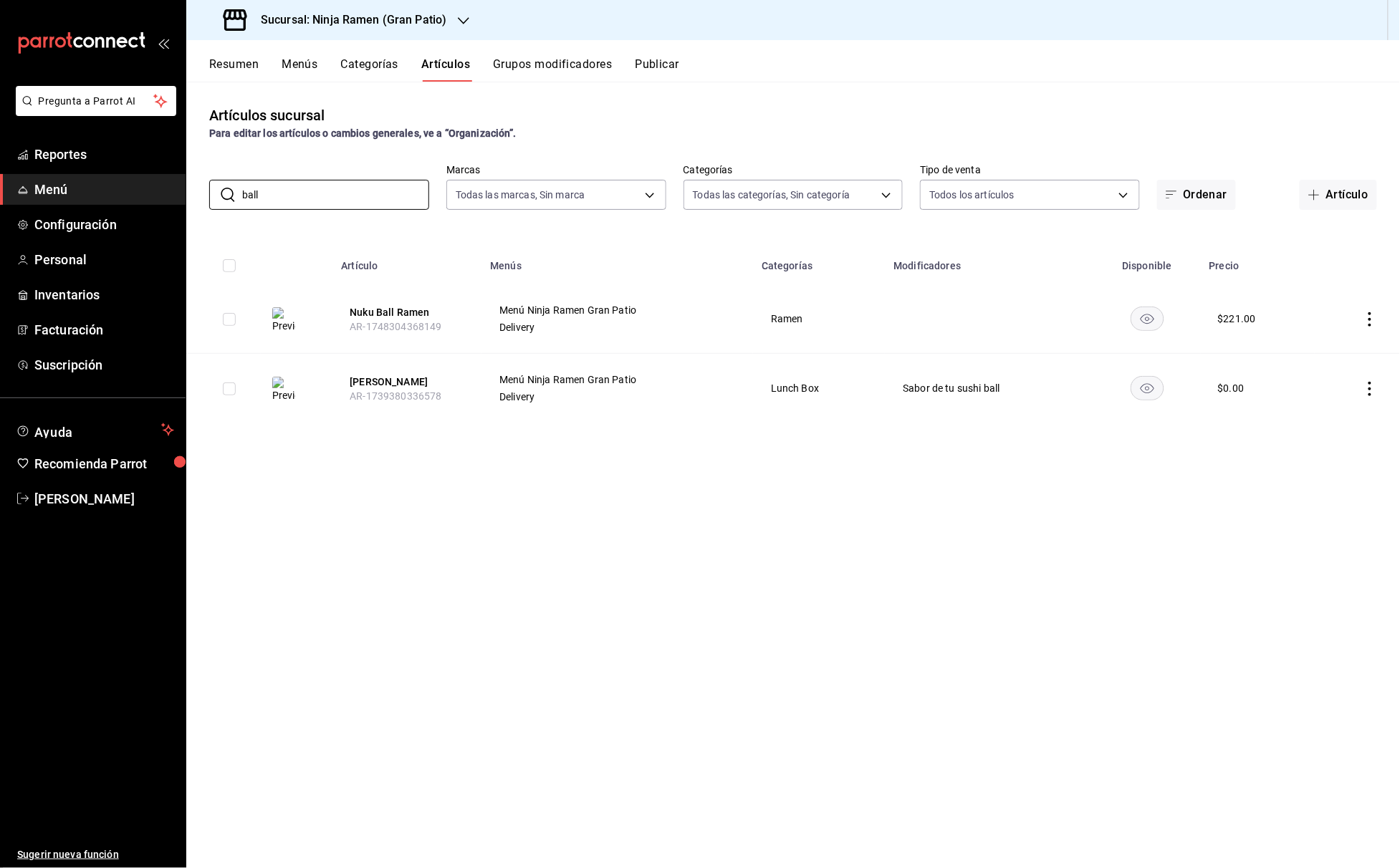
click at [551, 65] on button "Grupos modificadores" at bounding box center [552, 69] width 119 height 25
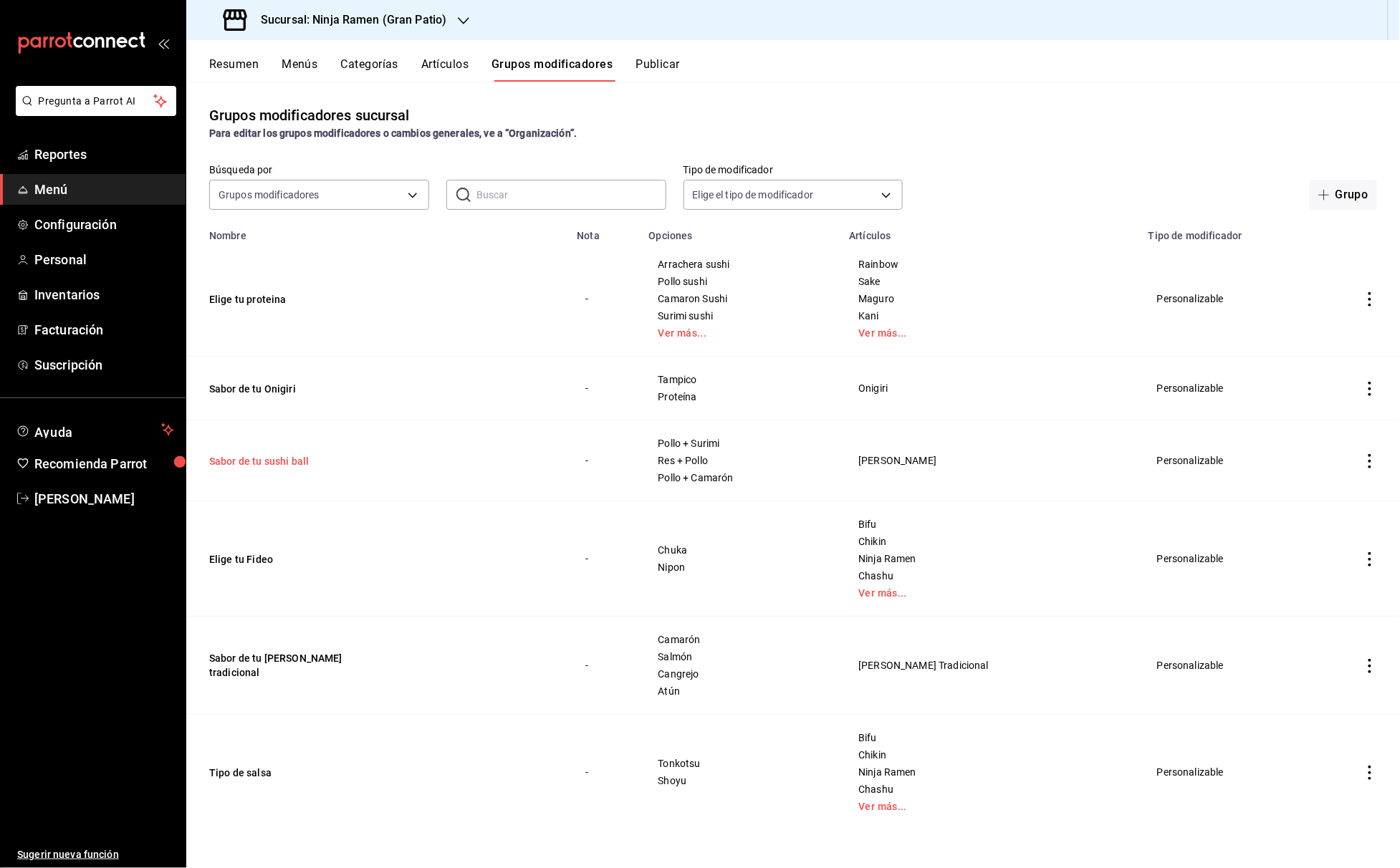
click at [291, 454] on button "Sabor de tu sushi ball" at bounding box center [295, 461] width 172 height 14
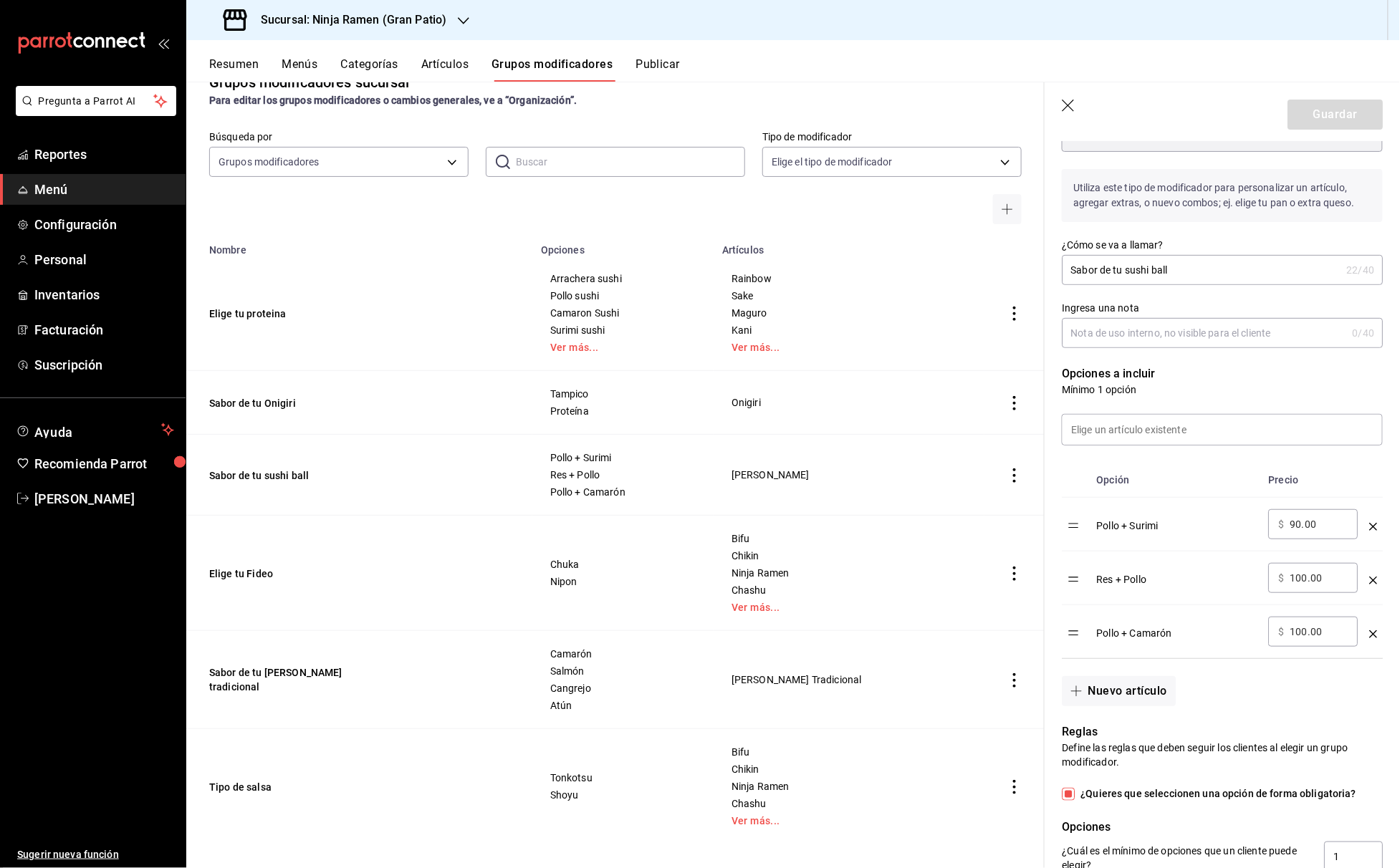
scroll to position [32, 0]
click at [1069, 105] on icon "button" at bounding box center [1068, 106] width 12 height 12
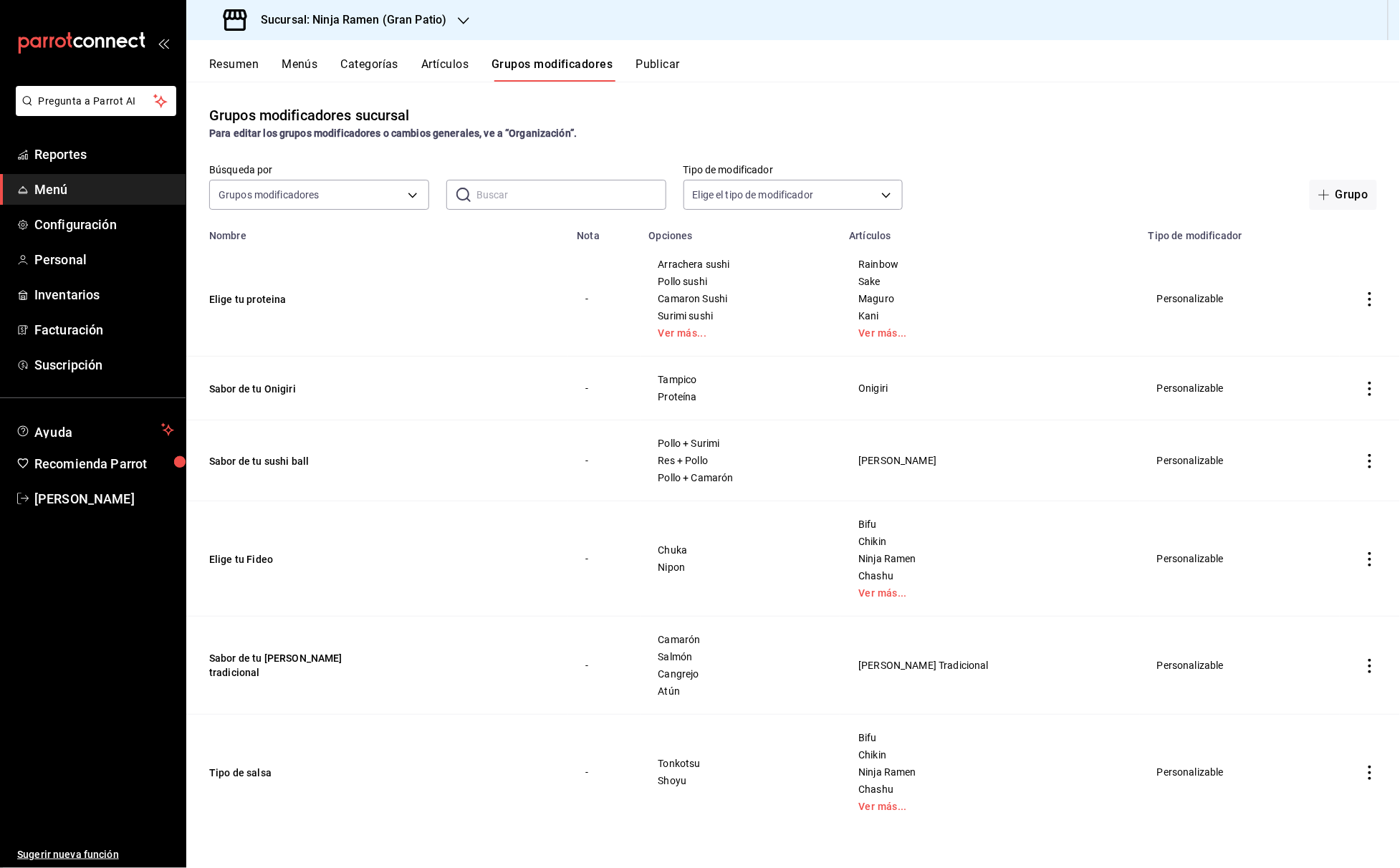
click at [469, 64] on button "Artículos" at bounding box center [445, 69] width 48 height 25
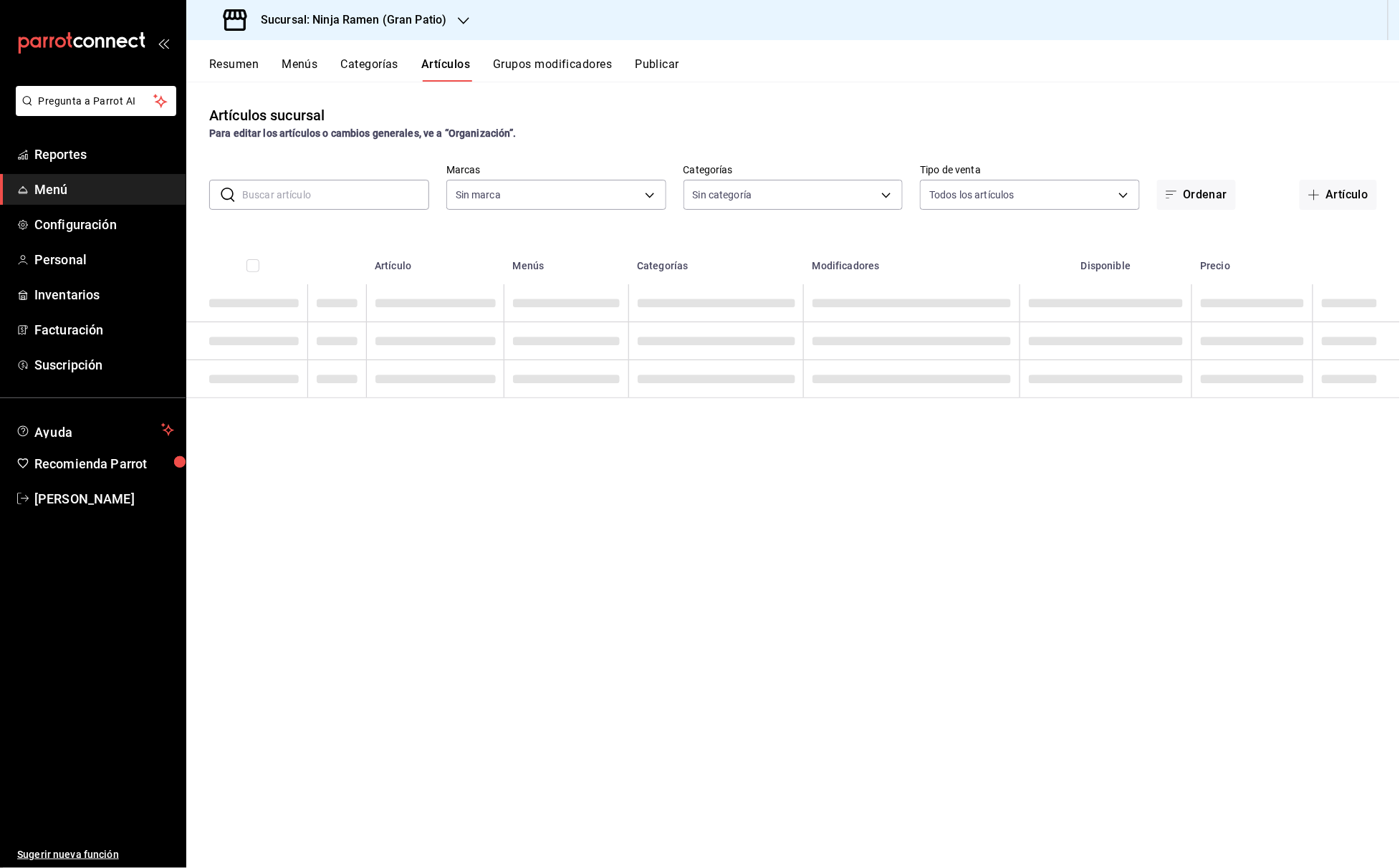
type input "ec26766d-fe29-4bb6-ba7b-804b97db4678,fd72c259-21a4-4453-bd5a-24d6e73214ce,68e91…"
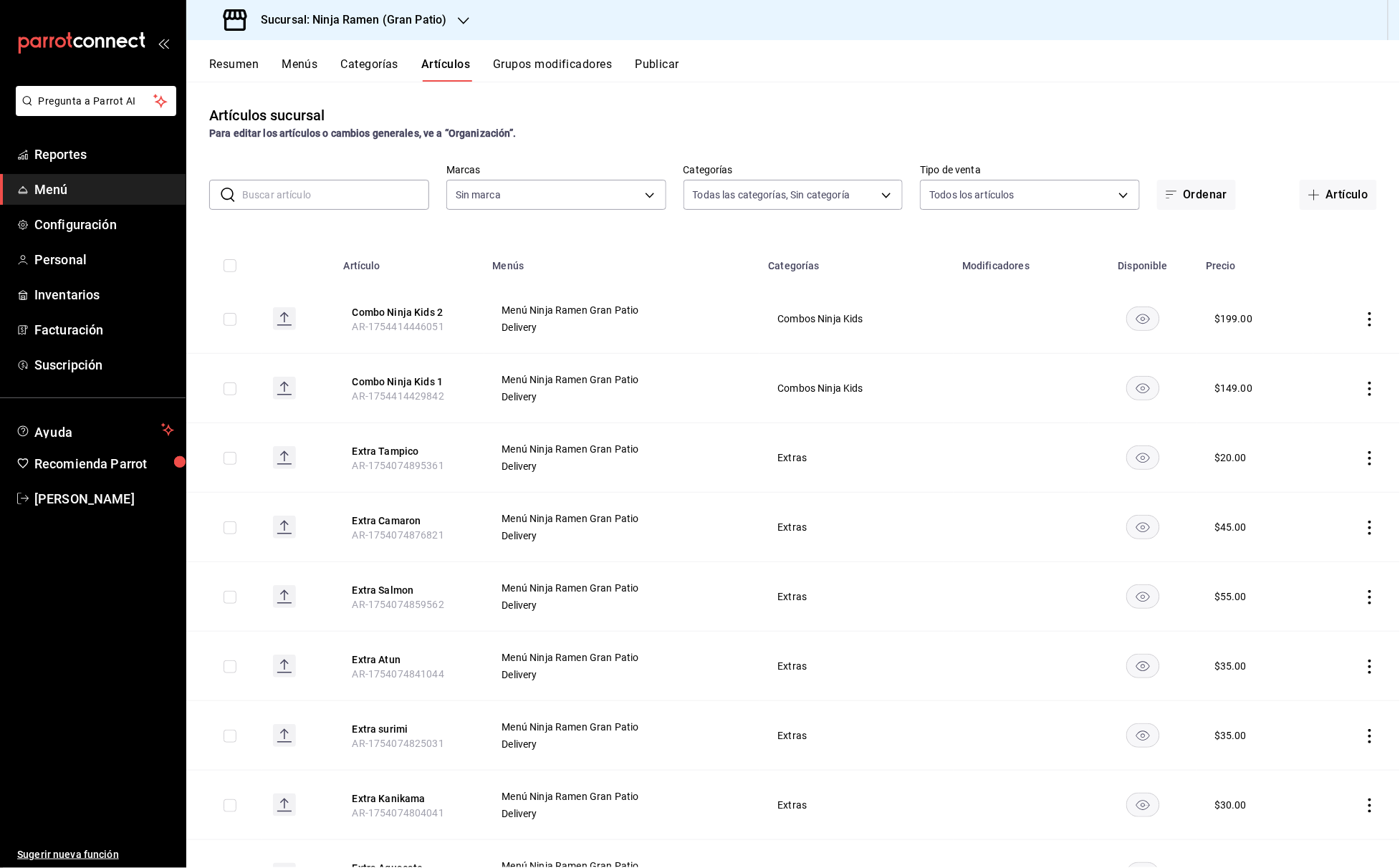
type input "0d3d54d2-317b-4c12-8240-5af3502e9e0c"
click at [384, 182] on input "text" at bounding box center [336, 195] width 187 height 29
type input "[PERSON_NAME]"
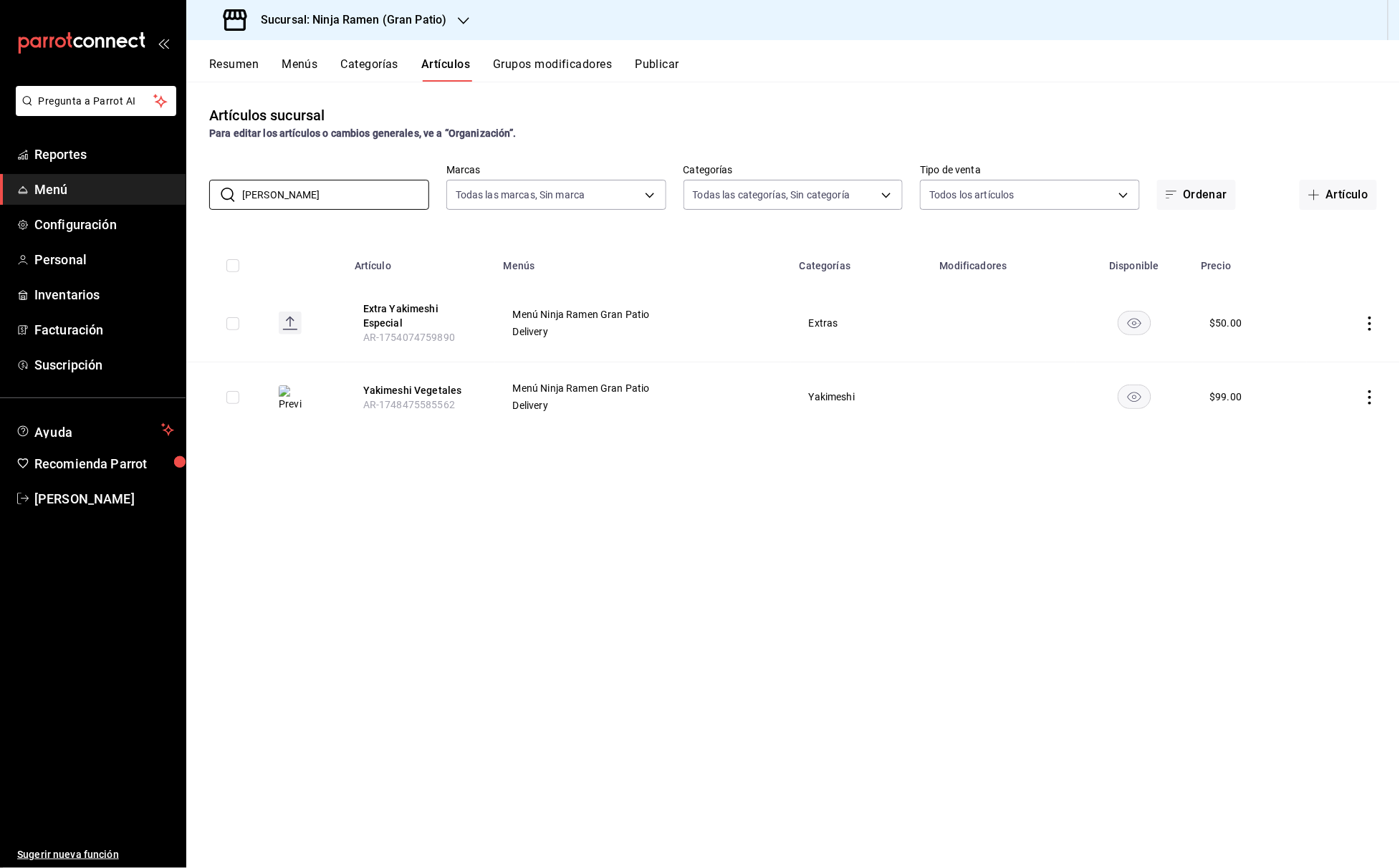
click at [540, 75] on button "Grupos modificadores" at bounding box center [552, 69] width 119 height 25
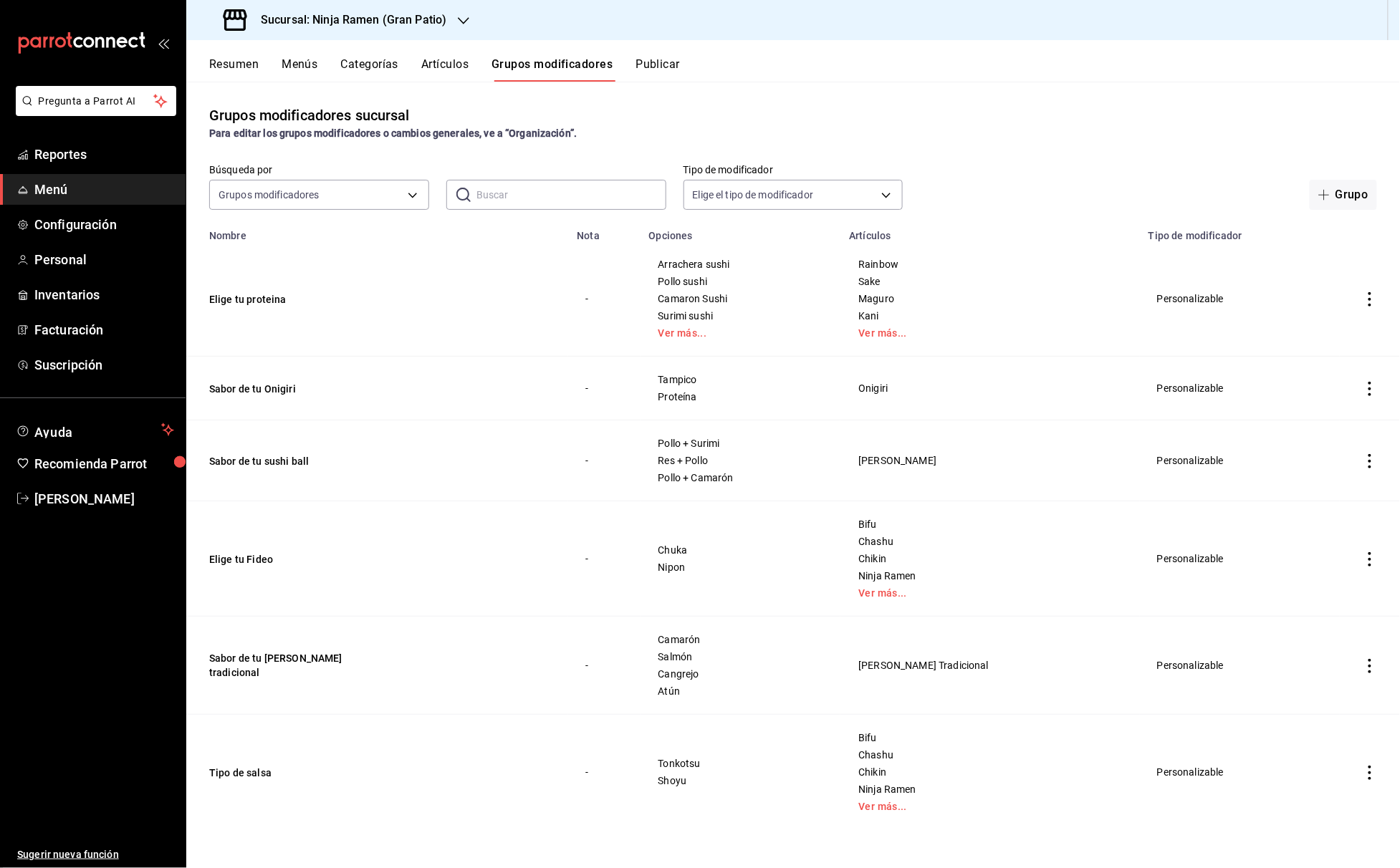
click at [457, 65] on button "Artículos" at bounding box center [445, 69] width 48 height 25
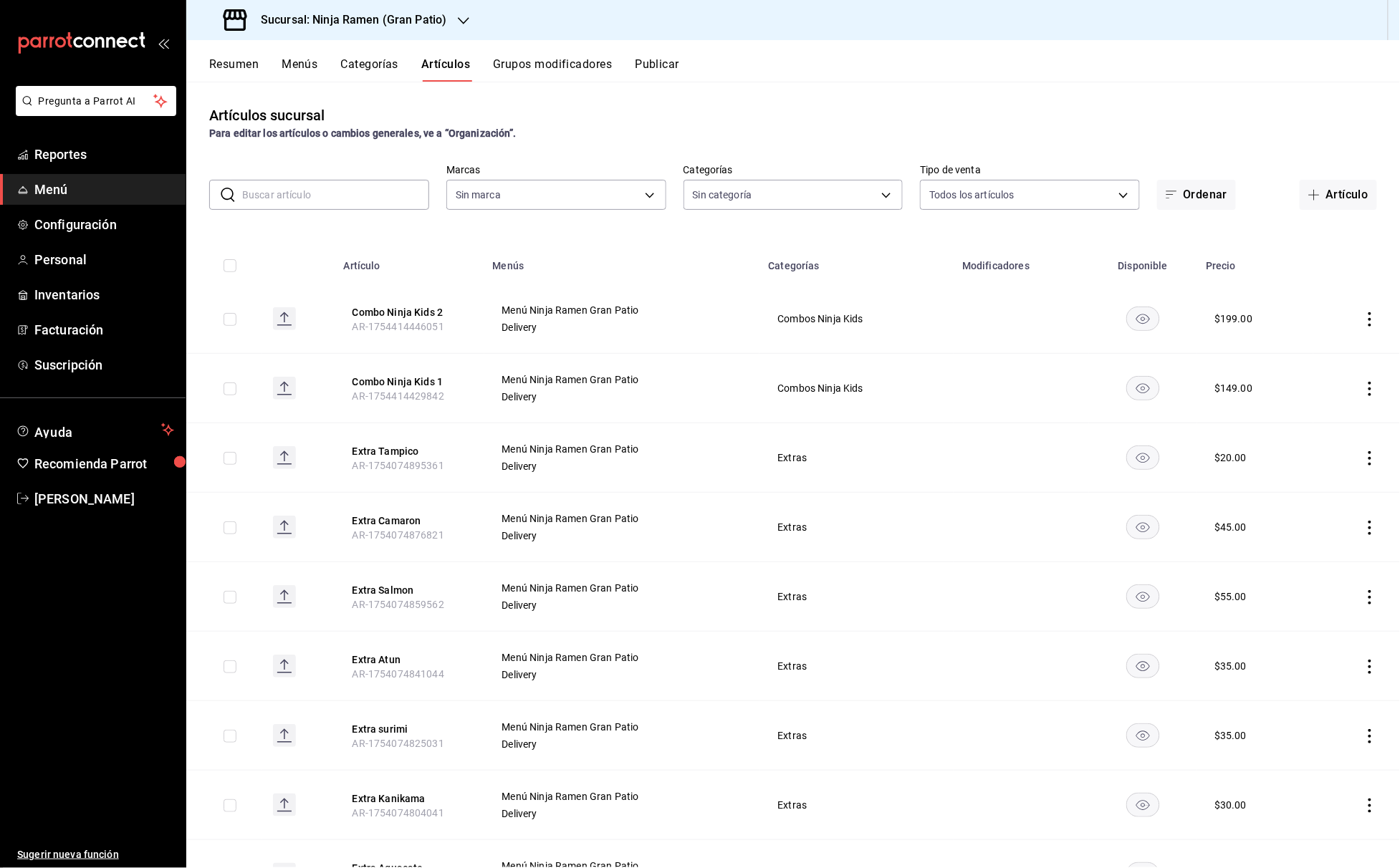
type input "0d3d54d2-317b-4c12-8240-5af3502e9e0c"
type input "ec26766d-fe29-4bb6-ba7b-804b97db4678,fd72c259-21a4-4453-bd5a-24d6e73214ce,68e91…"
click at [351, 190] on input "text" at bounding box center [336, 195] width 187 height 29
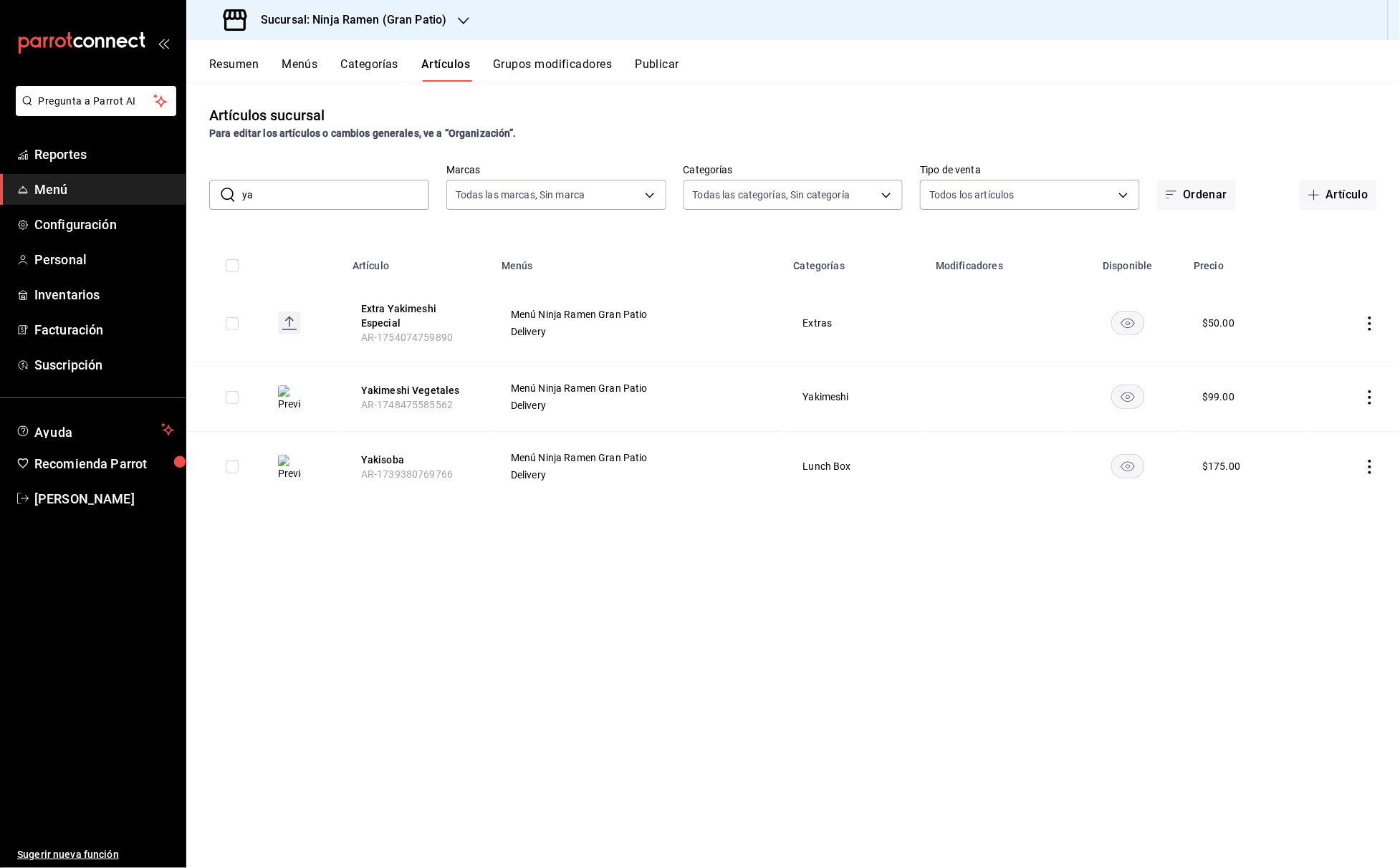
type input "y"
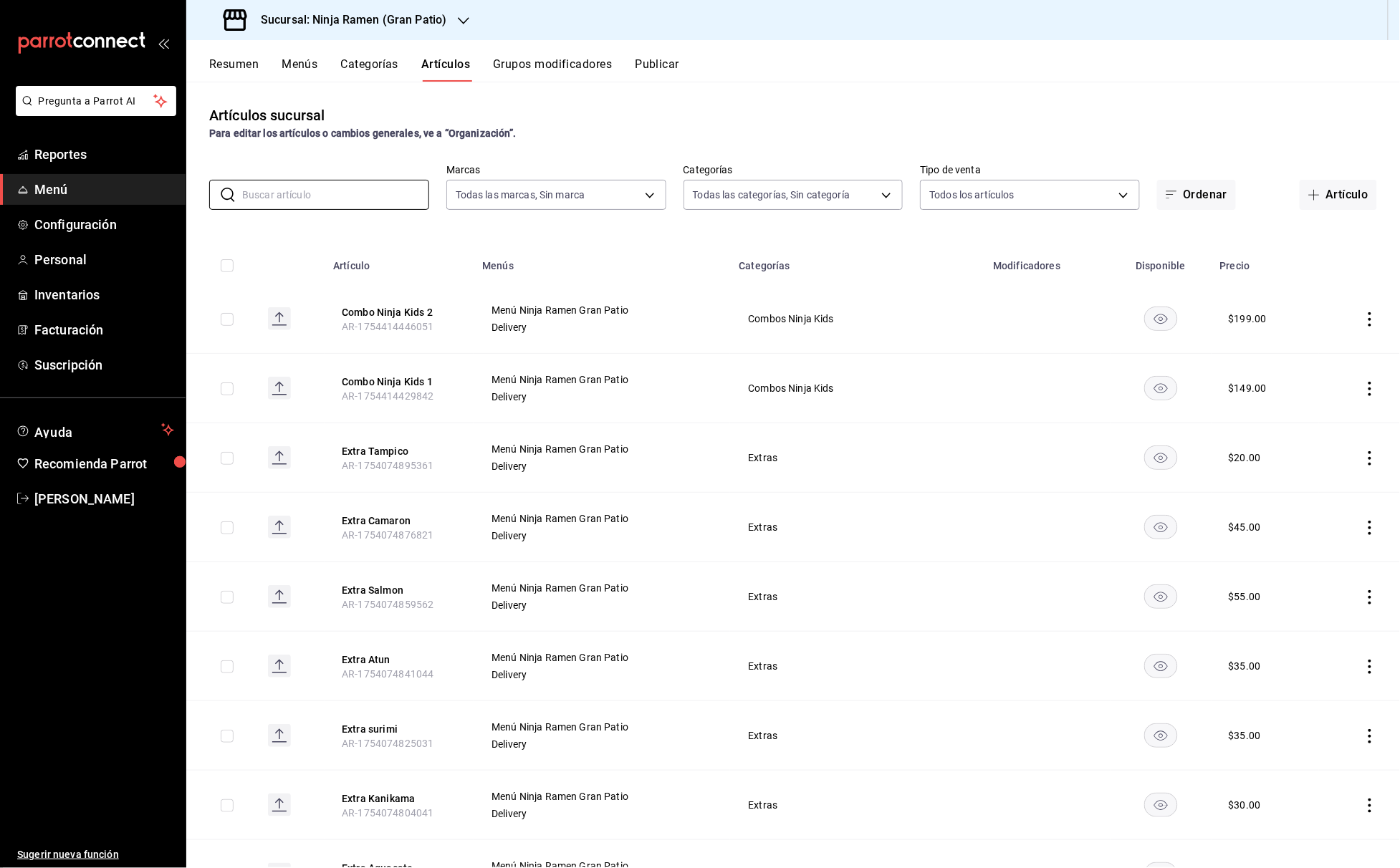
click at [296, 59] on button "Menús" at bounding box center [299, 69] width 36 height 25
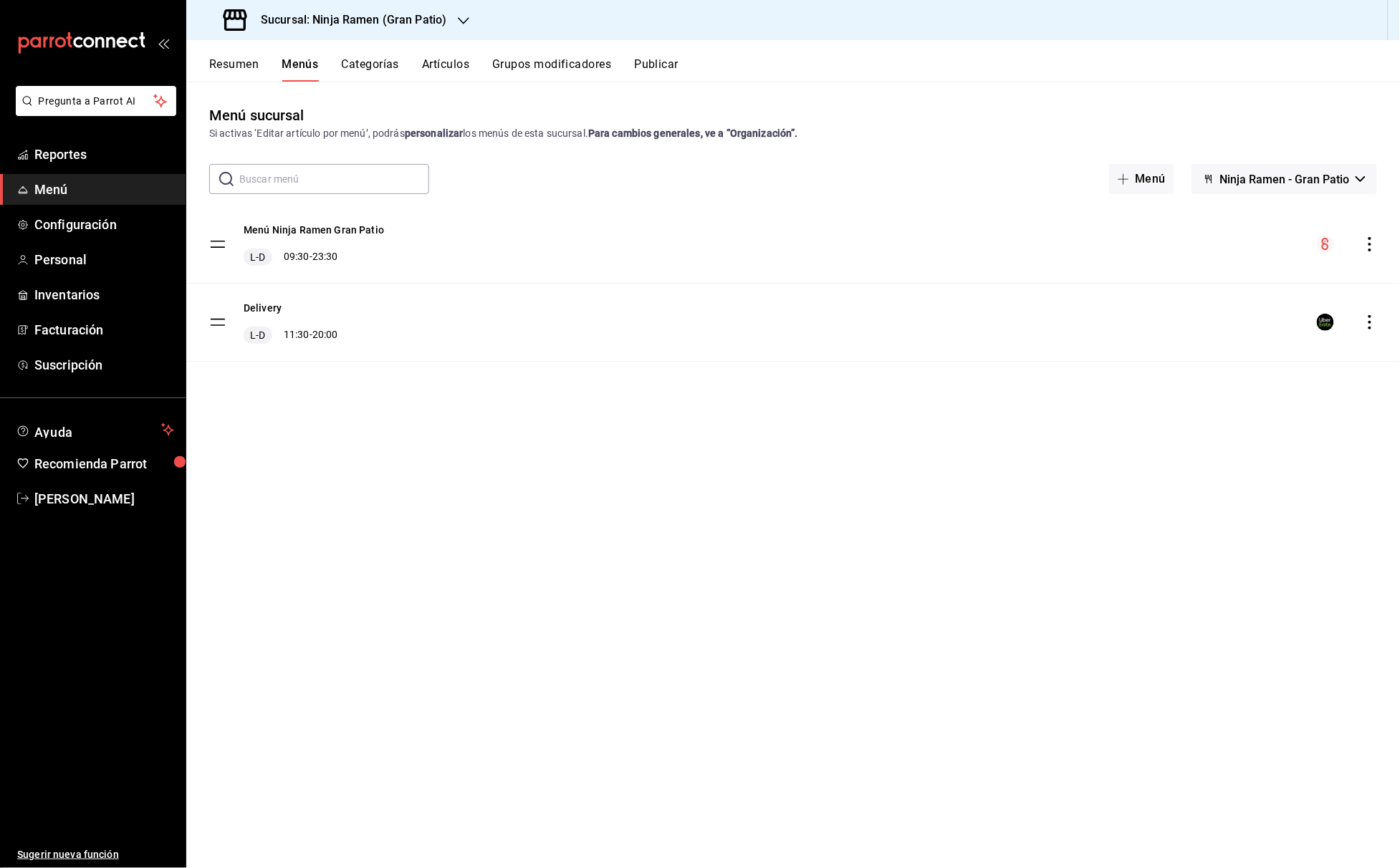
click at [463, 71] on button "Artículos" at bounding box center [446, 69] width 48 height 25
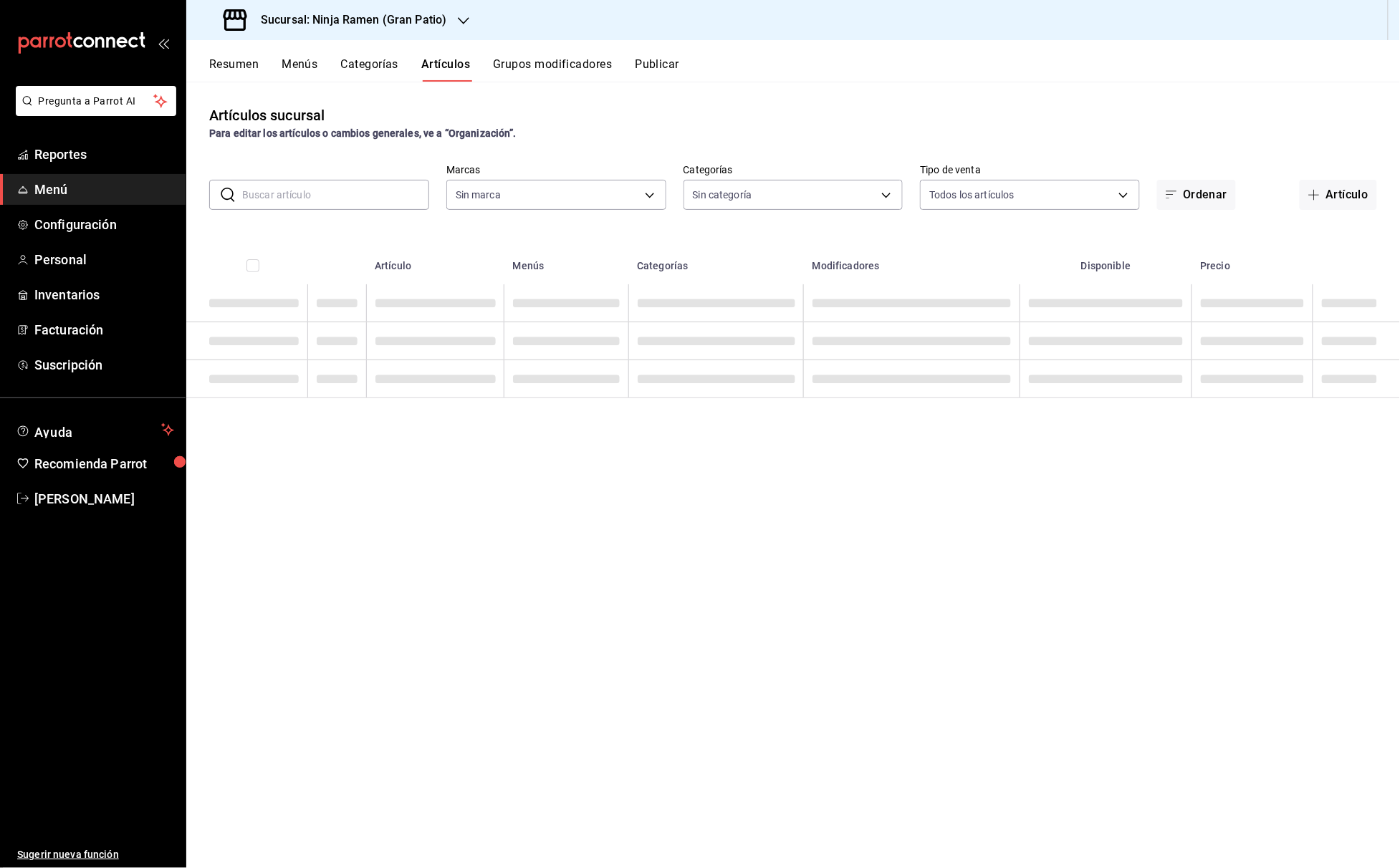
type input "0d3d54d2-317b-4c12-8240-5af3502e9e0c"
type input "ec26766d-fe29-4bb6-ba7b-804b97db4678,fd72c259-21a4-4453-bd5a-24d6e73214ce,68e91…"
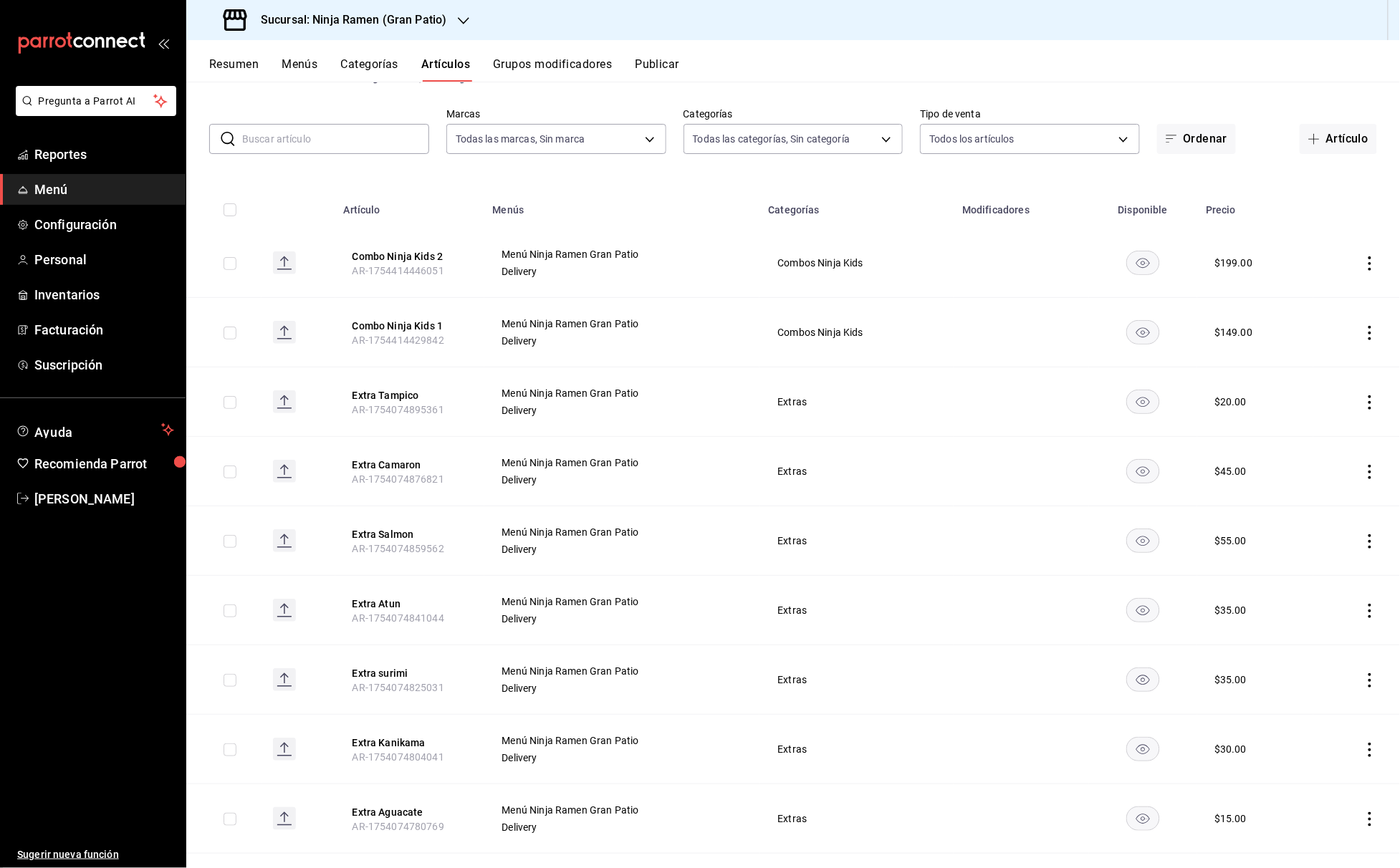
scroll to position [54, 0]
click at [354, 147] on input "text" at bounding box center [336, 140] width 187 height 29
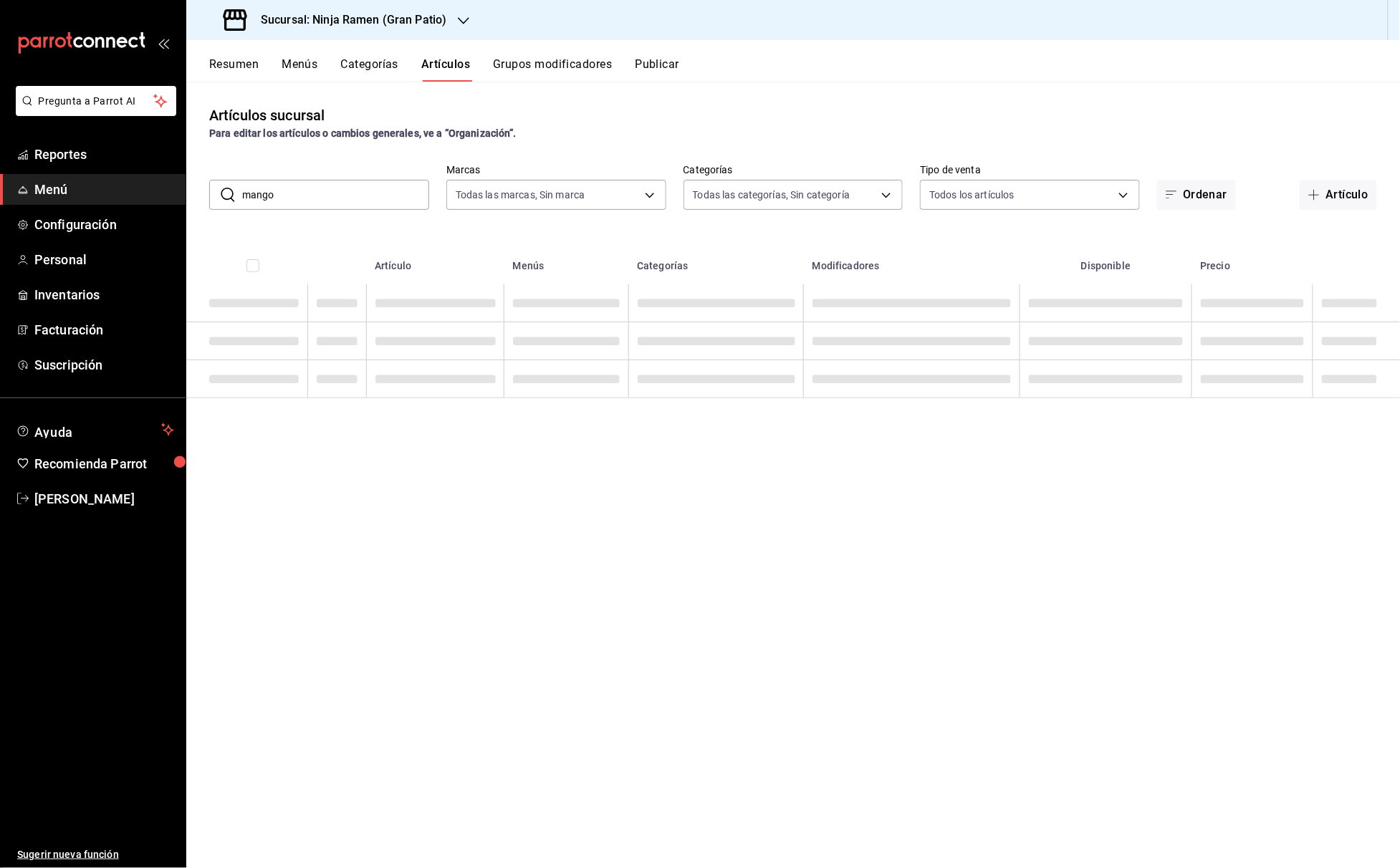
scroll to position [0, 0]
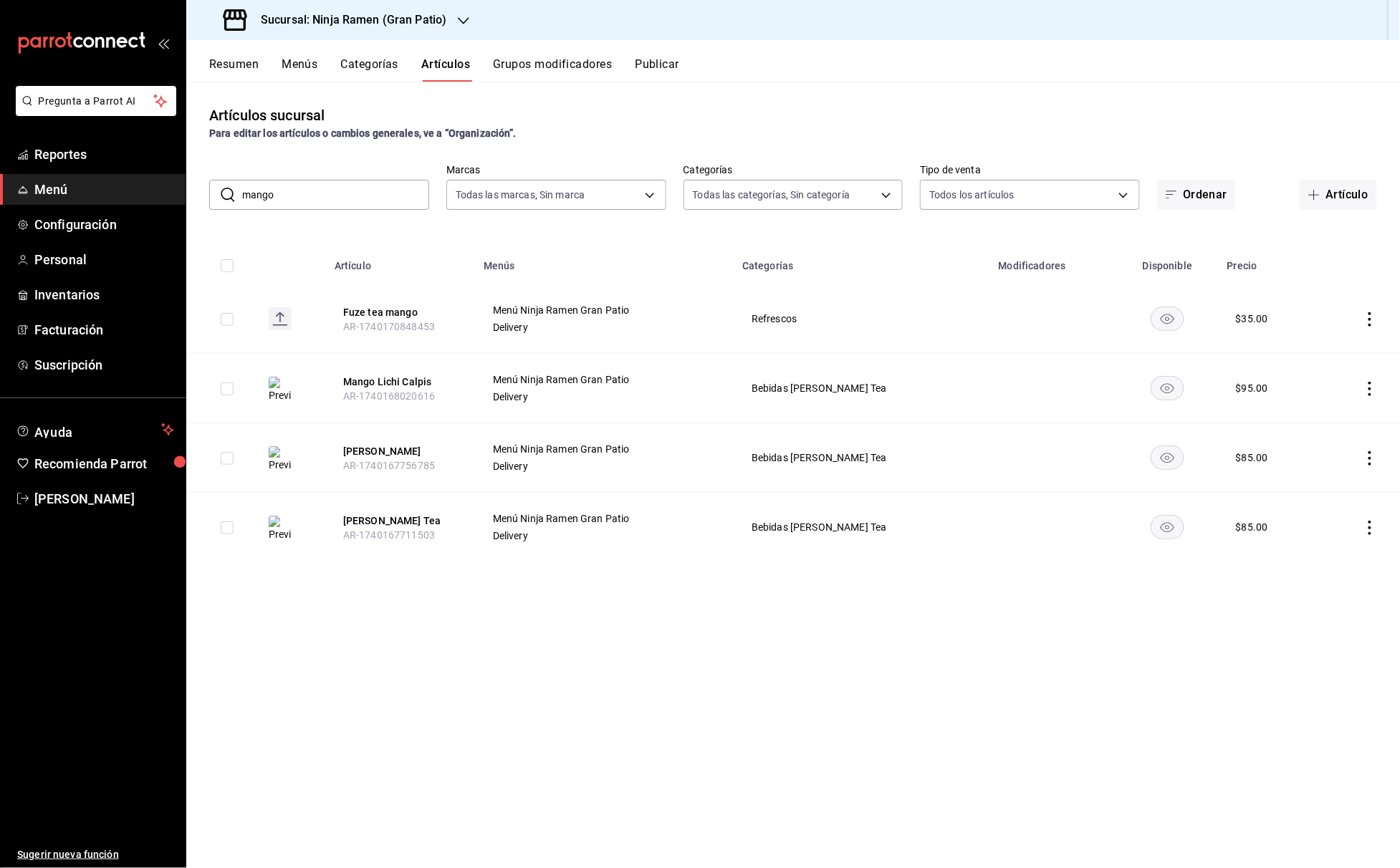
click at [288, 204] on input "mango" at bounding box center [336, 195] width 187 height 29
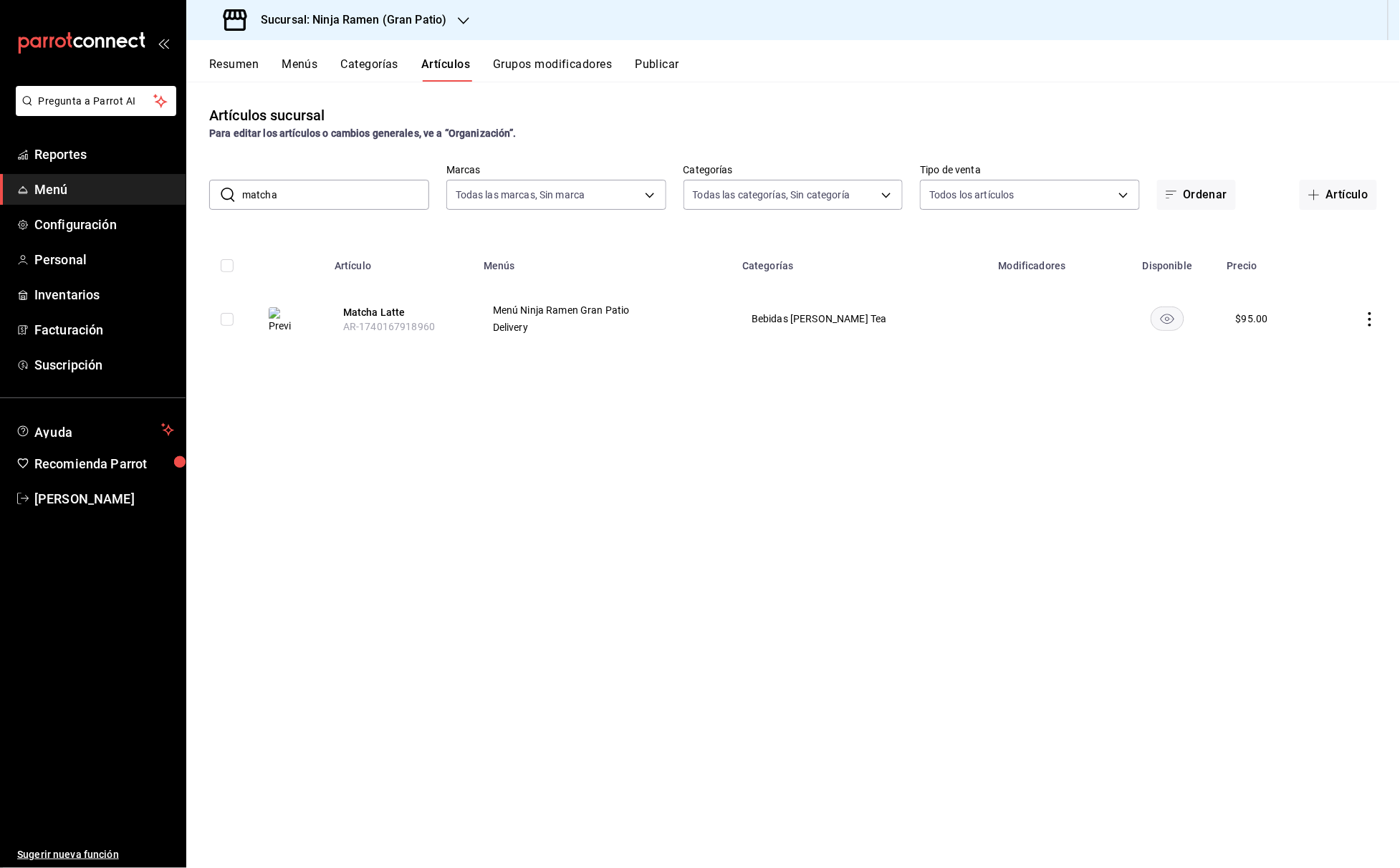
click at [325, 181] on input "matcha" at bounding box center [336, 195] width 187 height 29
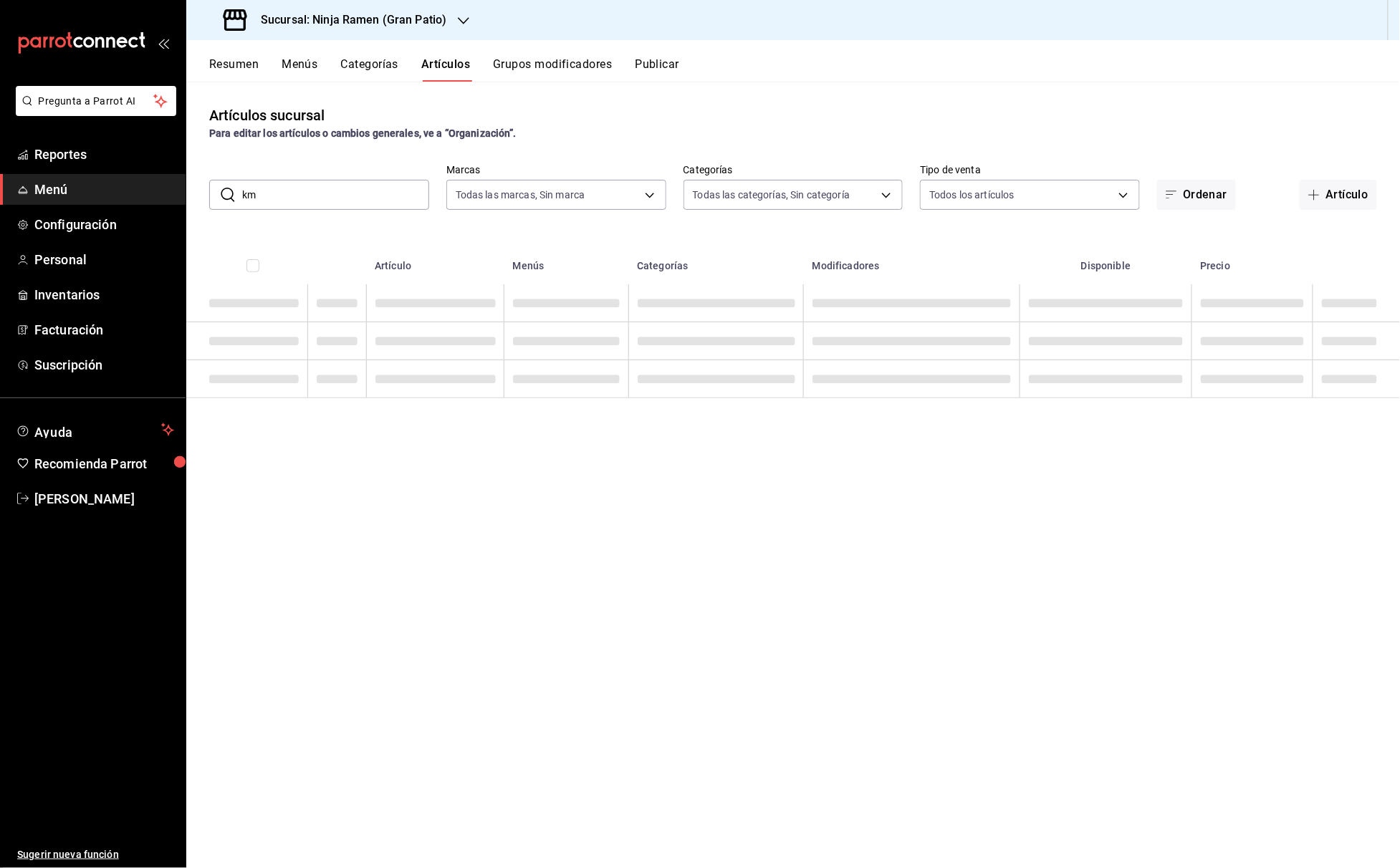
type input "k"
type input "mango"
